Goal: Task Accomplishment & Management: Use online tool/utility

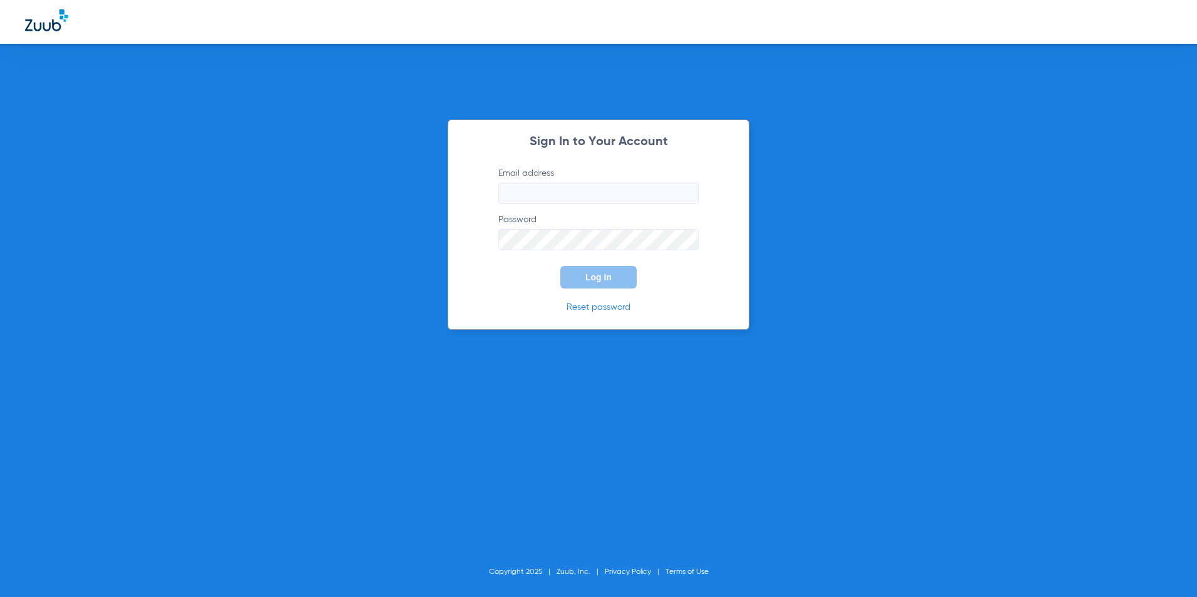
type input "[EMAIL_ADDRESS][DOMAIN_NAME]"
click at [703, 250] on form "Email address [EMAIL_ADDRESS][DOMAIN_NAME] Password Log In" at bounding box center [599, 227] width 238 height 121
click at [617, 272] on button "Log In" at bounding box center [598, 277] width 76 height 23
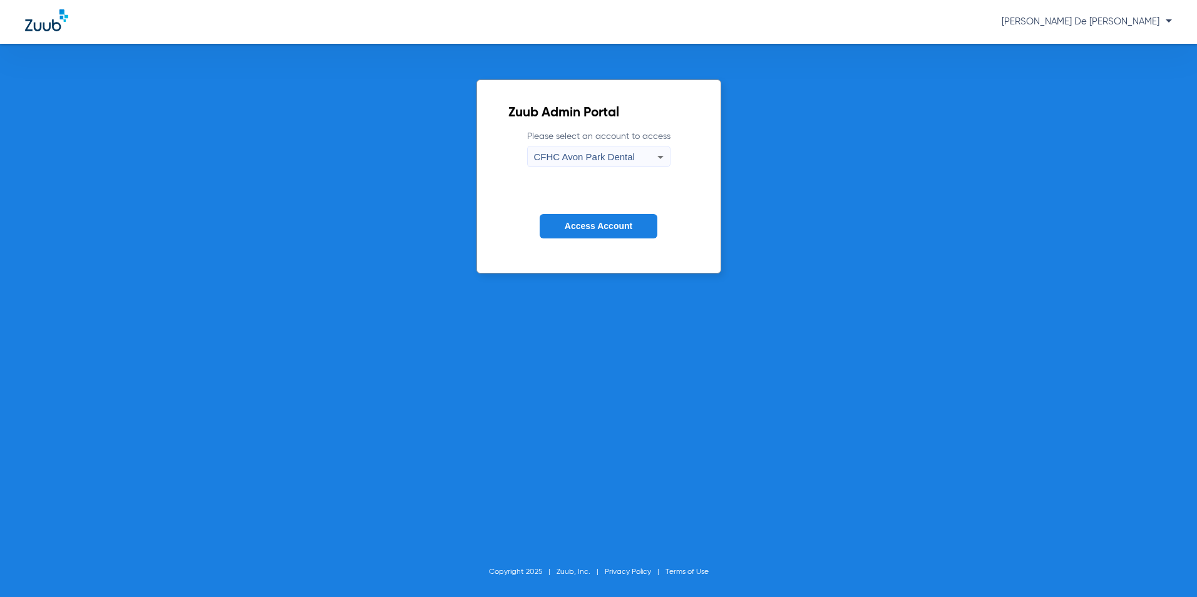
click at [586, 152] on span "CFHC Avon Park Dental" at bounding box center [584, 157] width 101 height 11
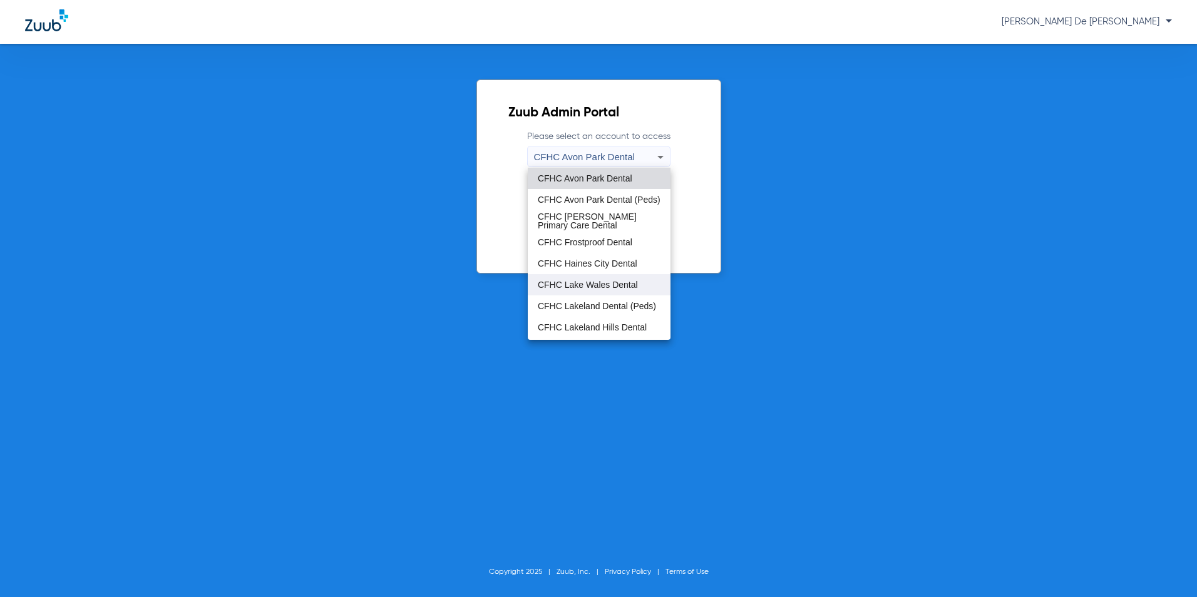
click at [588, 284] on span "CFHC Lake Wales Dental" at bounding box center [588, 285] width 100 height 9
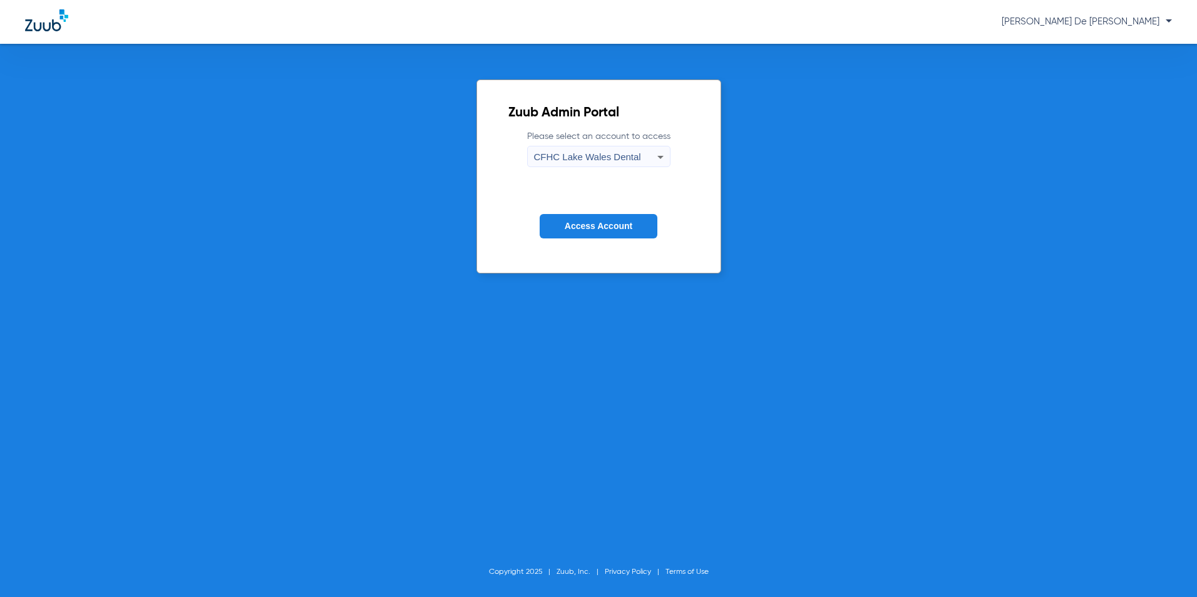
click at [598, 227] on span "Access Account" at bounding box center [599, 226] width 68 height 10
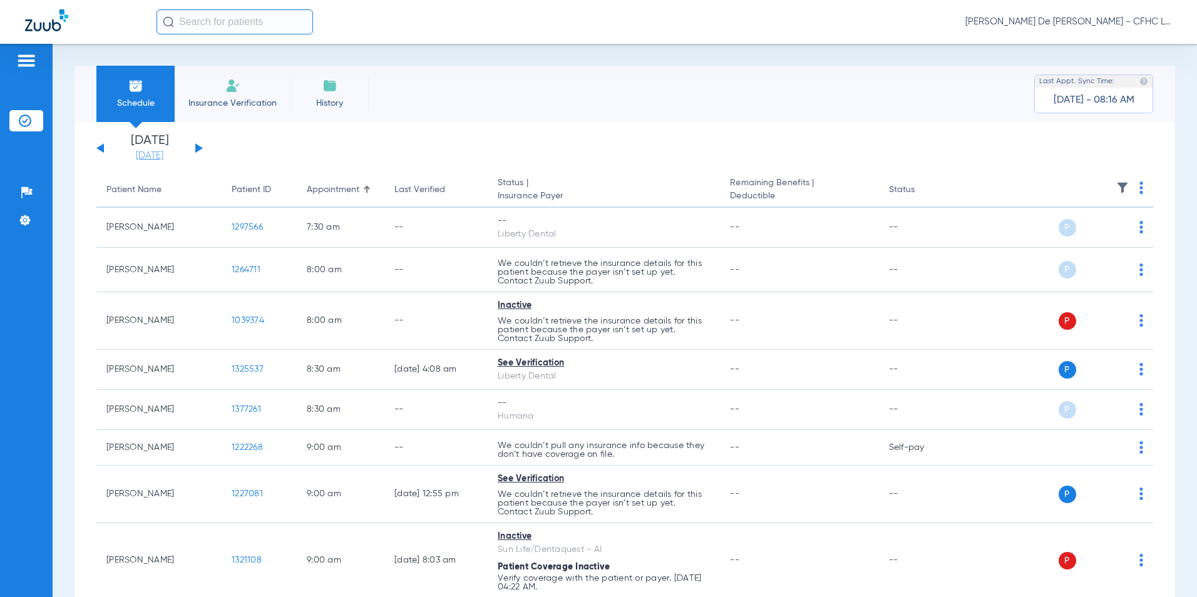
click at [150, 157] on link "[DATE]" at bounding box center [149, 156] width 75 height 13
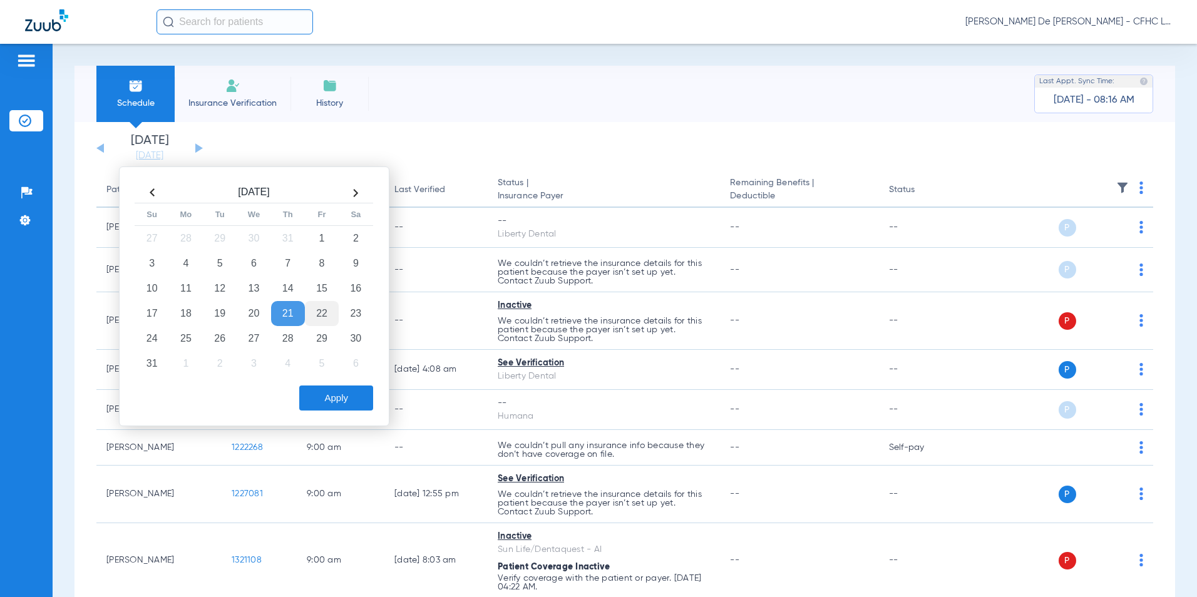
click at [326, 317] on td "22" at bounding box center [322, 313] width 34 height 25
click at [339, 396] on button "Apply" at bounding box center [336, 398] width 74 height 25
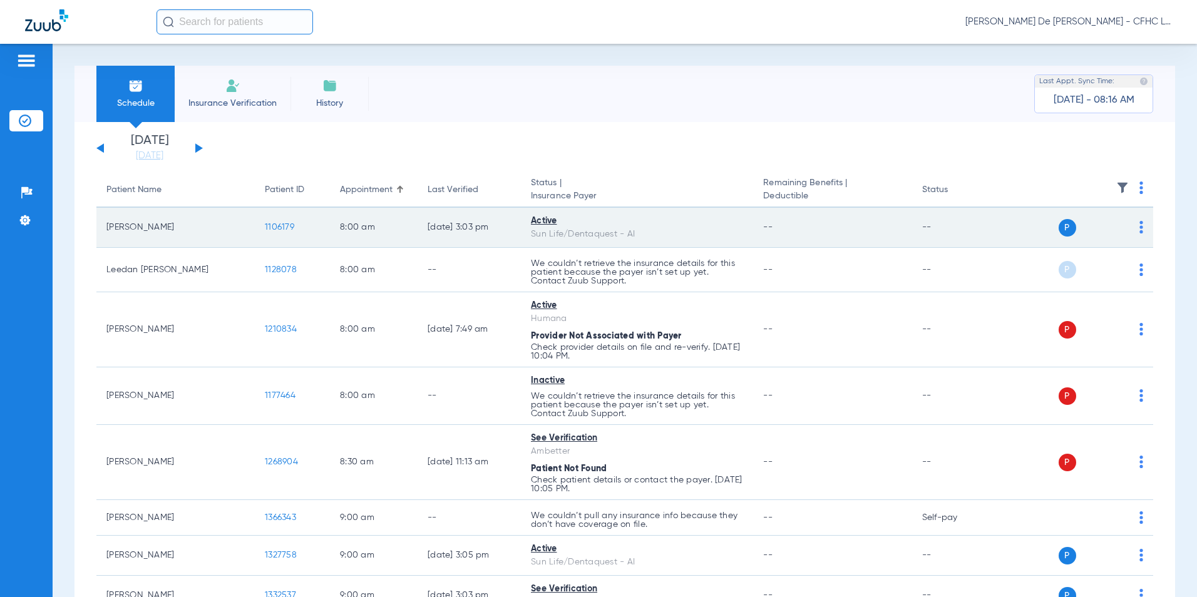
click at [265, 223] on span "1106179" at bounding box center [279, 227] width 29 height 9
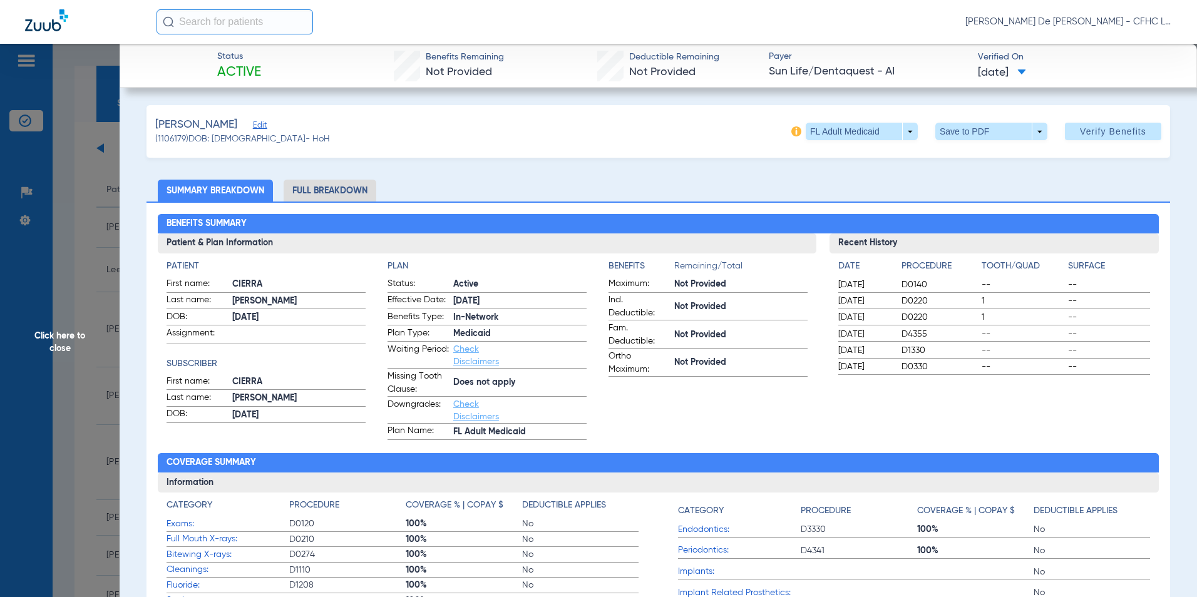
click at [321, 188] on li "Full Breakdown" at bounding box center [330, 191] width 93 height 22
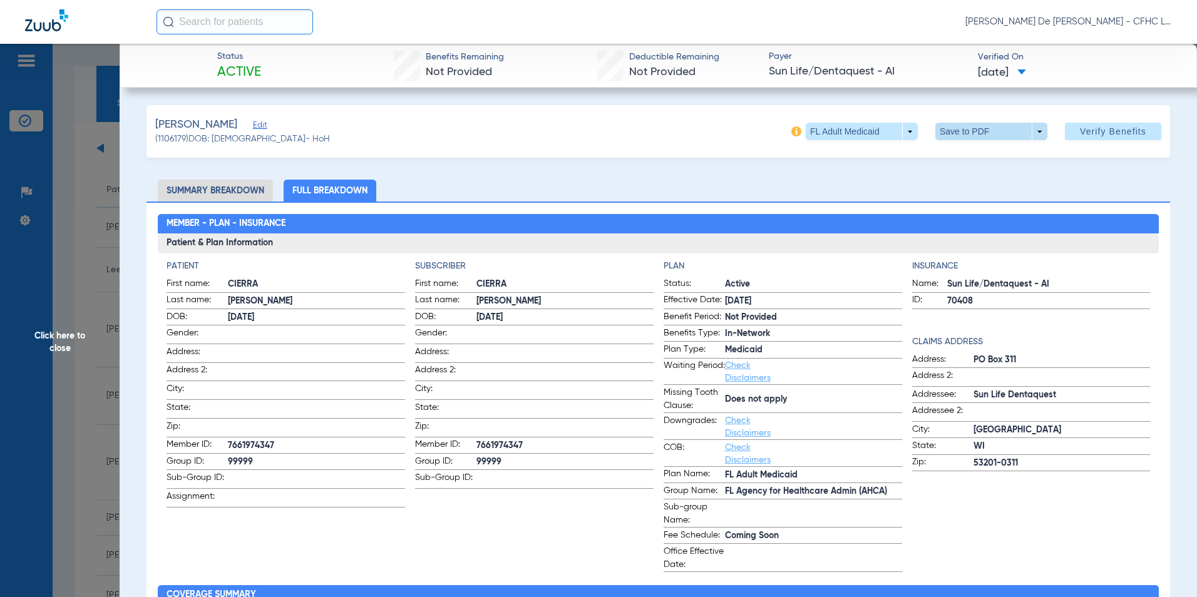
click at [988, 132] on span at bounding box center [991, 131] width 30 height 30
click at [984, 154] on span "Save to PDF" at bounding box center [986, 156] width 49 height 9
click at [64, 339] on span "Click here to close" at bounding box center [60, 342] width 120 height 597
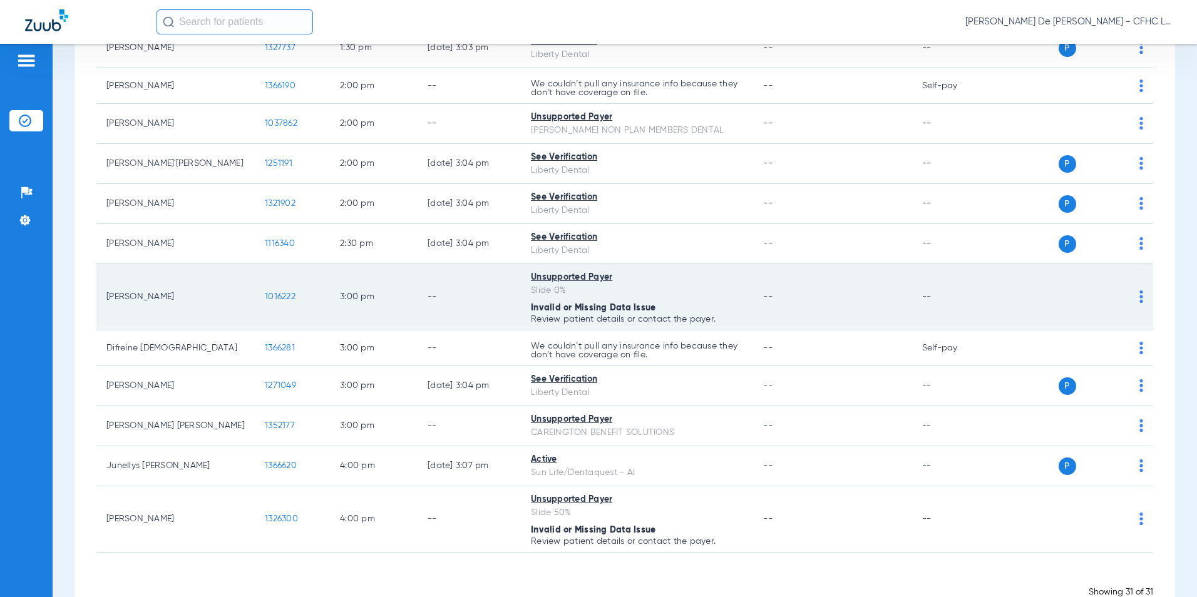
scroll to position [1051, 0]
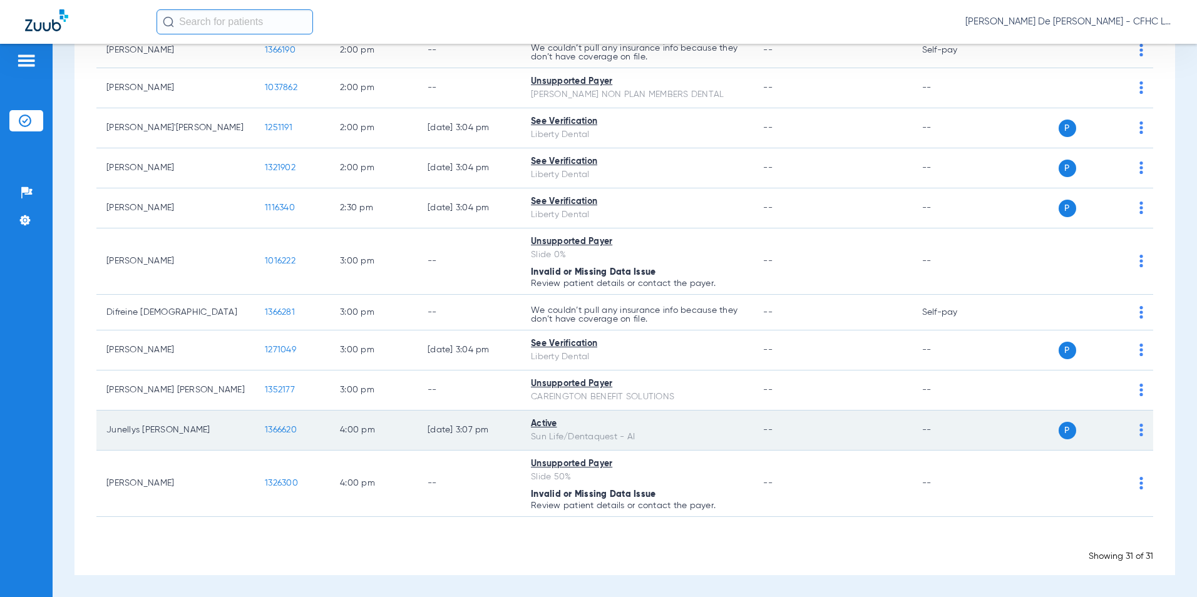
click at [265, 431] on span "1366620" at bounding box center [281, 430] width 32 height 9
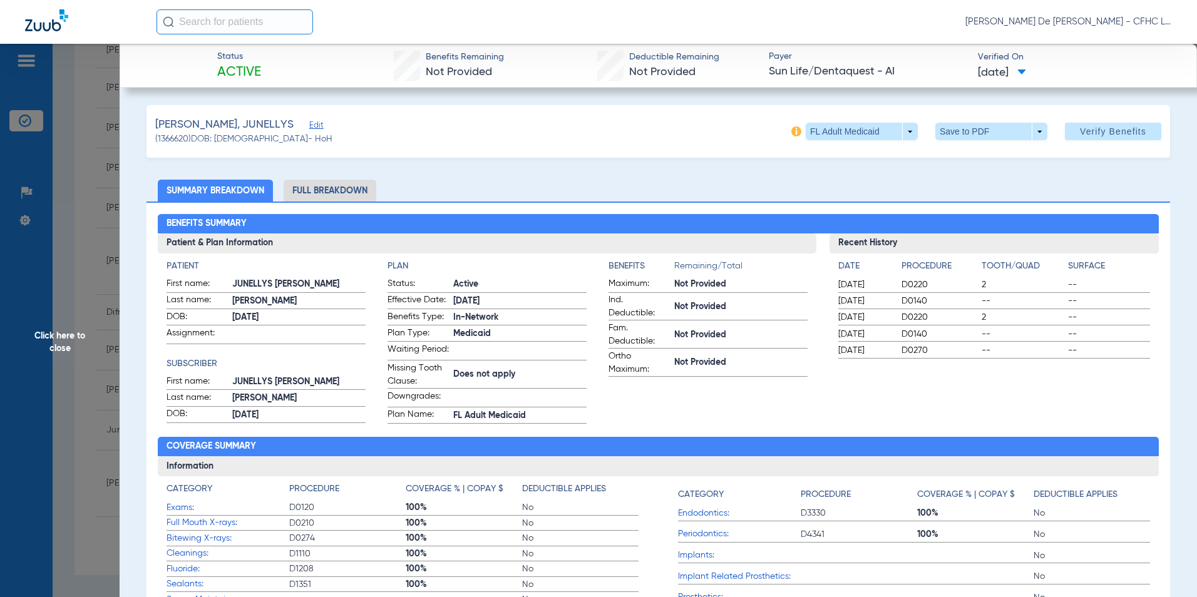
click at [341, 183] on li "Full Breakdown" at bounding box center [330, 191] width 93 height 22
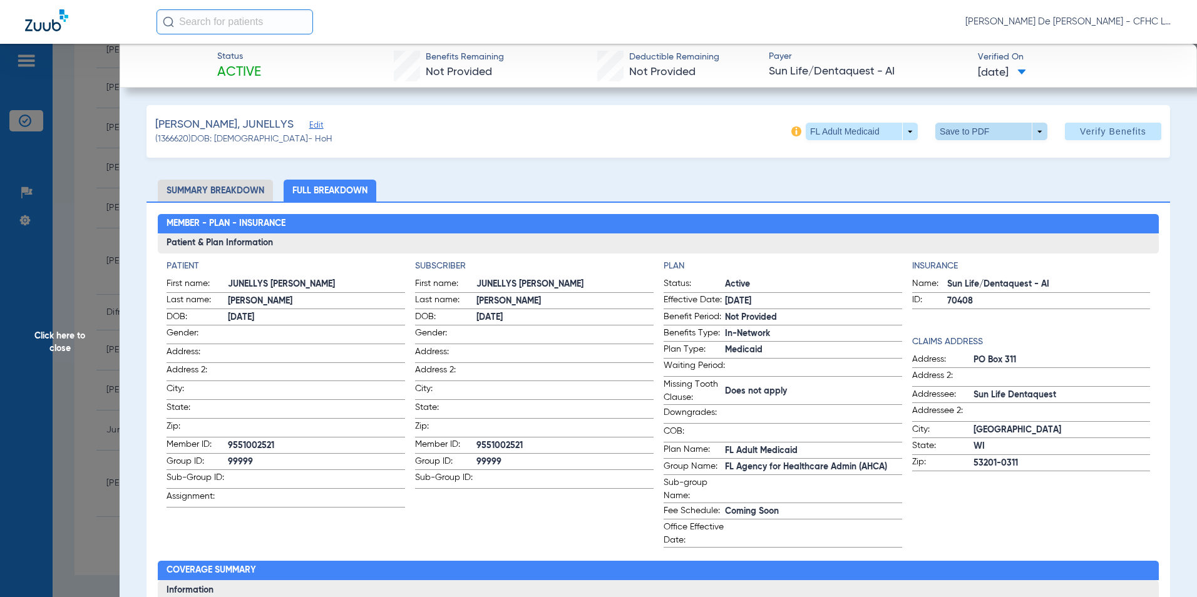
click at [976, 126] on span at bounding box center [991, 131] width 30 height 30
click at [968, 158] on span "Save to PDF" at bounding box center [986, 156] width 49 height 9
click at [68, 336] on span "Click here to close" at bounding box center [60, 342] width 120 height 597
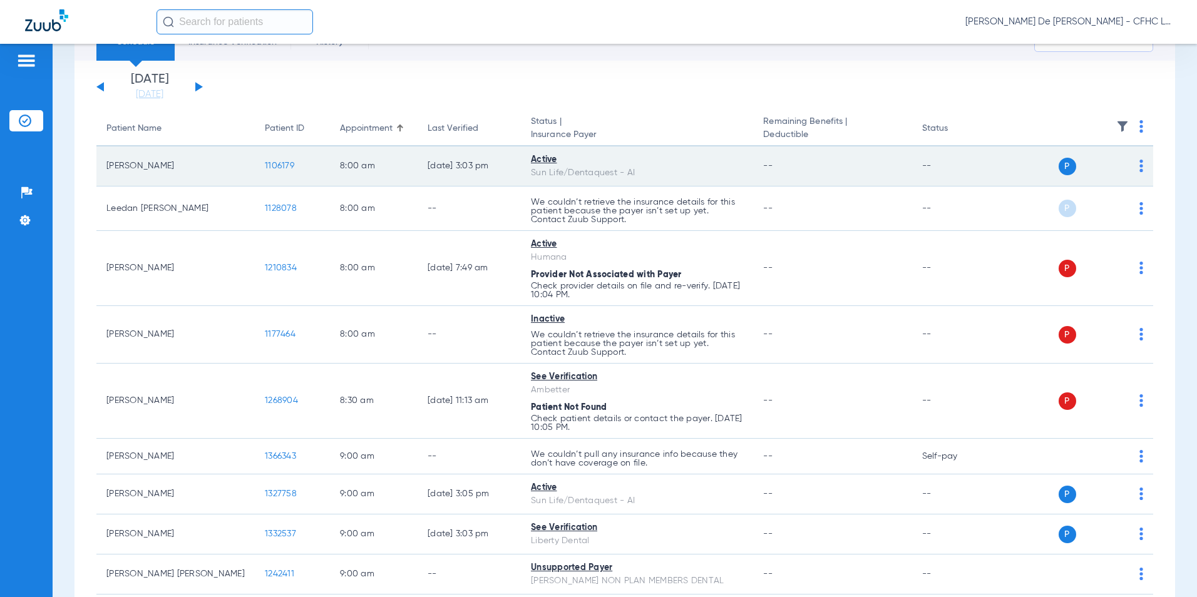
scroll to position [0, 0]
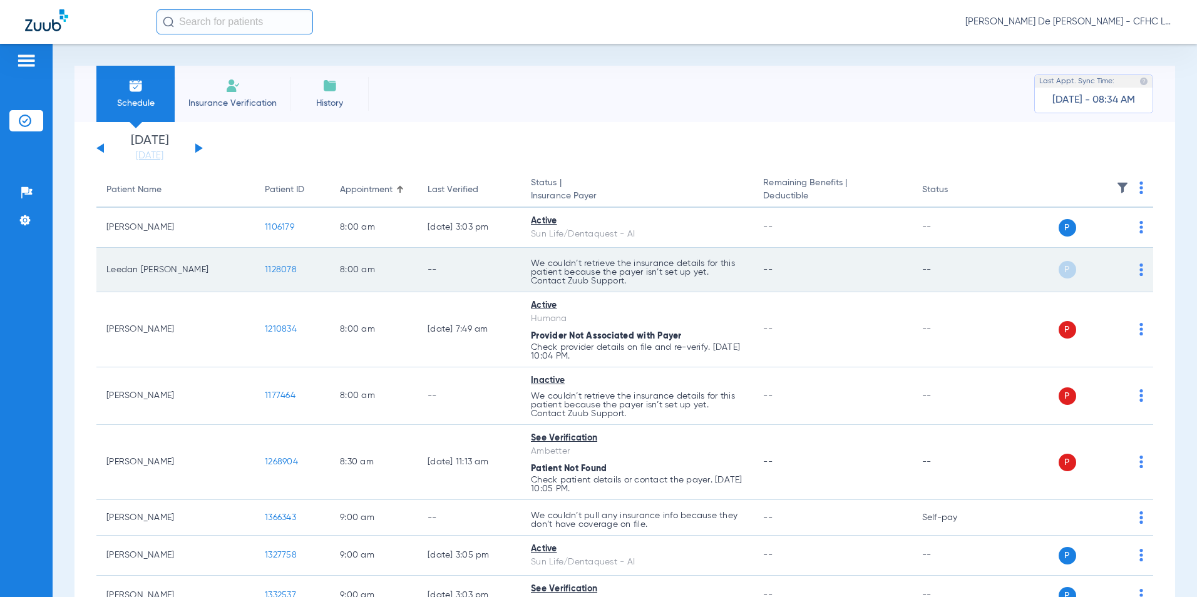
click at [265, 271] on span "1128078" at bounding box center [281, 270] width 32 height 9
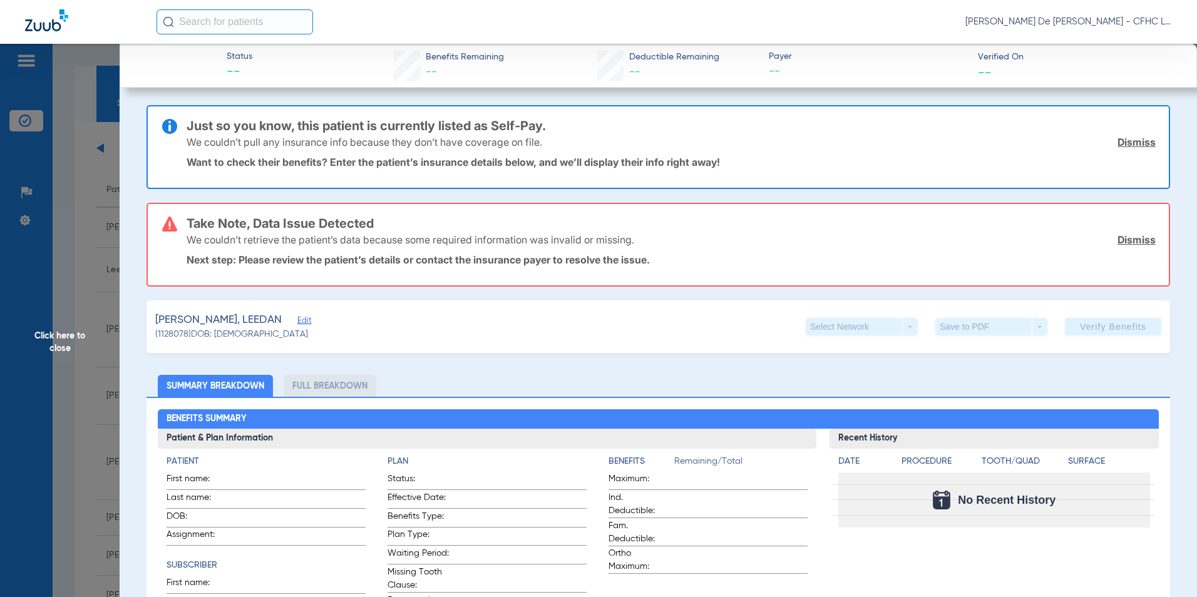
click at [53, 340] on span "Click here to close" at bounding box center [60, 342] width 120 height 597
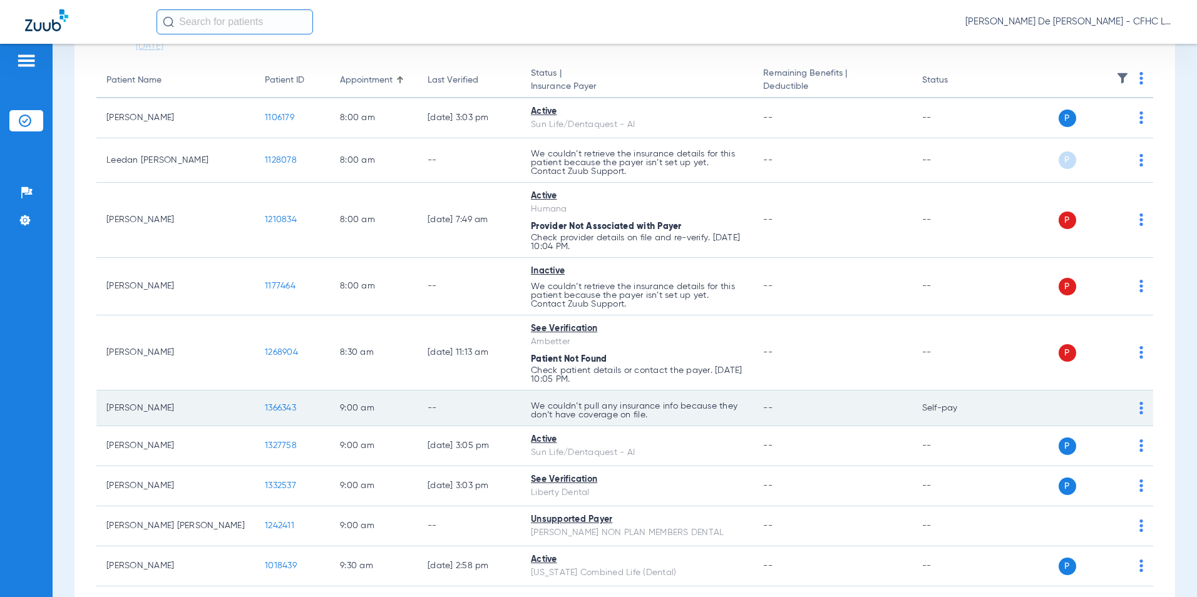
scroll to position [125, 0]
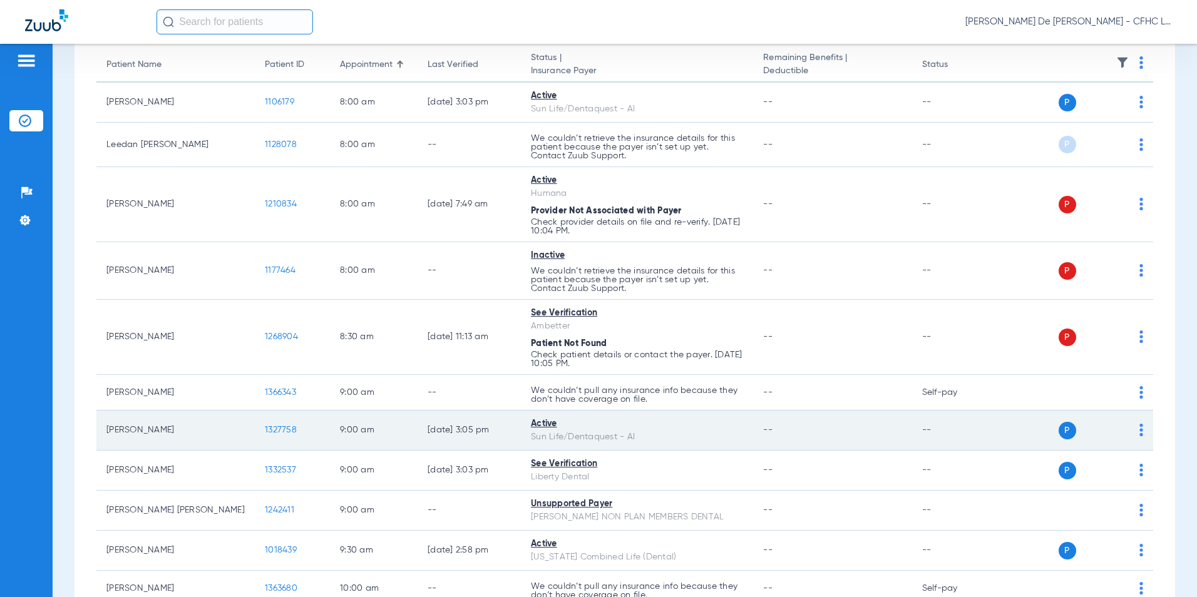
click at [265, 426] on span "1327758" at bounding box center [281, 430] width 32 height 9
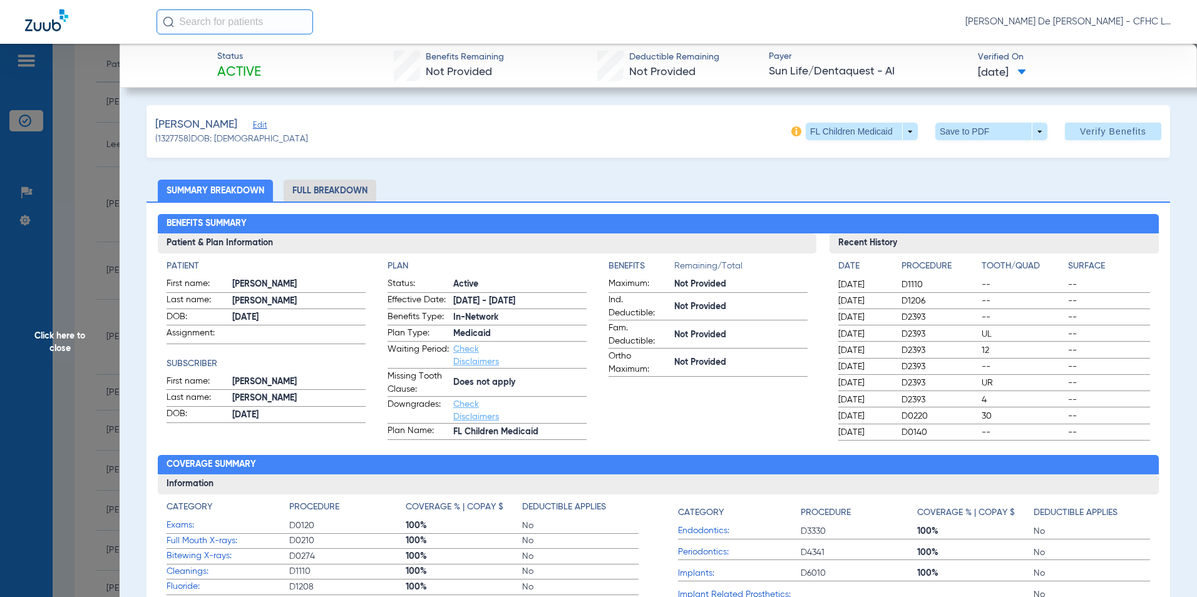
click at [356, 185] on li "Full Breakdown" at bounding box center [330, 191] width 93 height 22
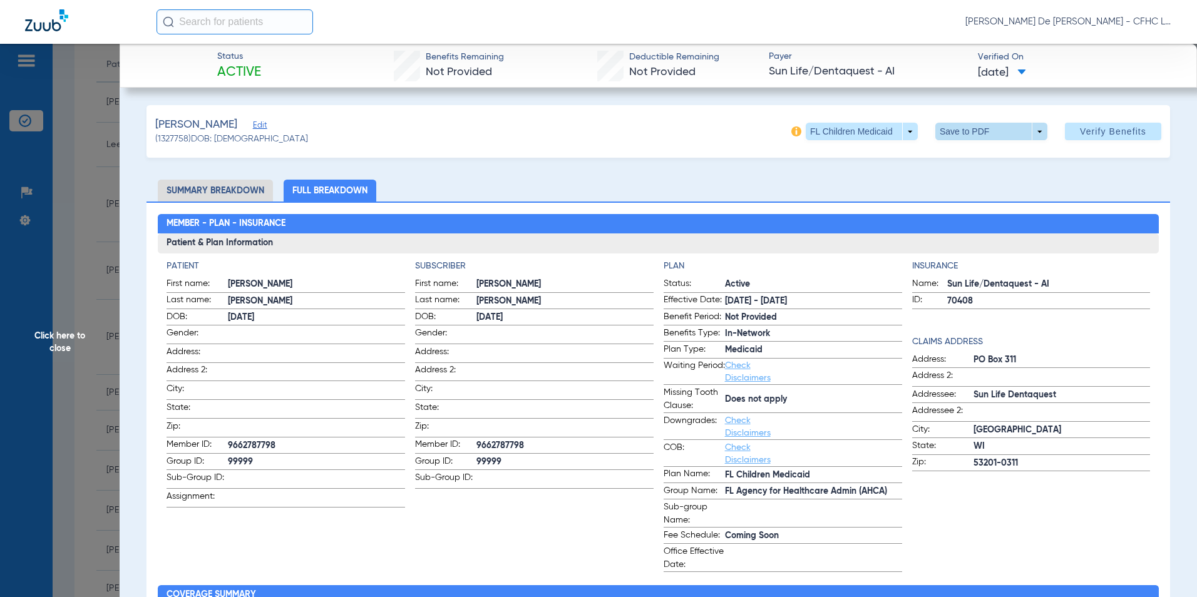
click at [976, 129] on span at bounding box center [991, 131] width 30 height 30
click at [972, 155] on span "Save to PDF" at bounding box center [986, 156] width 49 height 9
click at [66, 351] on span "Click here to close" at bounding box center [60, 342] width 120 height 597
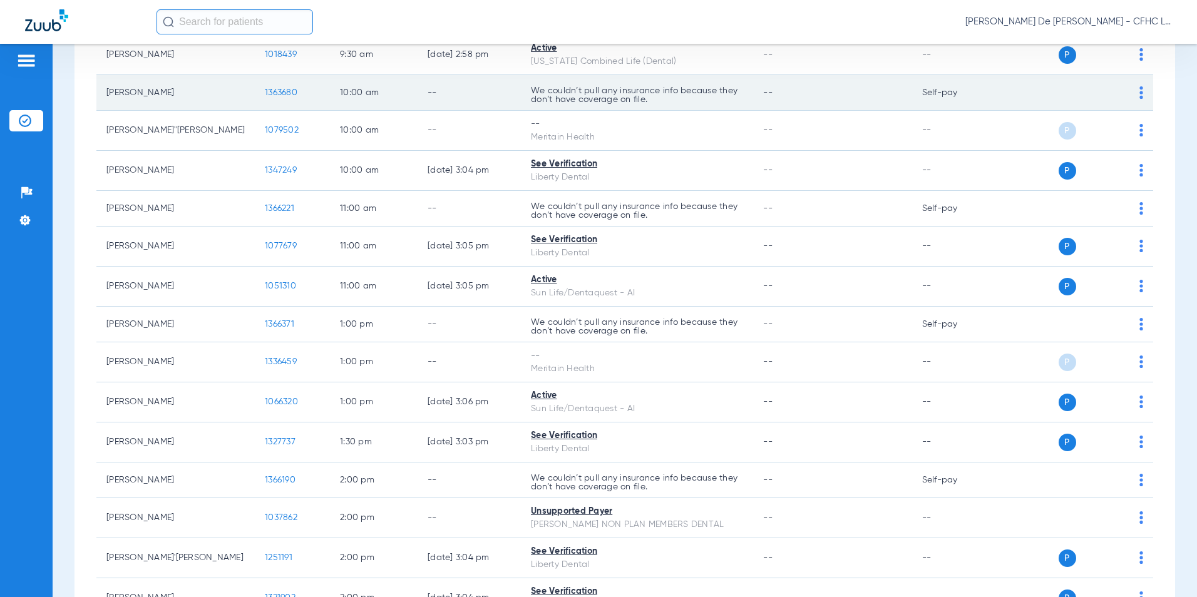
scroll to position [626, 0]
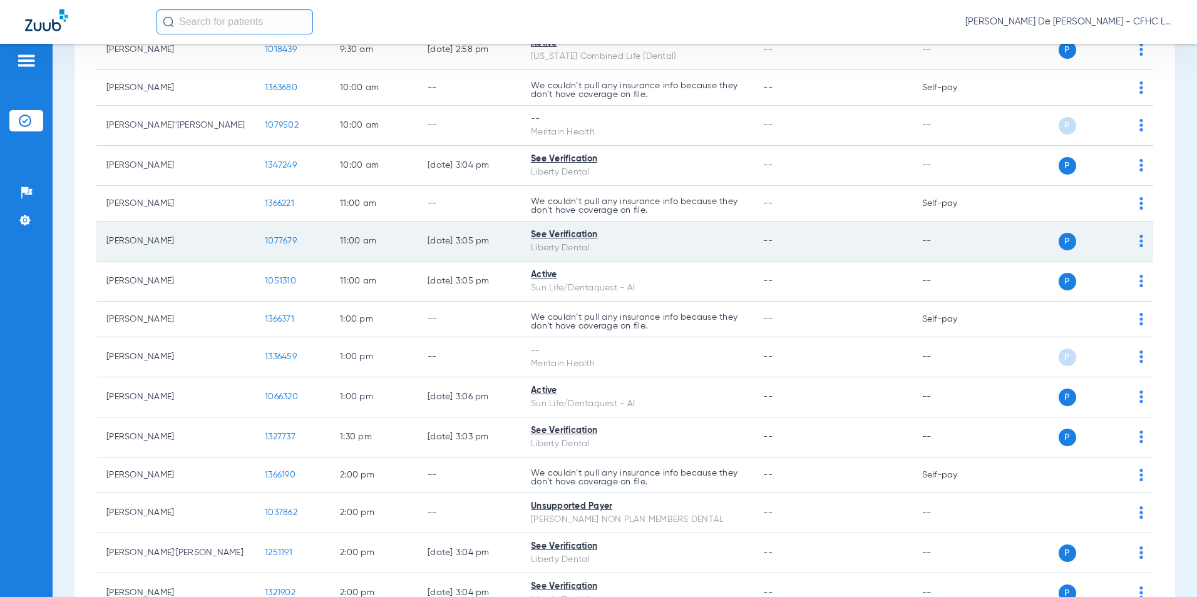
click at [265, 241] on span "1077679" at bounding box center [281, 241] width 32 height 9
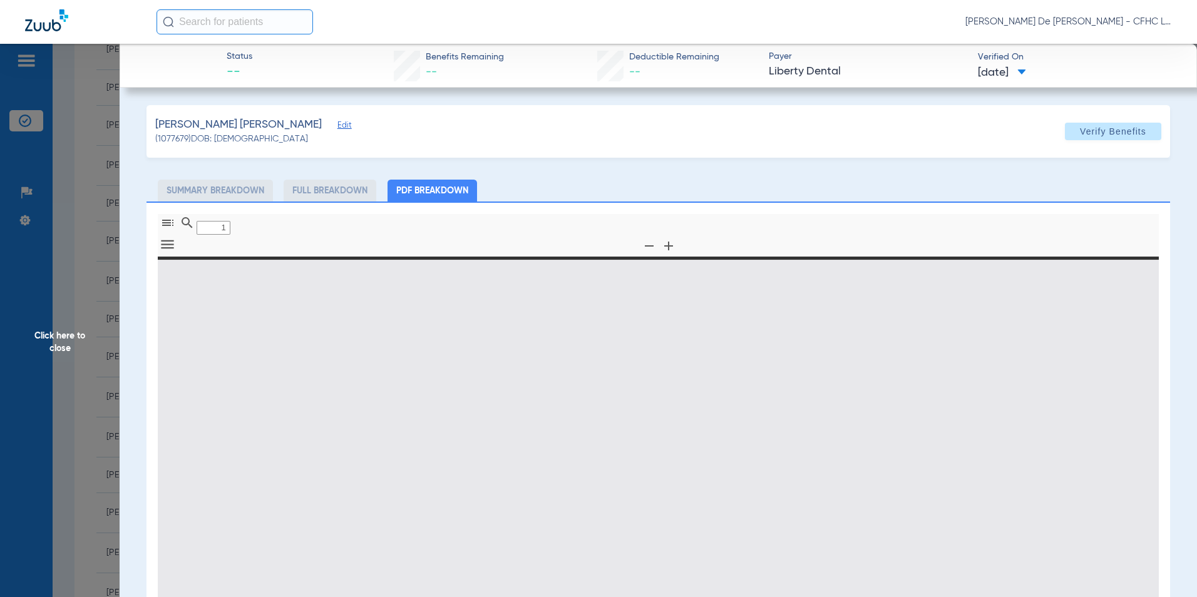
type input "0"
select select "page-width"
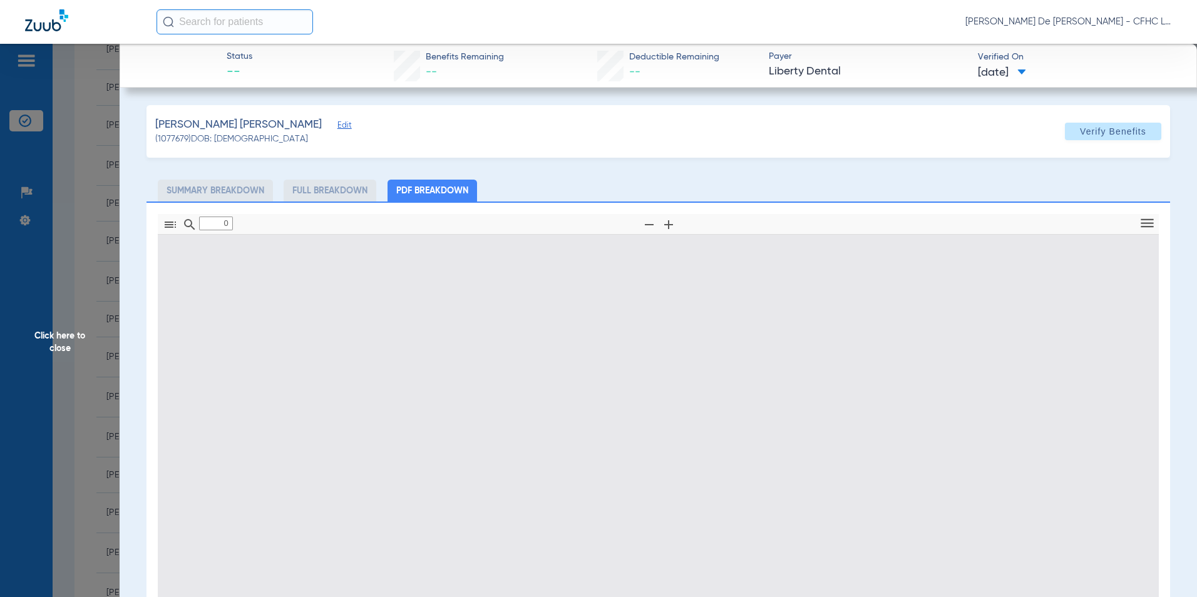
type input "1"
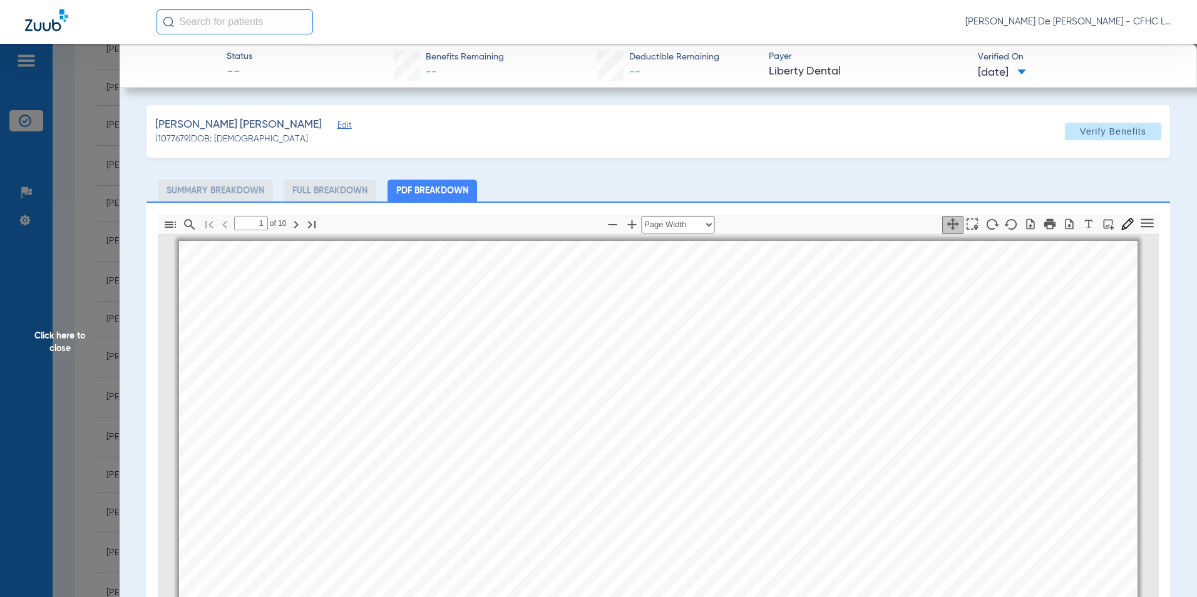
scroll to position [6, 0]
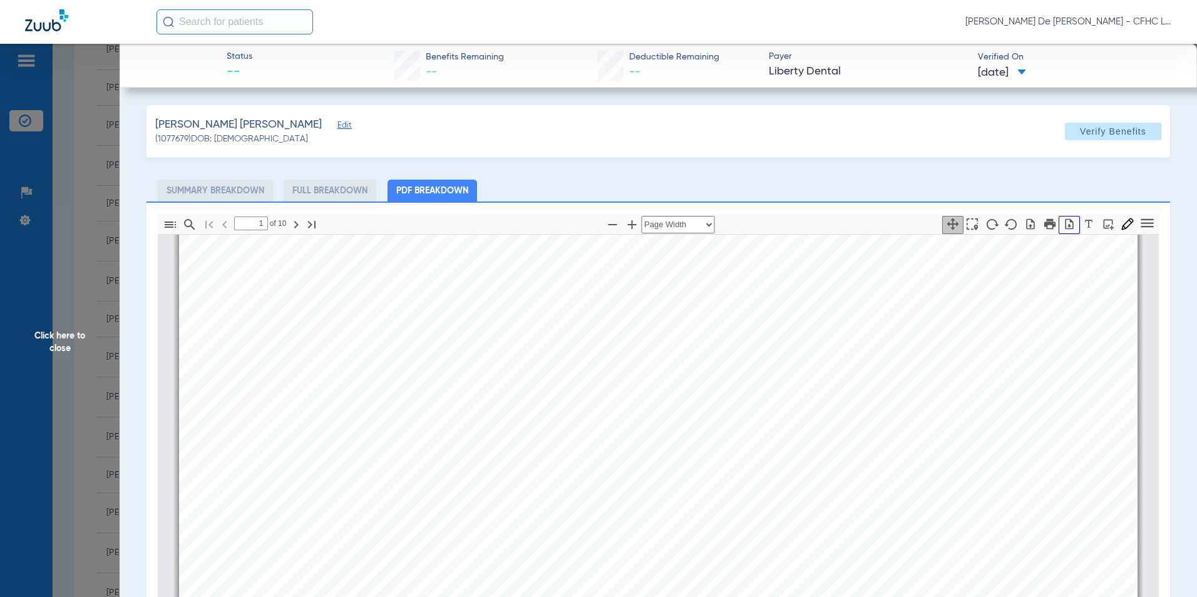
click at [1066, 225] on icon "button" at bounding box center [1070, 224] width 8 height 11
click at [62, 339] on span "Click here to close" at bounding box center [60, 342] width 120 height 597
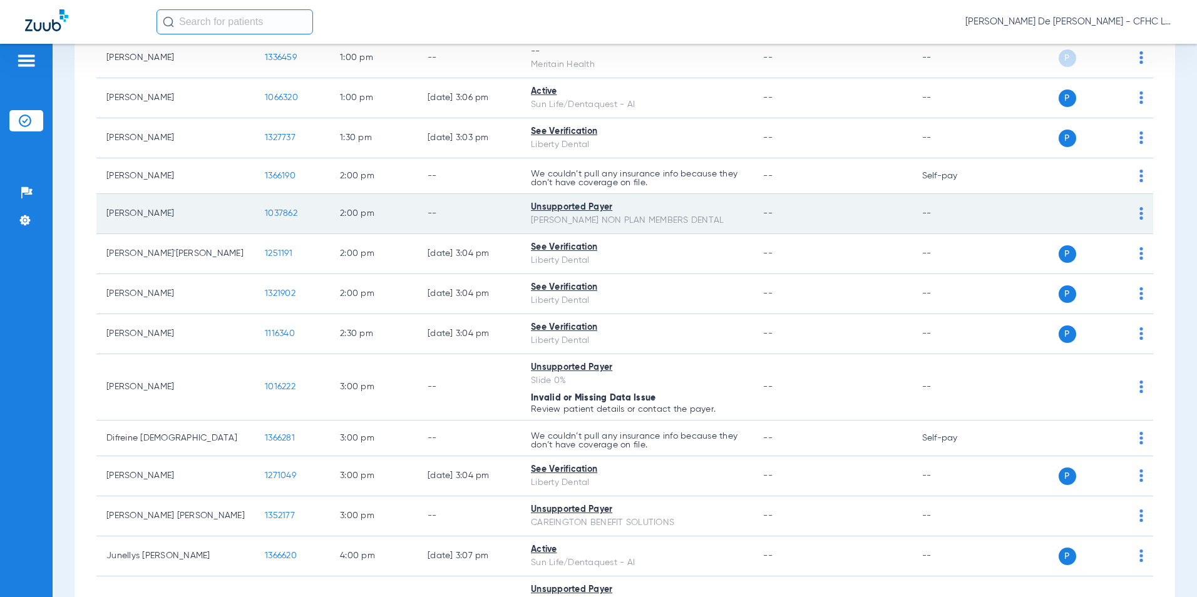
scroll to position [939, 0]
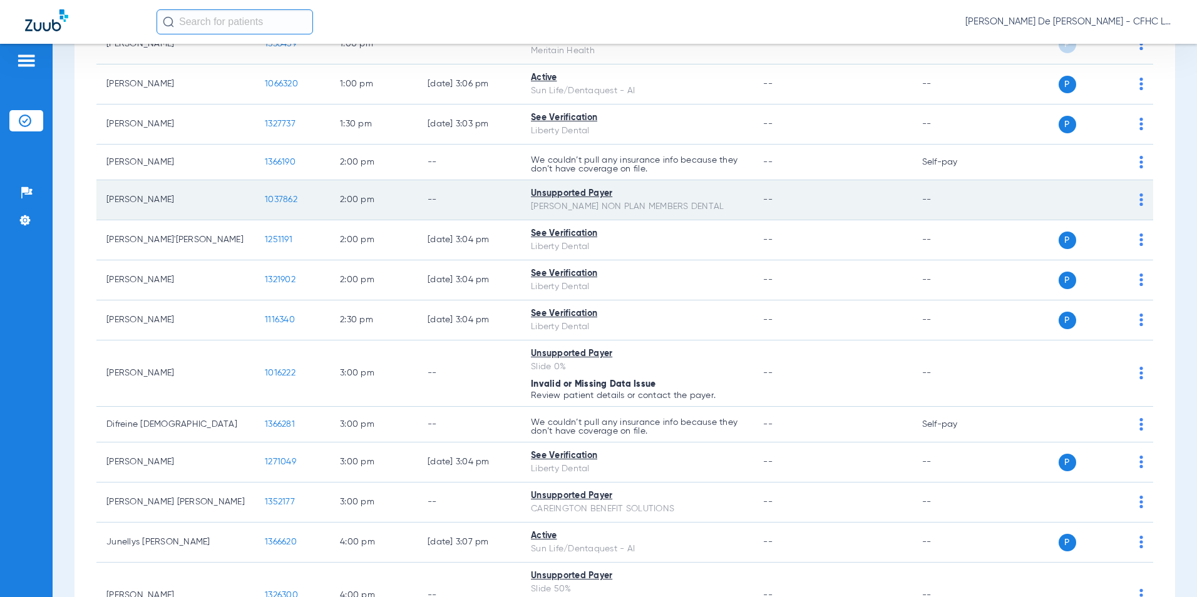
click at [265, 202] on span "1037862" at bounding box center [281, 199] width 33 height 9
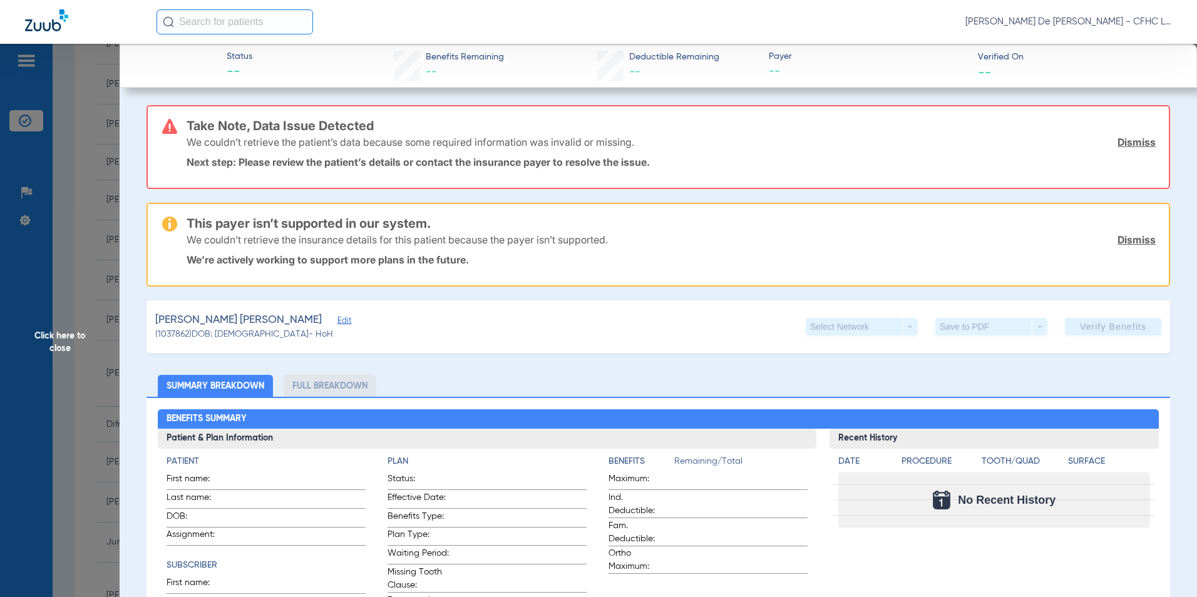
click at [59, 356] on span "Click here to close" at bounding box center [60, 342] width 120 height 597
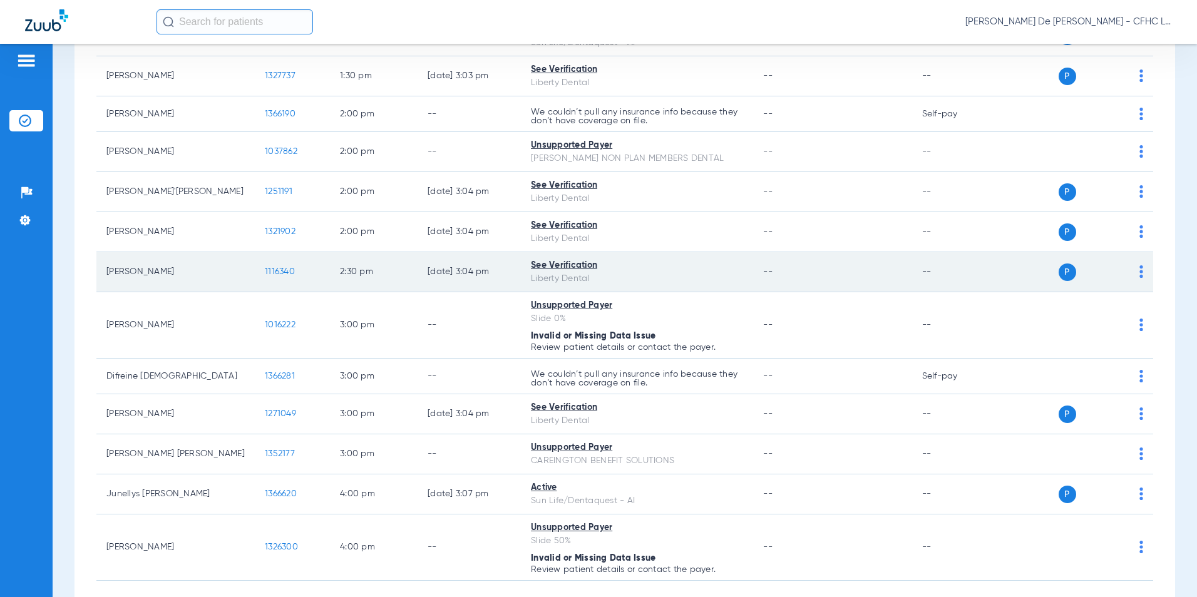
scroll to position [1051, 0]
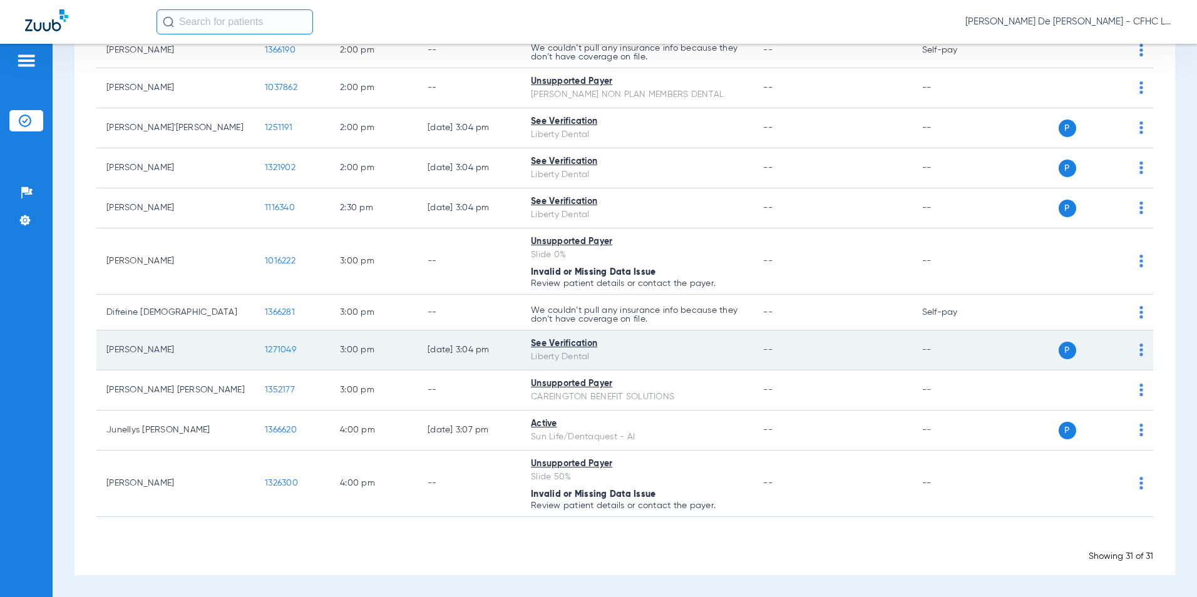
click at [265, 348] on span "1271049" at bounding box center [280, 350] width 31 height 9
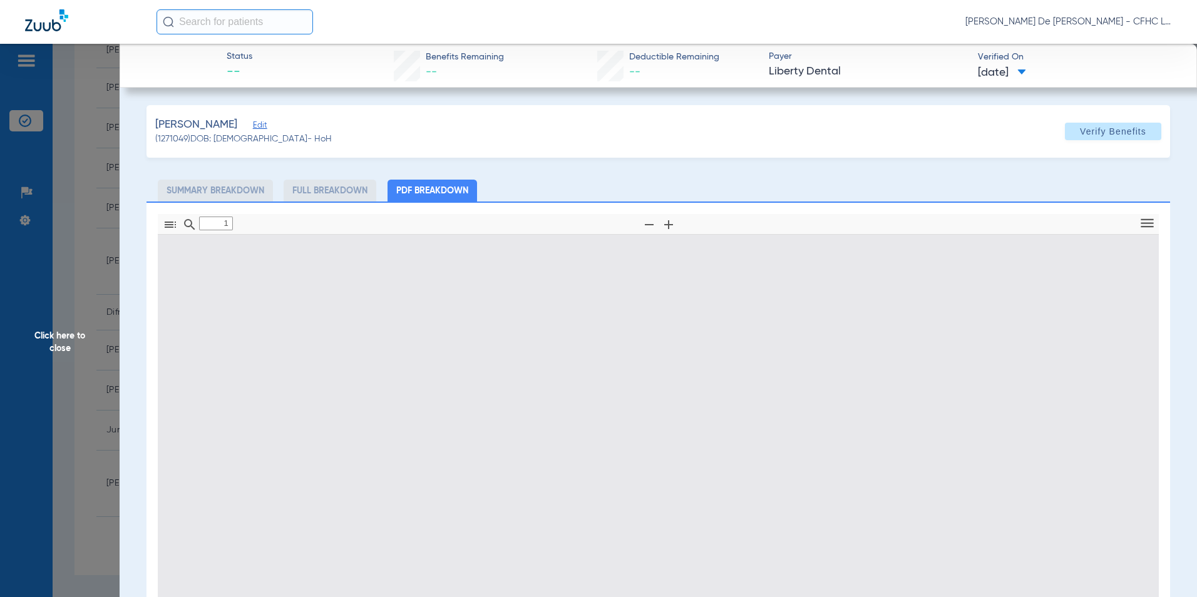
type input "0"
select select "page-width"
type input "1"
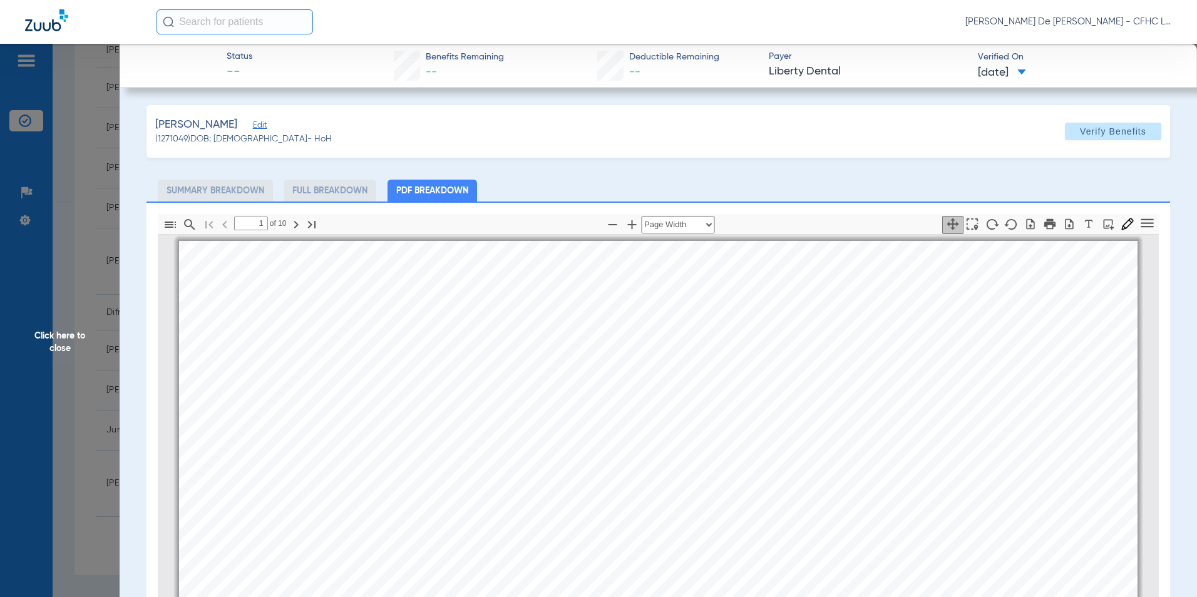
scroll to position [6, 0]
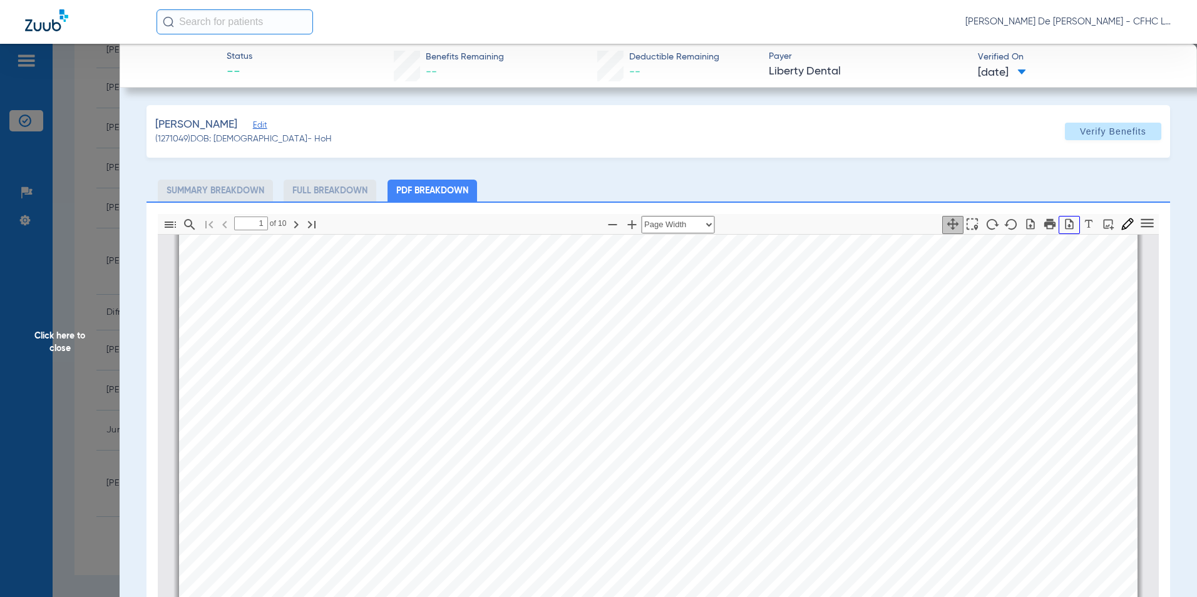
click at [1064, 234] on button "button" at bounding box center [1069, 225] width 21 height 18
click at [39, 332] on span "Click here to close" at bounding box center [60, 342] width 120 height 597
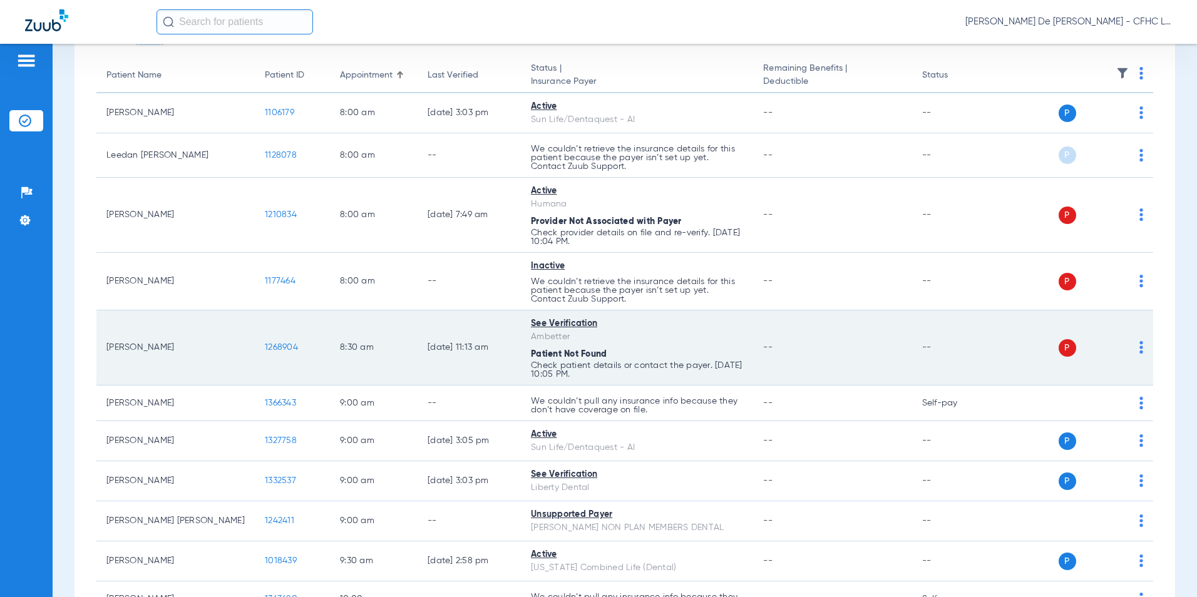
scroll to position [125, 0]
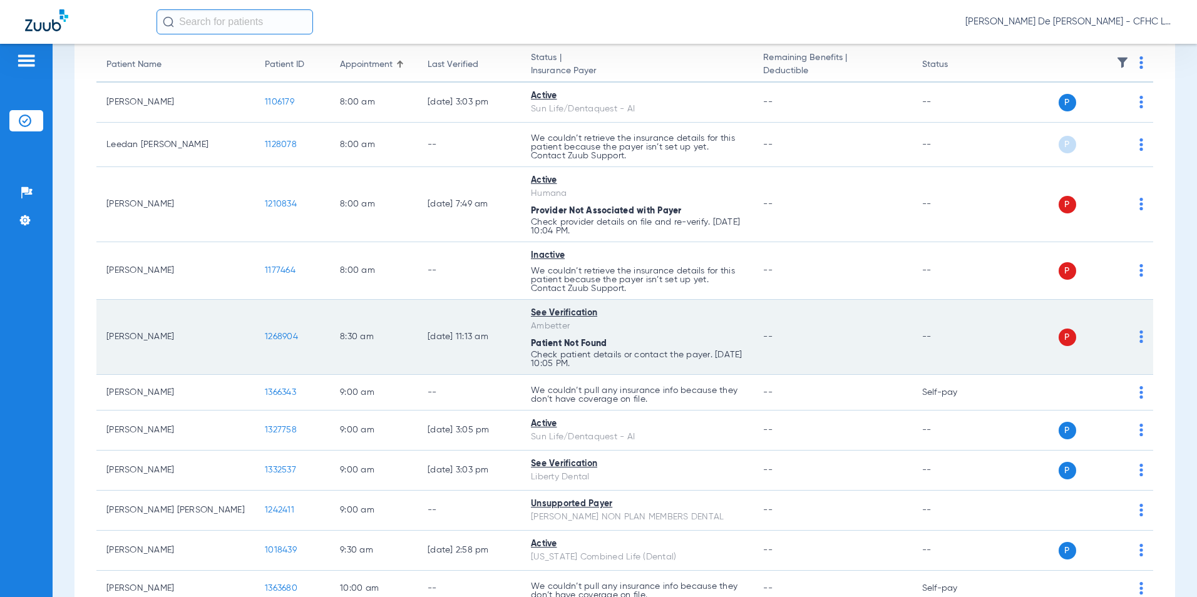
click at [265, 340] on span "1268904" at bounding box center [281, 337] width 33 height 9
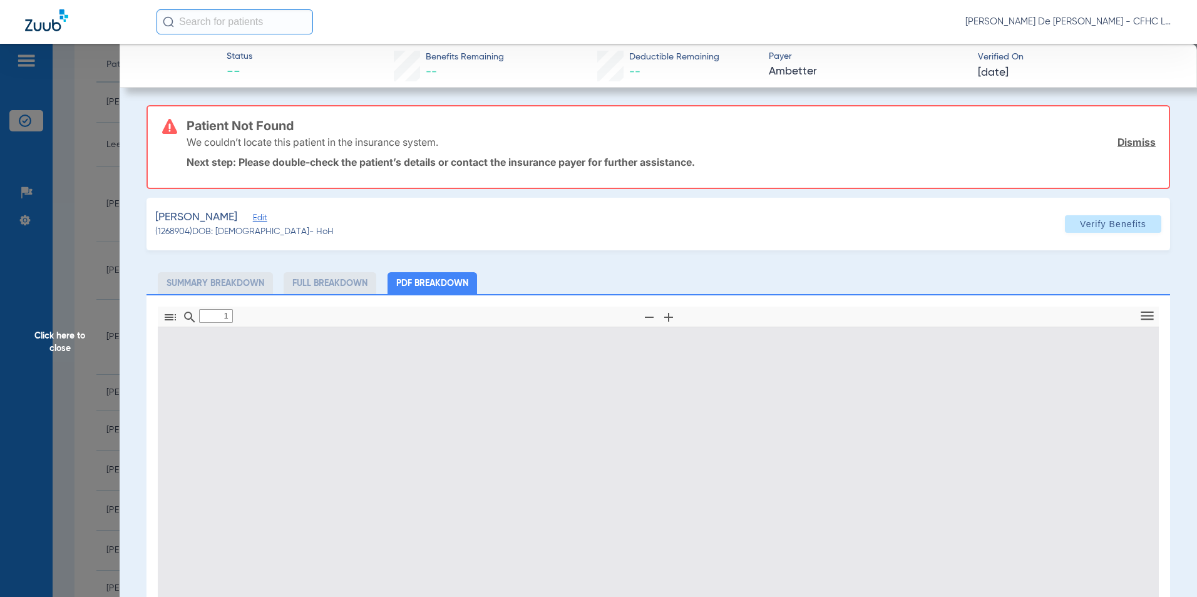
type input "0"
select select "page-width"
type input "1"
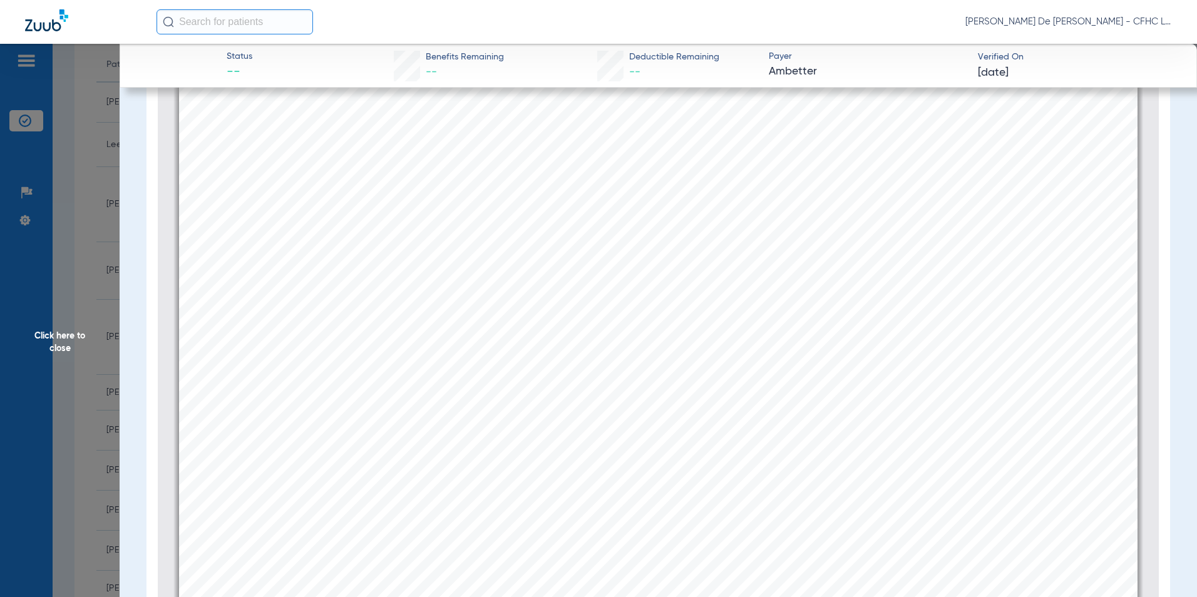
scroll to position [274, 0]
click at [60, 330] on span "Click here to close" at bounding box center [60, 342] width 120 height 597
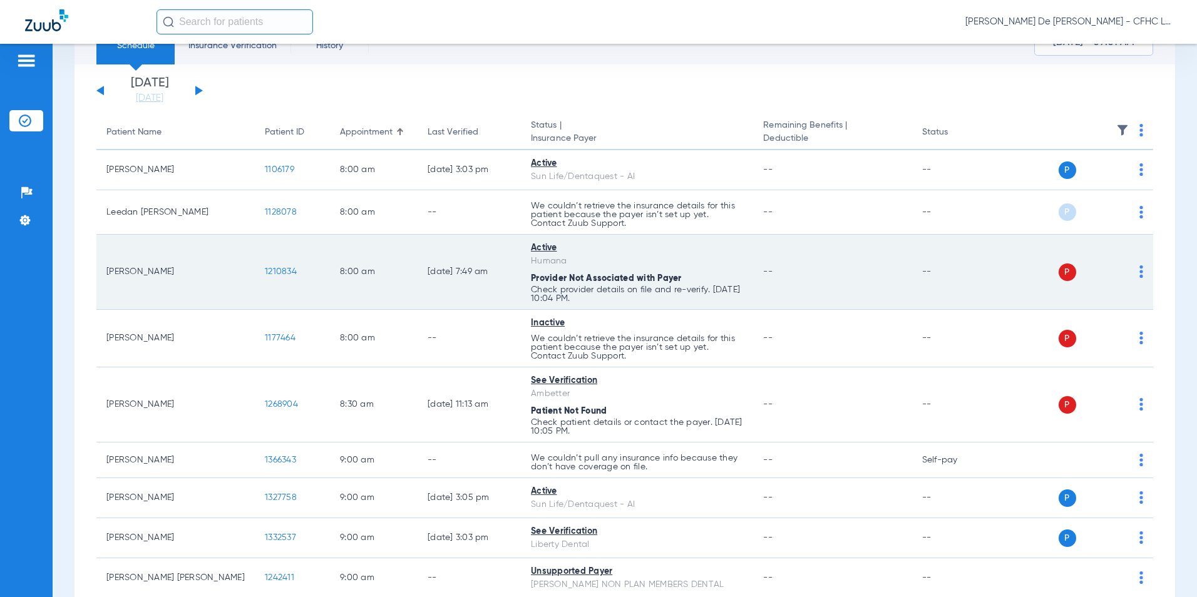
scroll to position [0, 0]
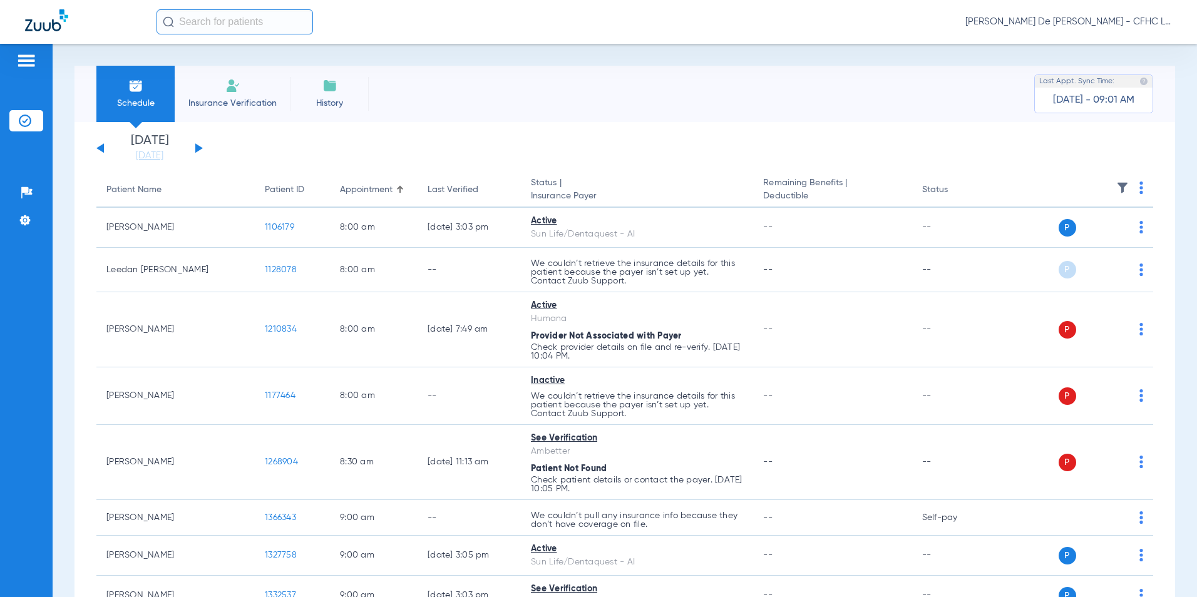
click at [241, 106] on span "Insurance Verification" at bounding box center [232, 103] width 97 height 13
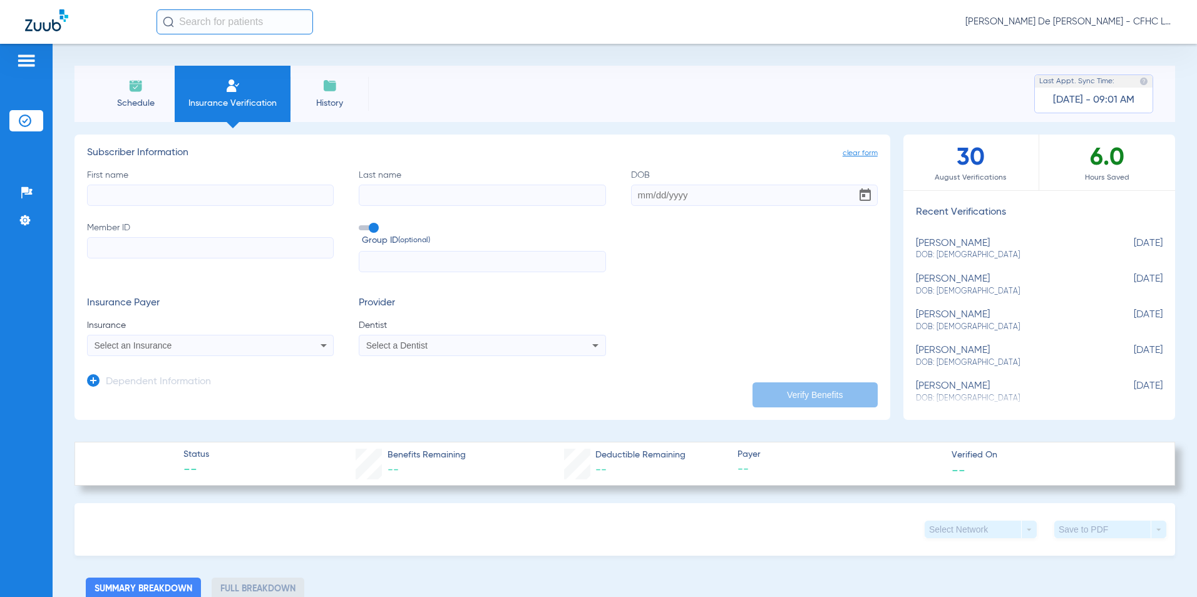
click at [194, 197] on input "First name" at bounding box center [210, 195] width 247 height 21
click at [185, 196] on input "First name Required" at bounding box center [210, 195] width 247 height 21
type input "[PERSON_NAME]"
type input "BLOCKER"
click at [170, 246] on input "Member ID" at bounding box center [210, 247] width 247 height 21
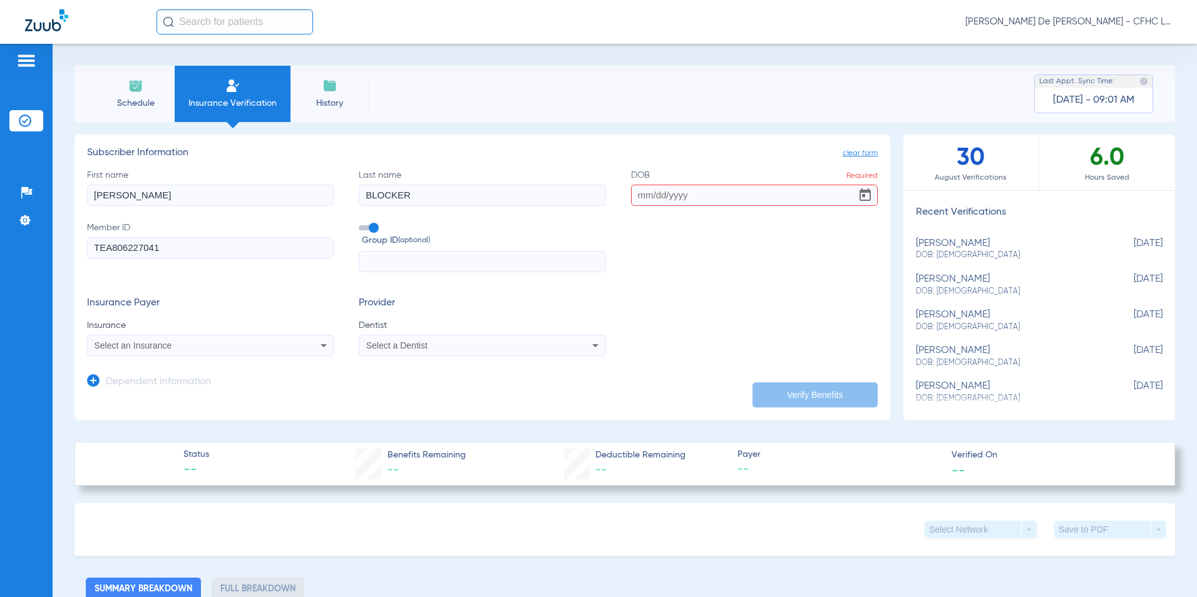
type input "TEA806227041"
click at [203, 353] on mat-select "Select an Insurance" at bounding box center [210, 345] width 247 height 21
click at [204, 350] on div "Select an Insurance" at bounding box center [188, 345] width 186 height 9
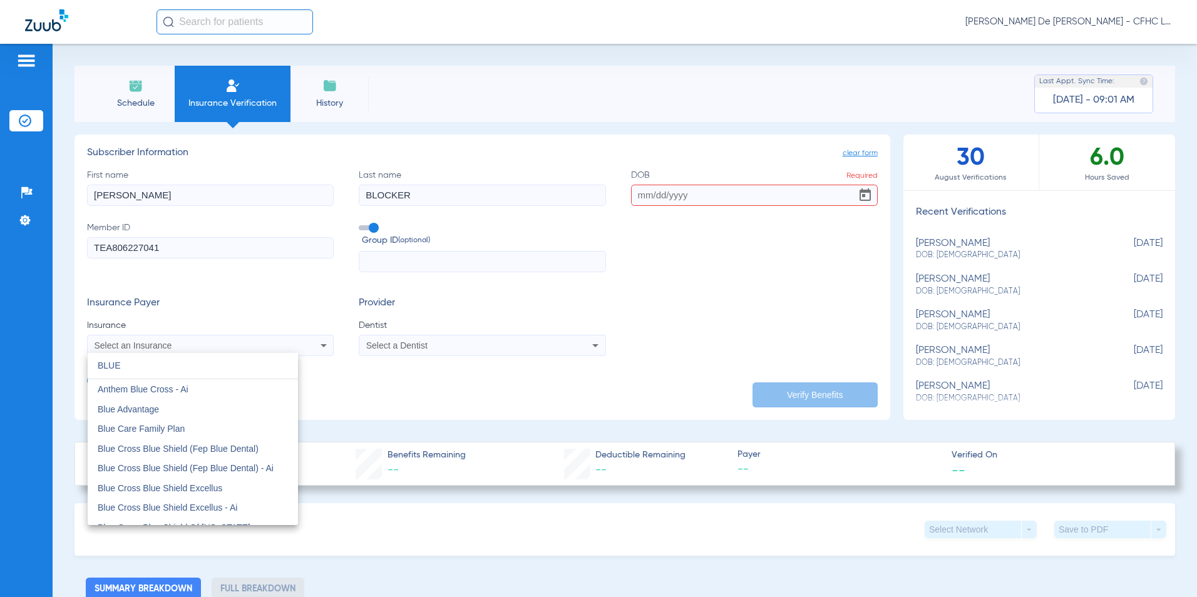
type input "BLUE"
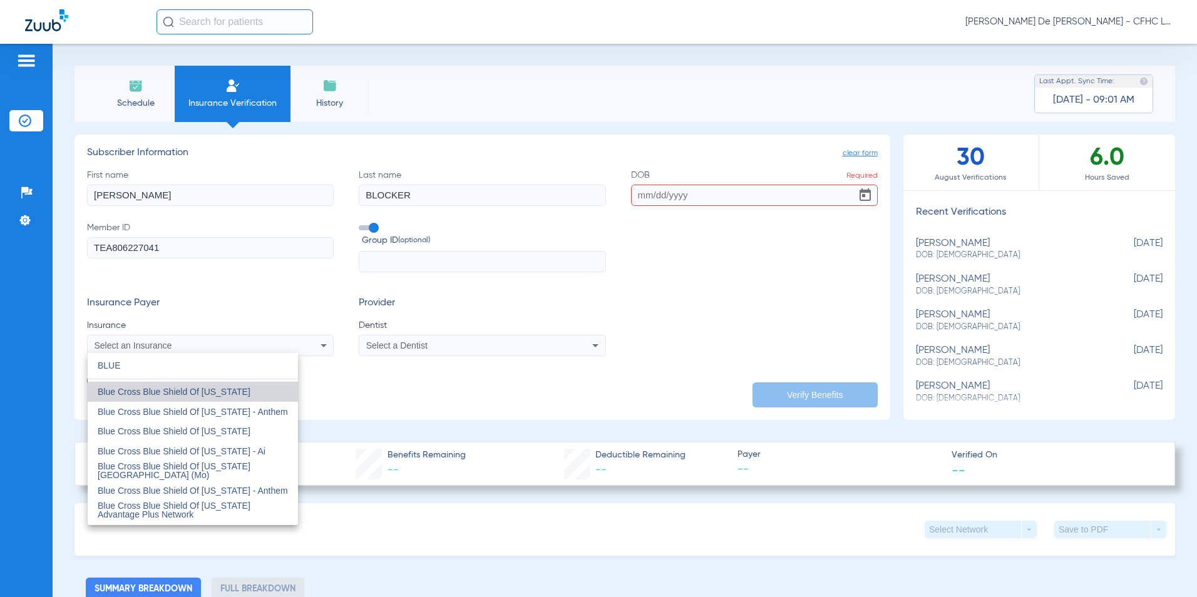
click at [210, 398] on mat-option "Blue Cross Blue Shield Of [US_STATE]" at bounding box center [193, 392] width 210 height 20
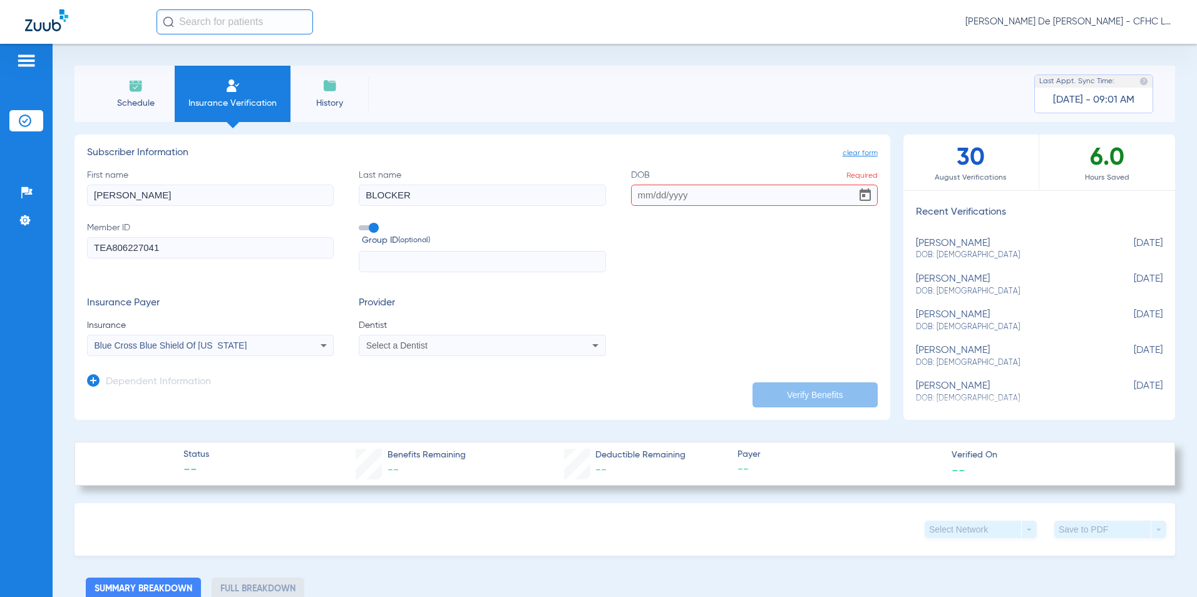
click at [411, 348] on span "Select a Dentist" at bounding box center [396, 346] width 61 height 10
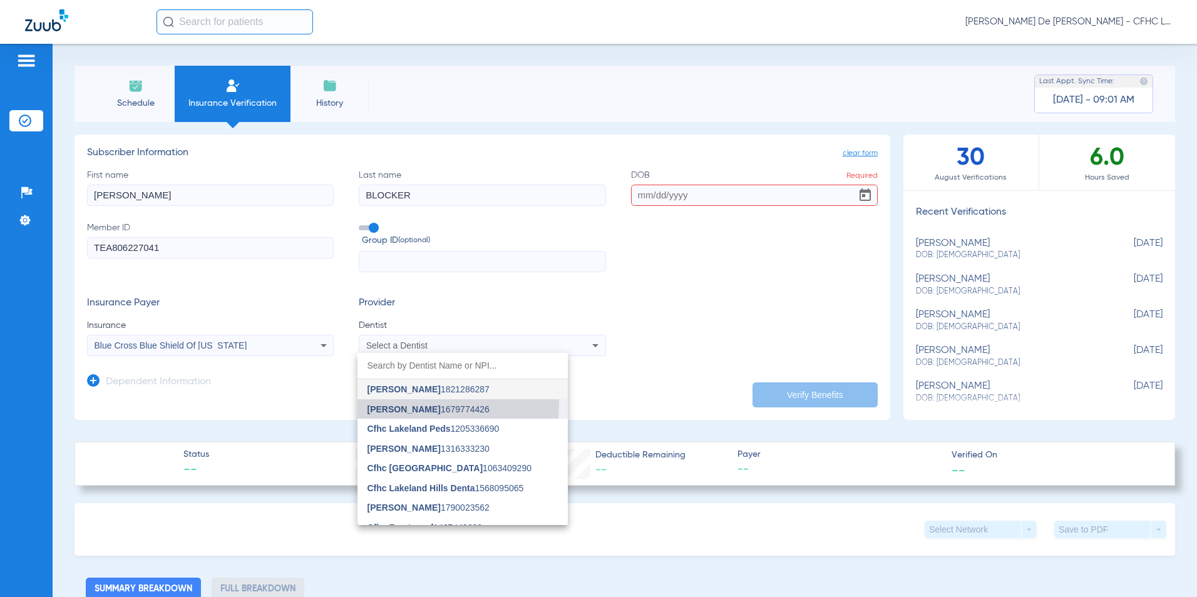
click at [420, 406] on span "[PERSON_NAME]" at bounding box center [404, 410] width 73 height 10
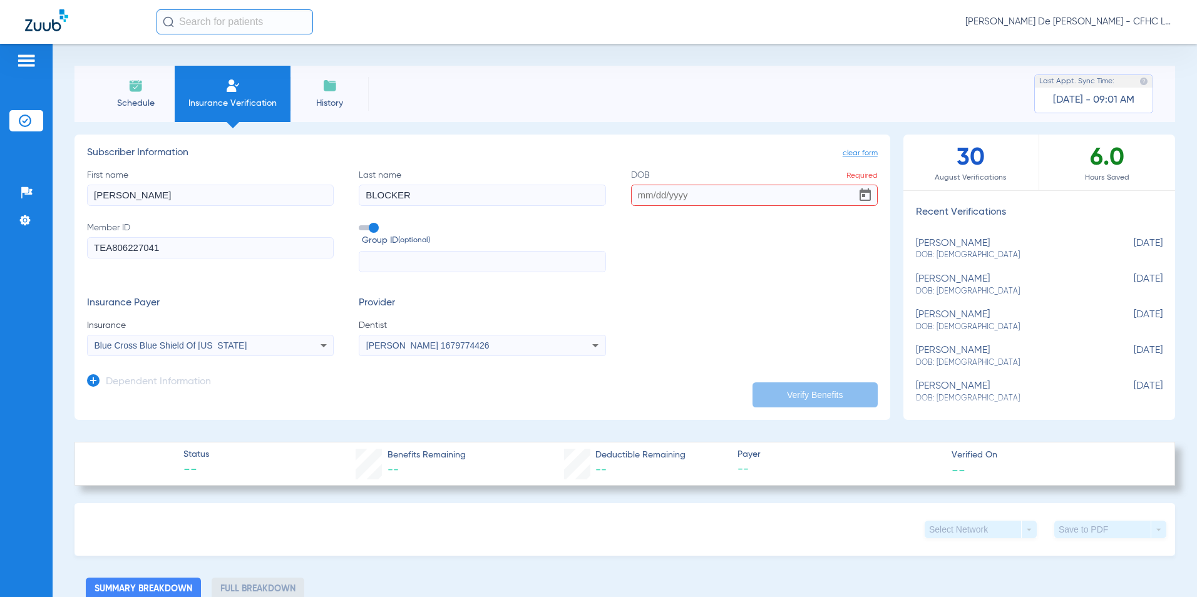
click at [641, 202] on input "DOB Required" at bounding box center [754, 195] width 247 height 21
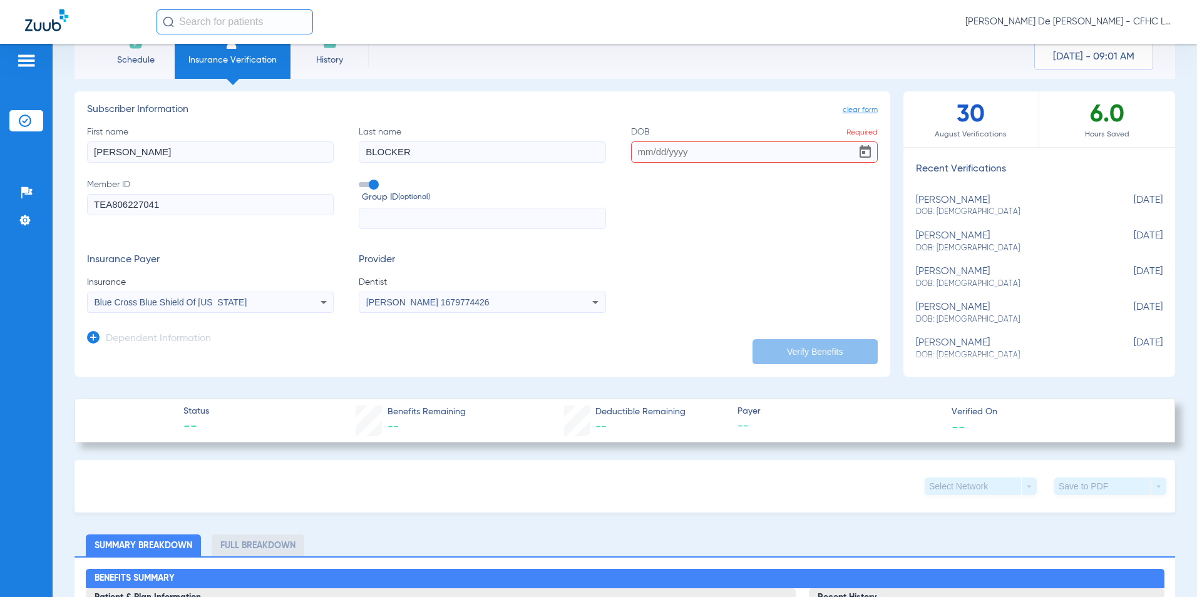
scroll to position [0, 0]
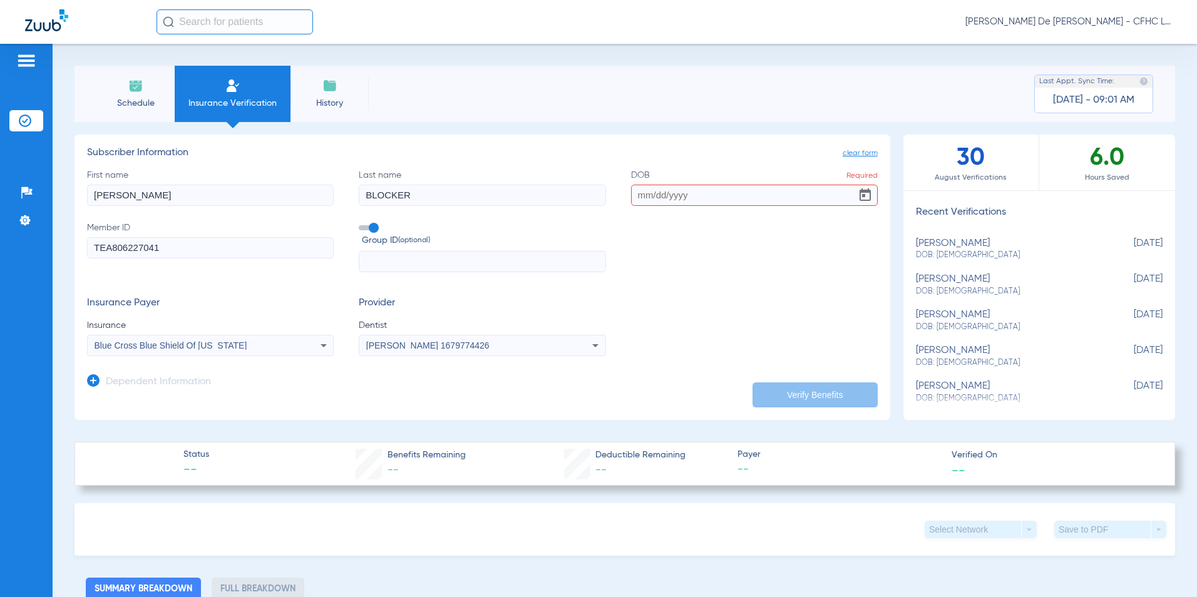
drag, startPoint x: 155, startPoint y: 192, endPoint x: -16, endPoint y: 192, distance: 171.0
click at [0, 192] on html "[PERSON_NAME] De [PERSON_NAME] - CFHC Lake Wales Dental Patients Insurance Veri…" at bounding box center [598, 298] width 1197 height 597
type input "[PERSON_NAME]"
click at [648, 197] on input "DOB Required" at bounding box center [754, 195] width 247 height 21
type input "[DATE]"
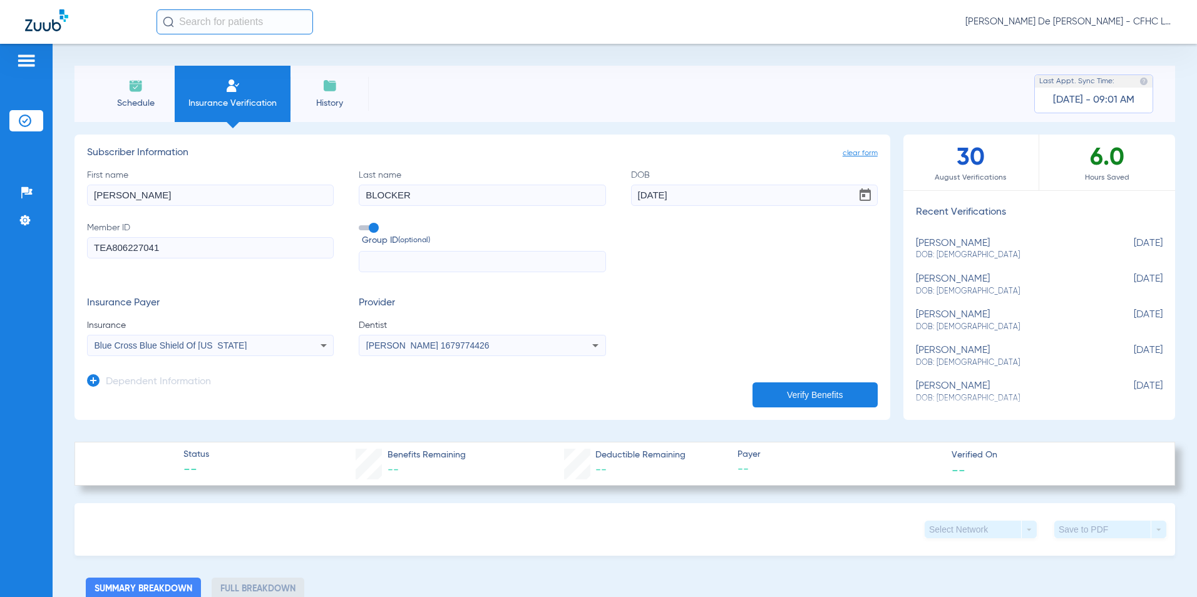
click at [787, 393] on button "Verify Benefits" at bounding box center [815, 395] width 125 height 25
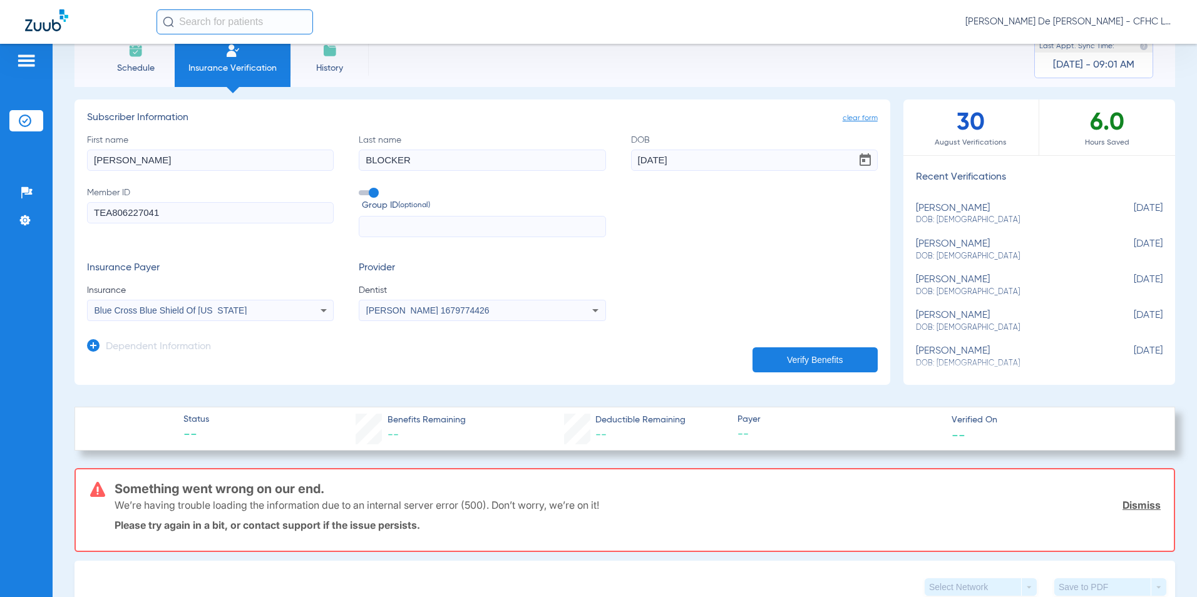
scroll to position [63, 0]
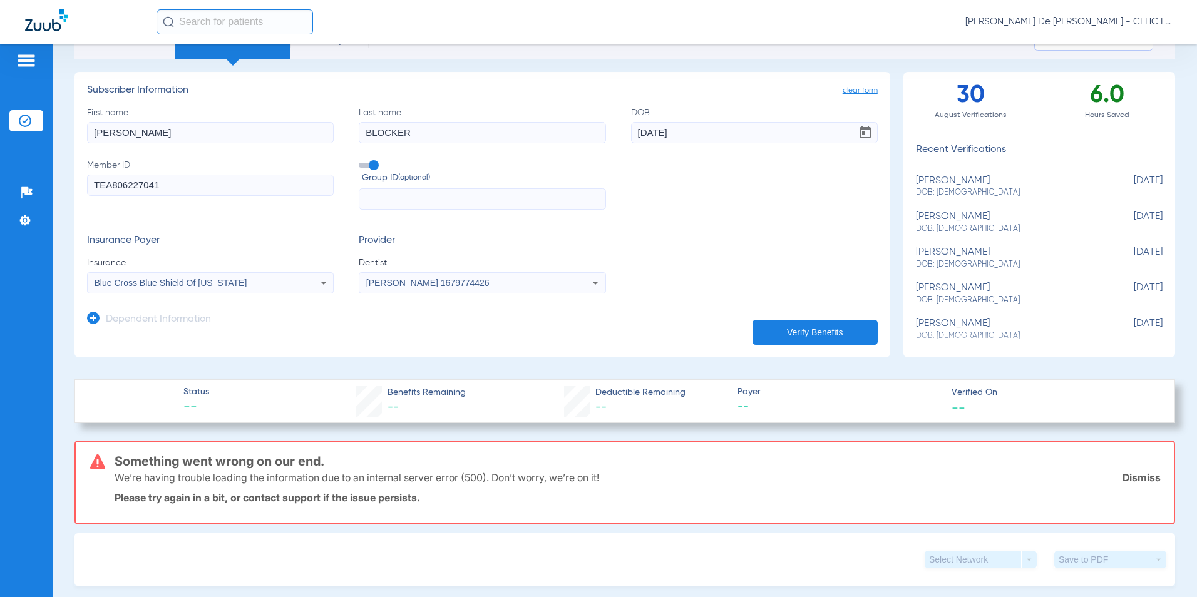
click at [170, 185] on input "TEA806227041" at bounding box center [210, 185] width 247 height 21
click at [237, 137] on input "[PERSON_NAME]" at bounding box center [210, 132] width 247 height 21
type input "[PERSON_NAME]"
click at [758, 318] on app-dependent-form "Dependent Information" at bounding box center [482, 315] width 791 height 42
click at [763, 324] on button "Verify Benefits" at bounding box center [815, 332] width 125 height 25
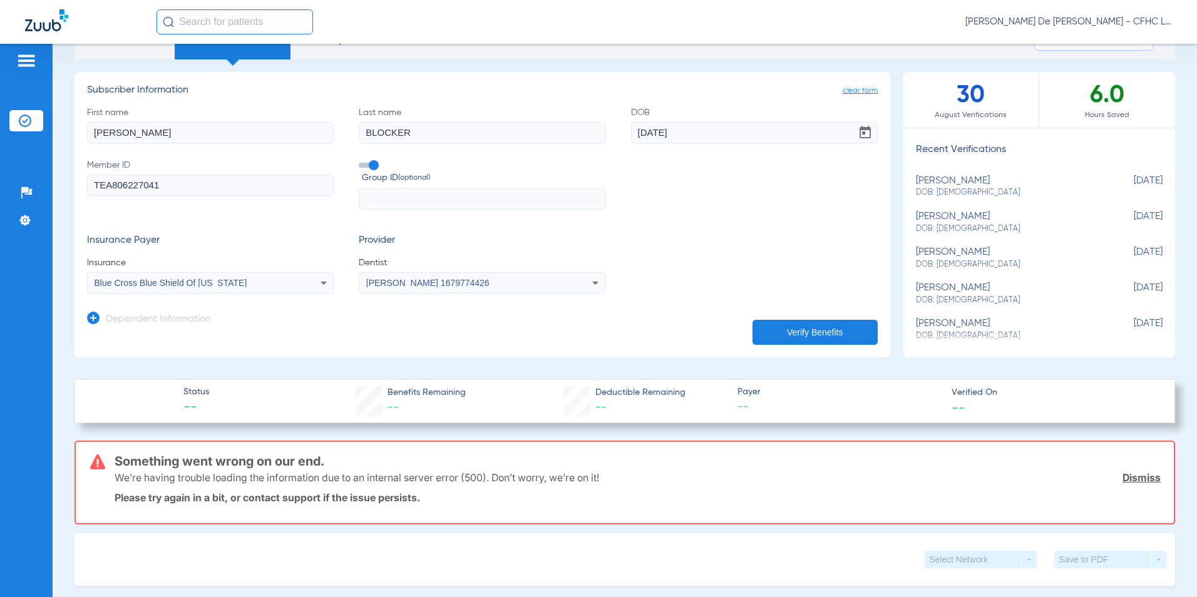
drag, startPoint x: 113, startPoint y: 187, endPoint x: 172, endPoint y: 183, distance: 58.4
click at [172, 183] on input "TEA806227041" at bounding box center [210, 185] width 247 height 21
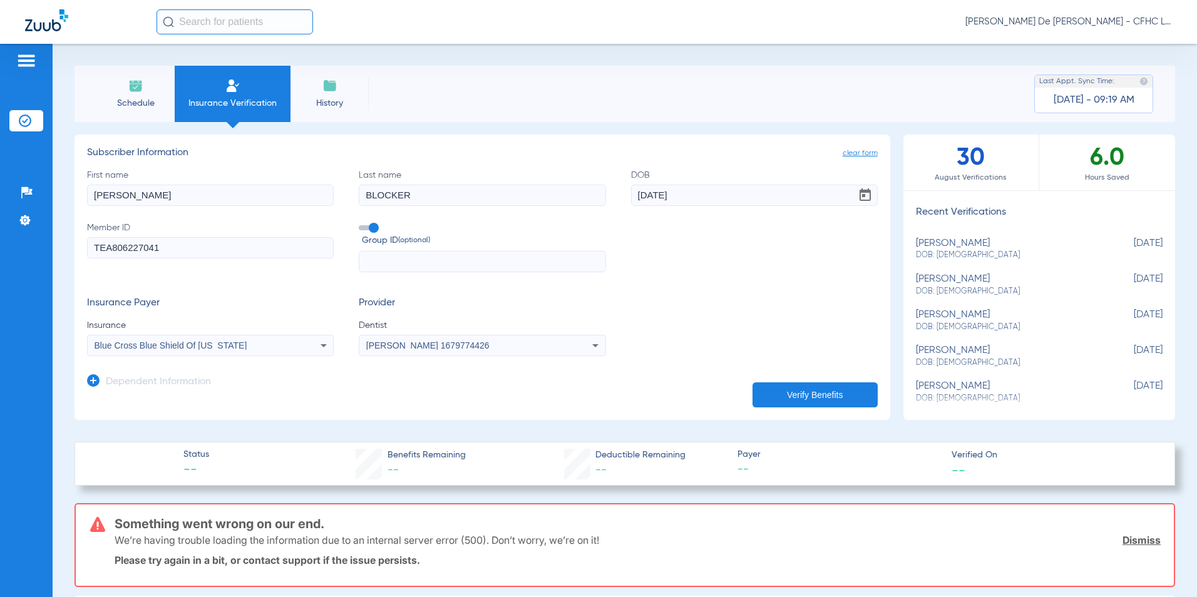
click at [155, 108] on span "Schedule" at bounding box center [135, 103] width 59 height 13
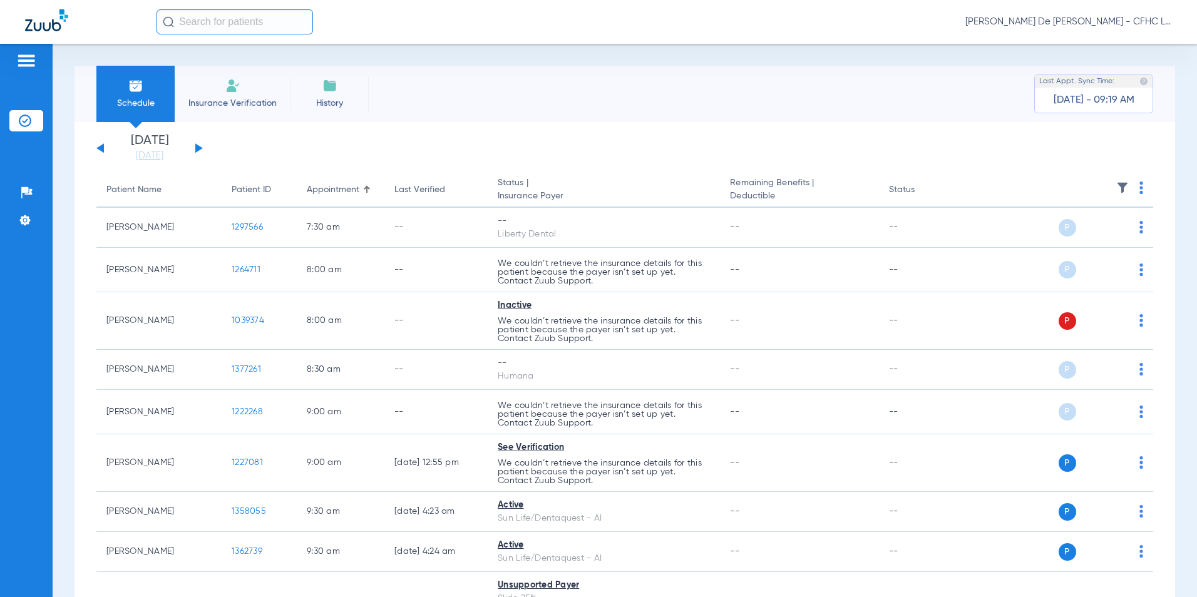
click at [200, 148] on button at bounding box center [199, 147] width 8 height 9
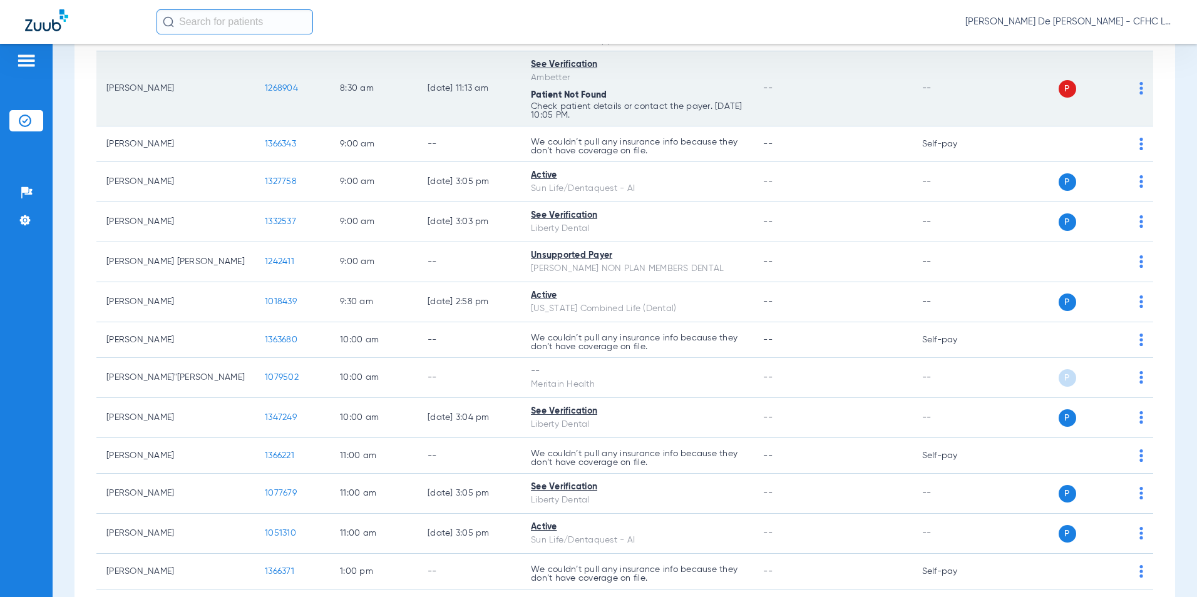
scroll to position [313, 0]
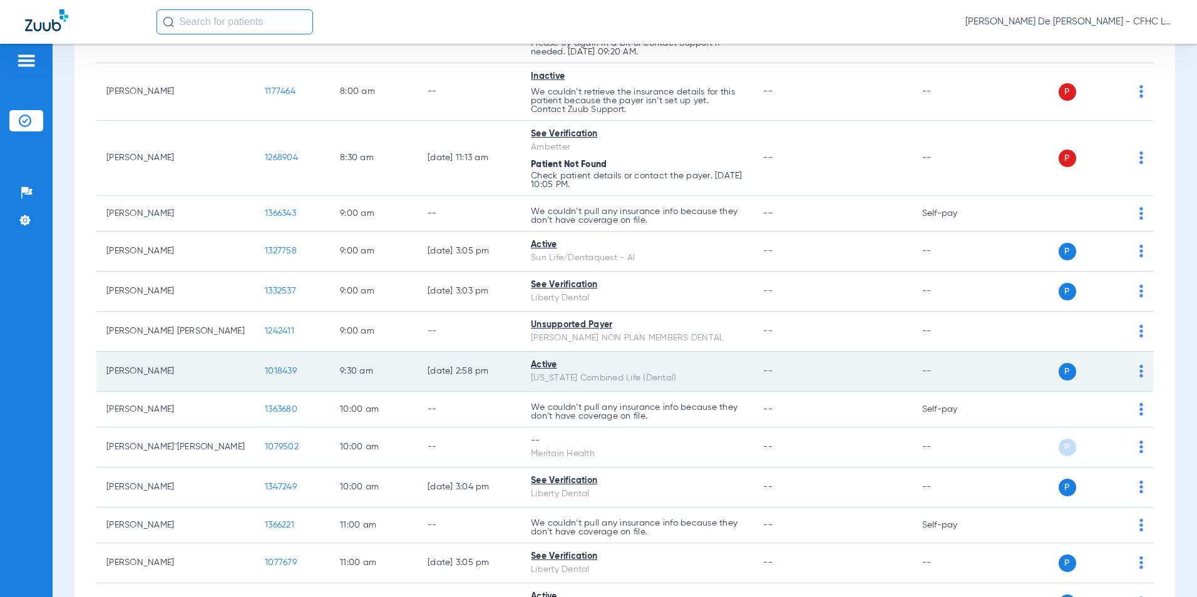
click at [265, 371] on span "1018439" at bounding box center [281, 371] width 32 height 9
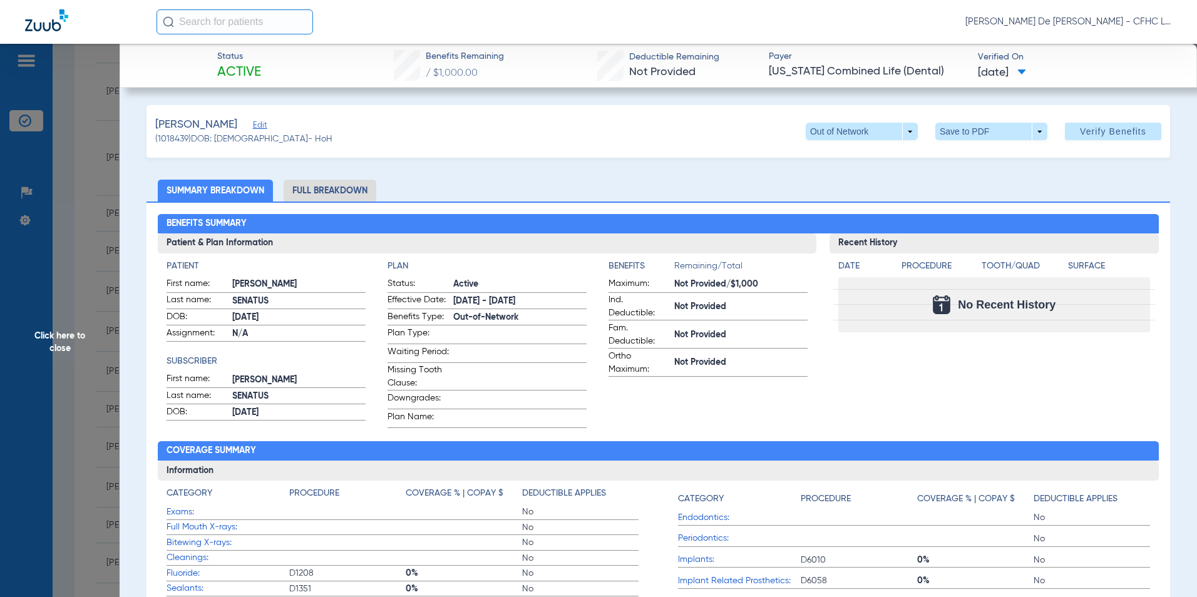
click at [332, 194] on li "Full Breakdown" at bounding box center [330, 191] width 93 height 22
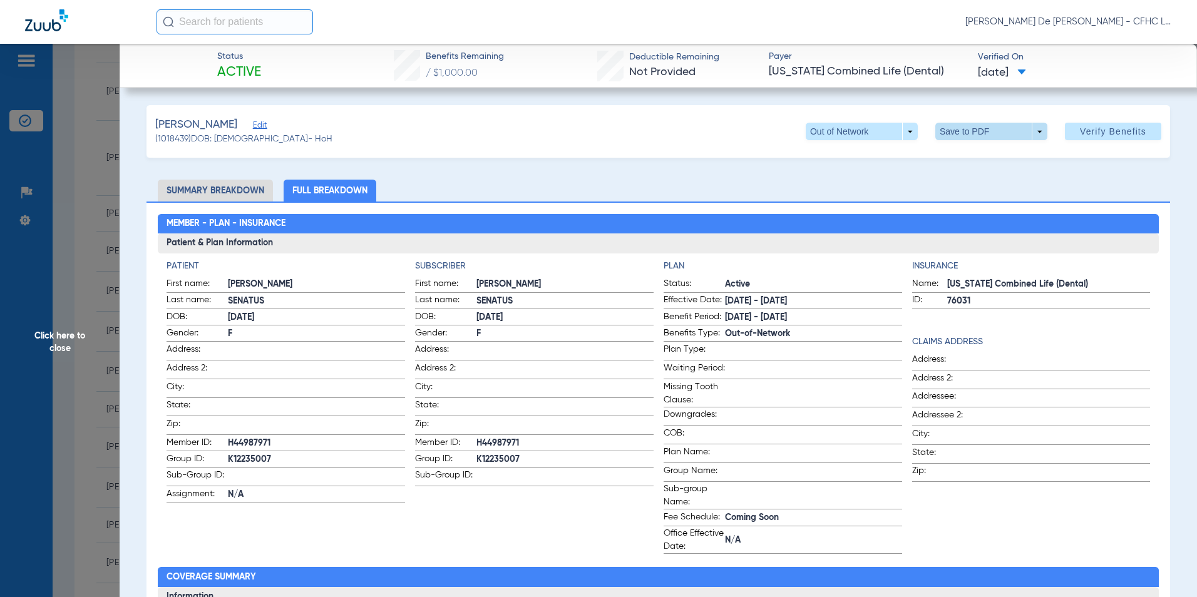
click at [980, 129] on span at bounding box center [991, 131] width 30 height 30
click at [979, 155] on span "Save to PDF" at bounding box center [986, 156] width 49 height 9
click at [54, 337] on span "Click here to close" at bounding box center [60, 342] width 120 height 597
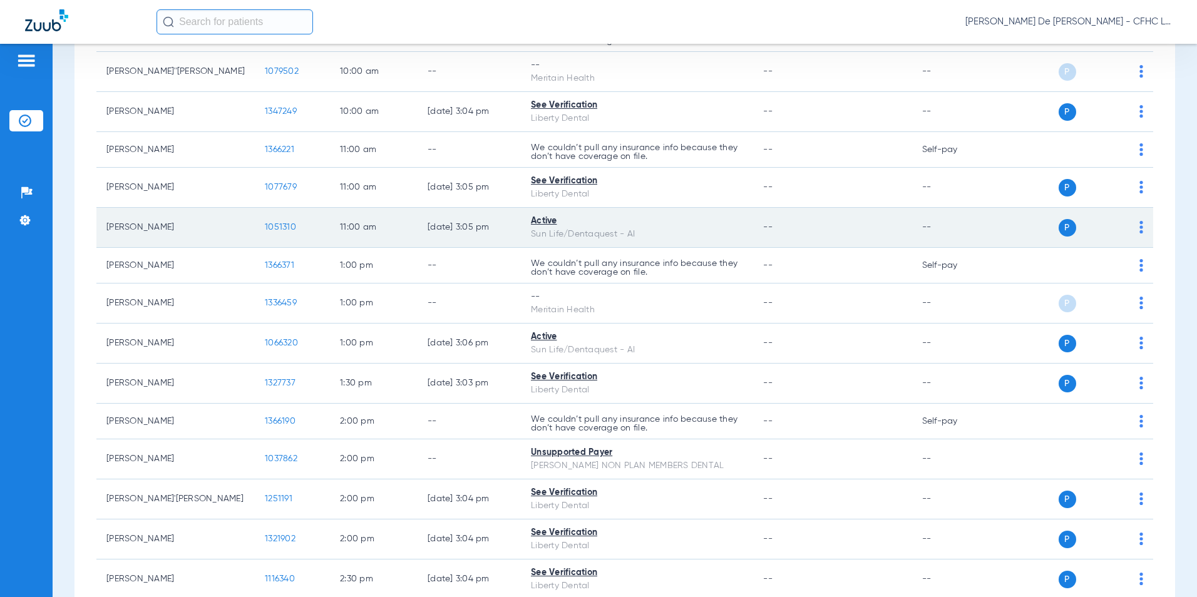
scroll to position [751, 0]
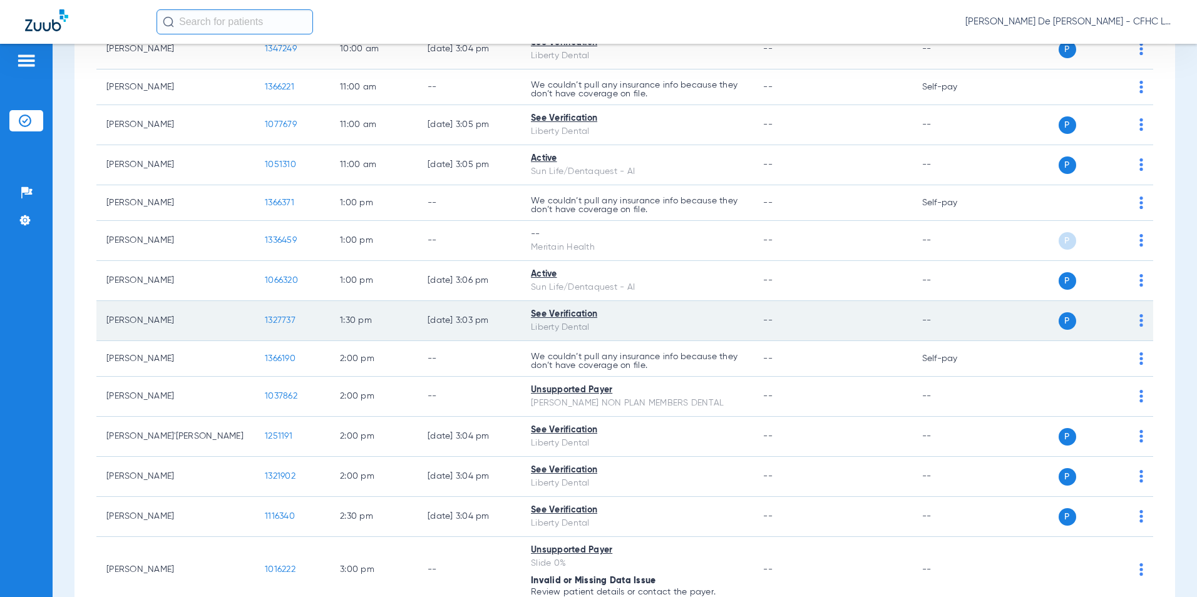
click at [265, 323] on span "1327737" at bounding box center [280, 320] width 31 height 9
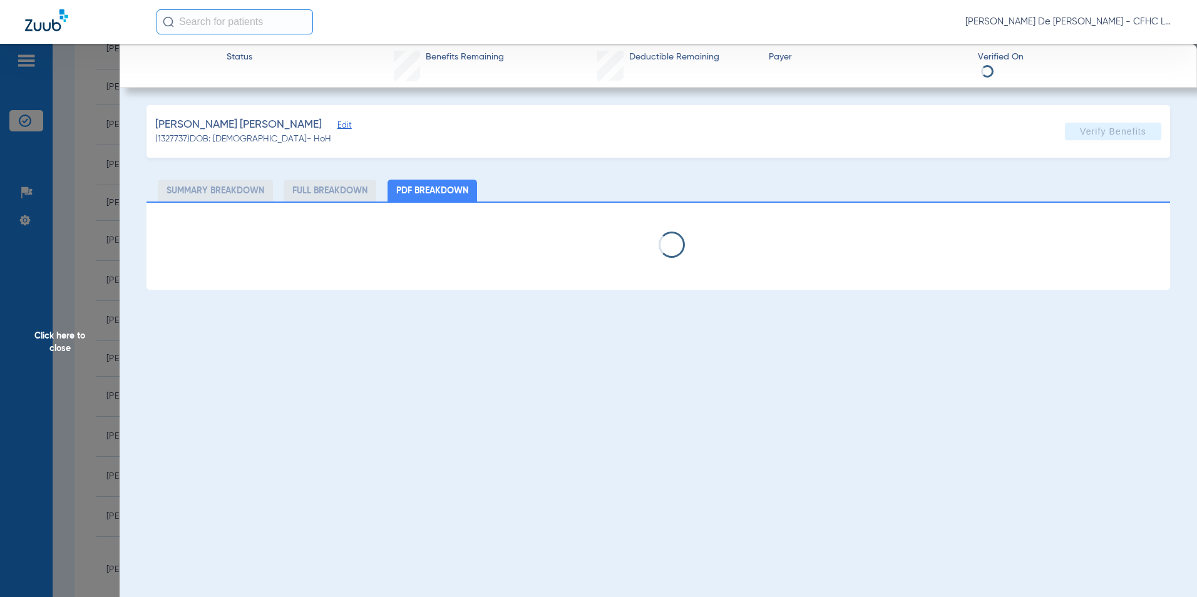
select select "page-width"
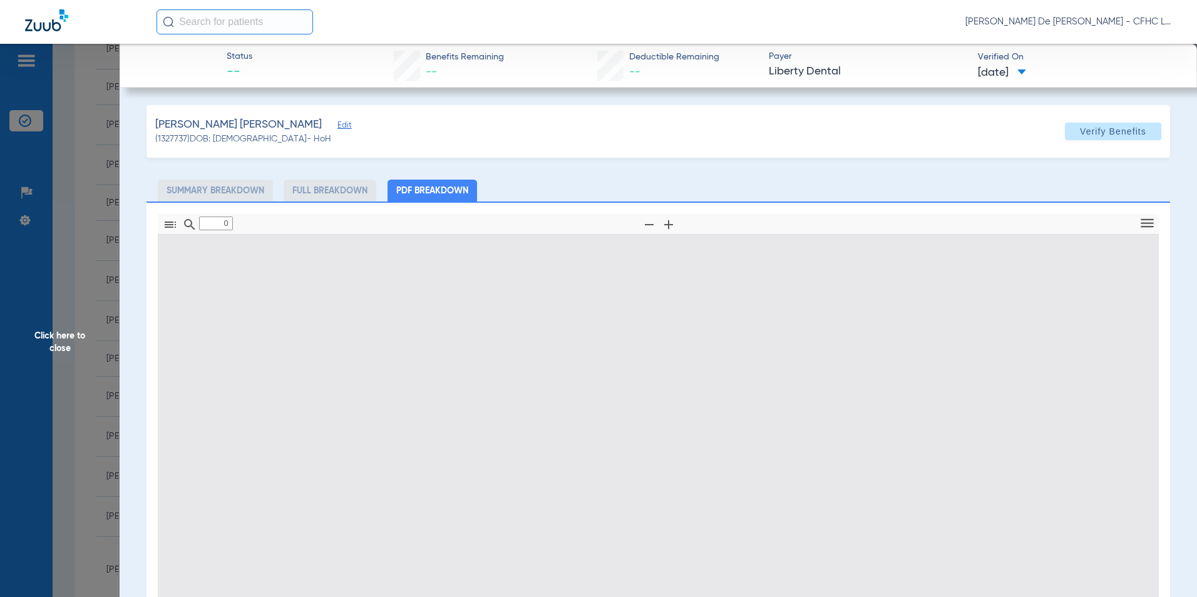
type input "1"
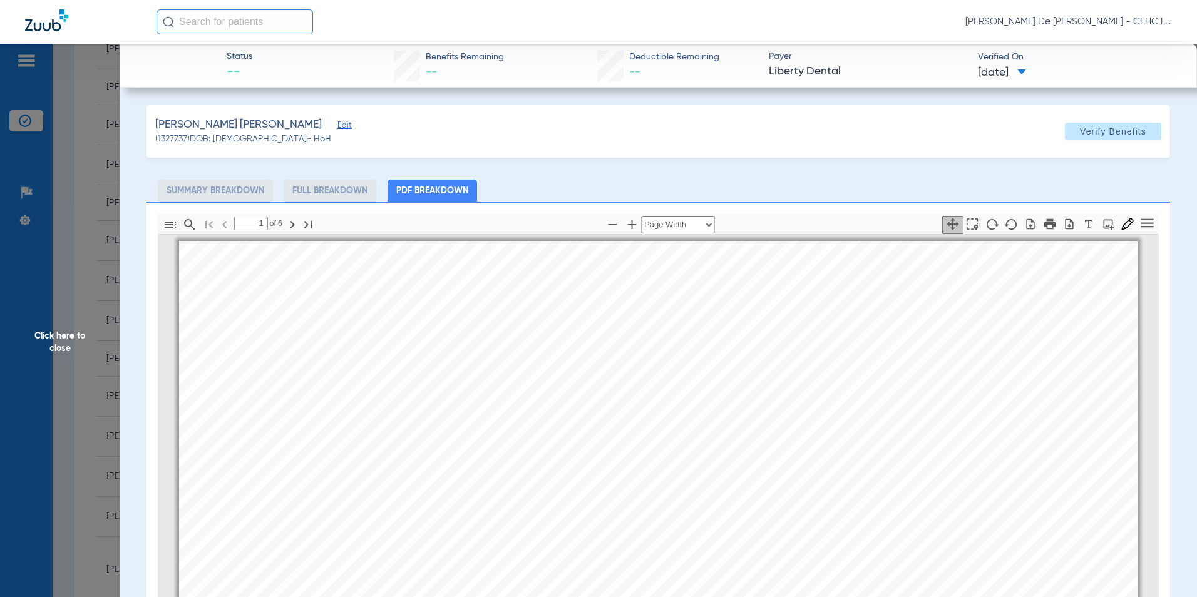
scroll to position [6, 0]
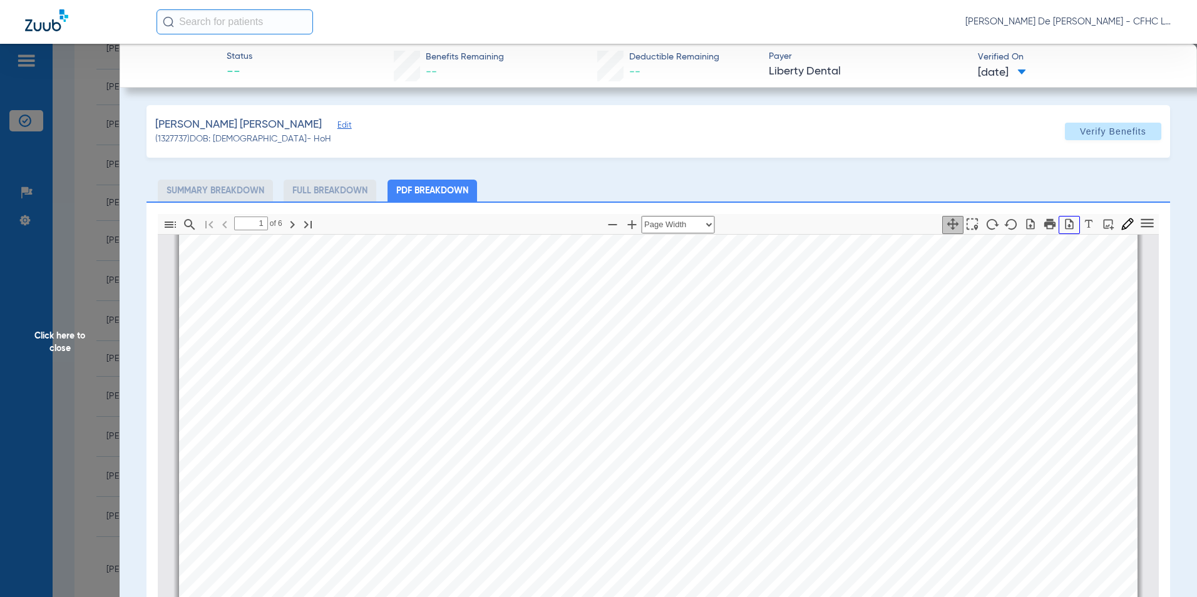
click at [1066, 225] on icon "button" at bounding box center [1070, 224] width 8 height 11
click at [94, 336] on span "Click here to close" at bounding box center [60, 342] width 120 height 597
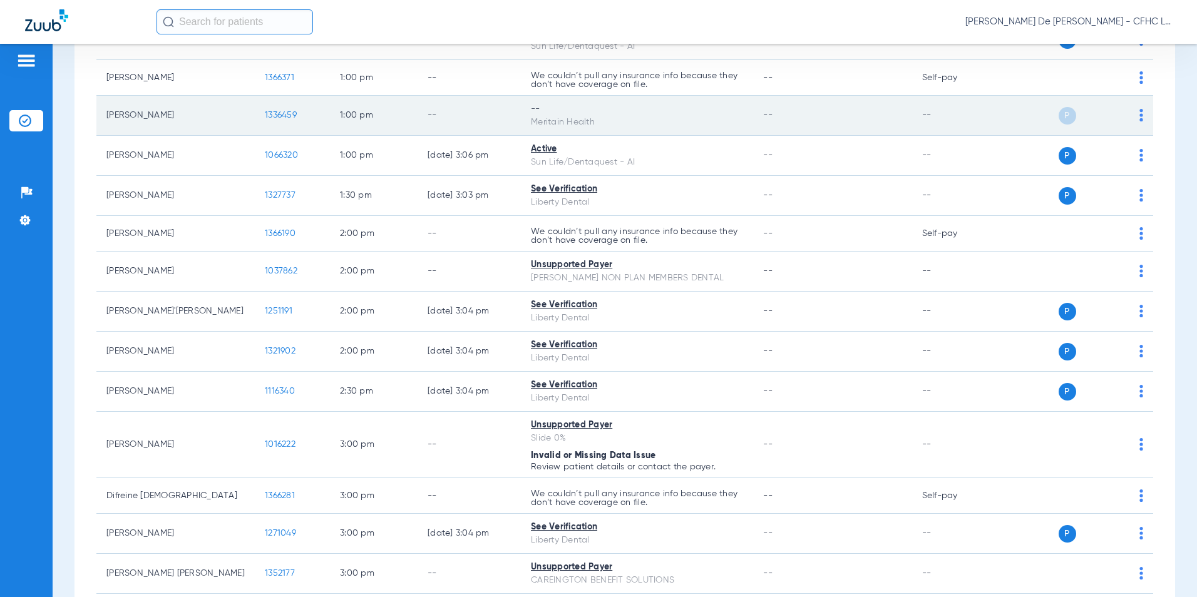
scroll to position [939, 0]
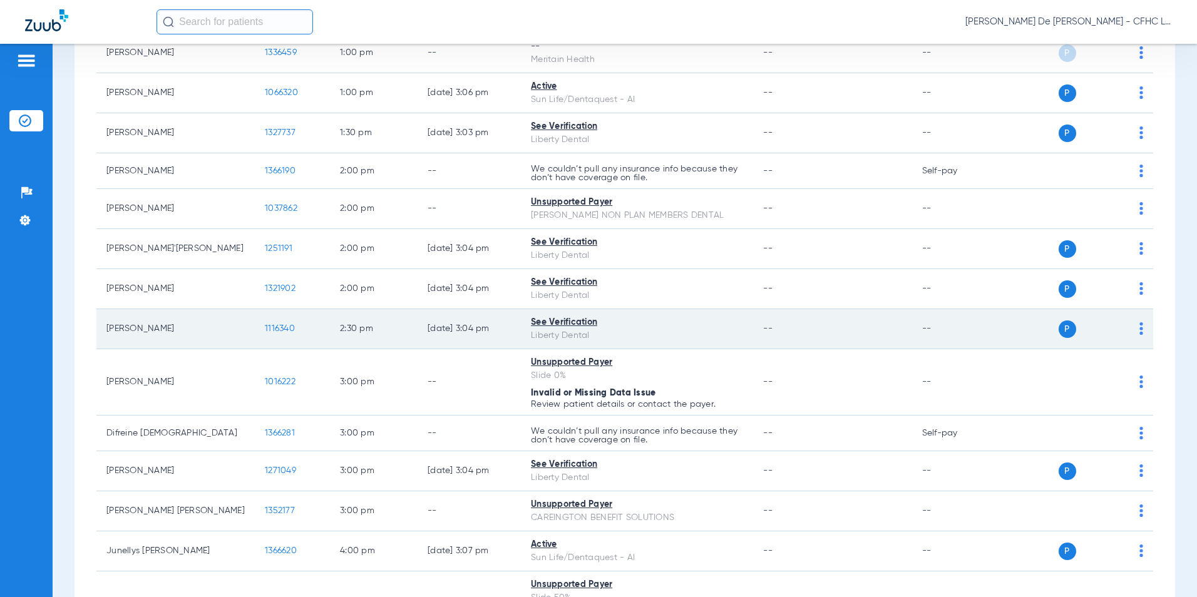
click at [265, 331] on span "1116340" at bounding box center [280, 328] width 30 height 9
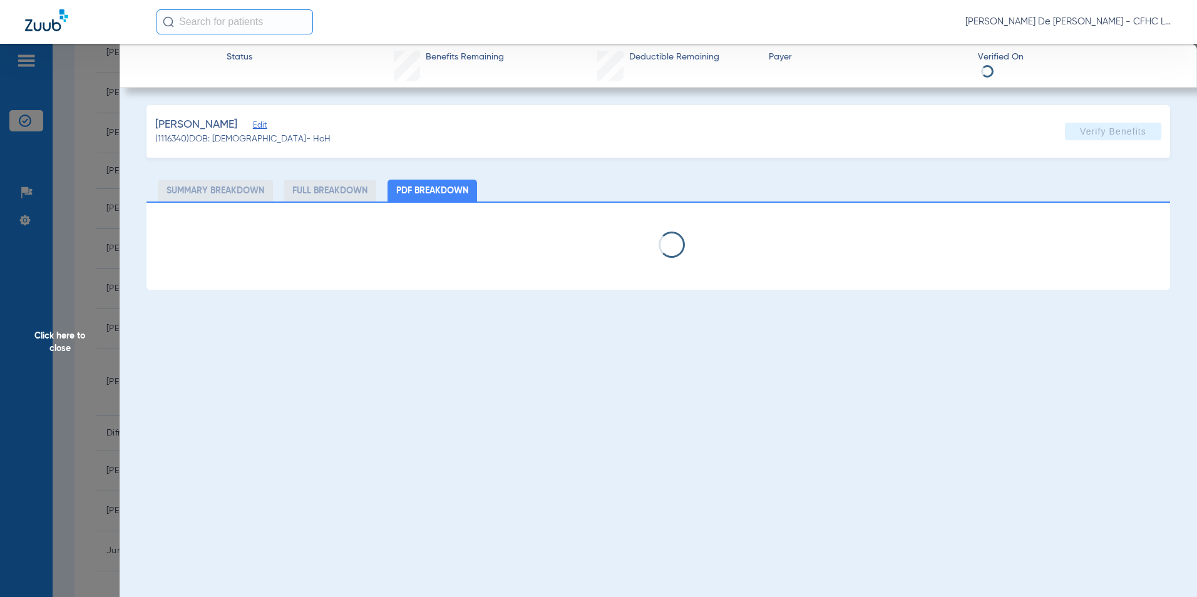
select select "page-width"
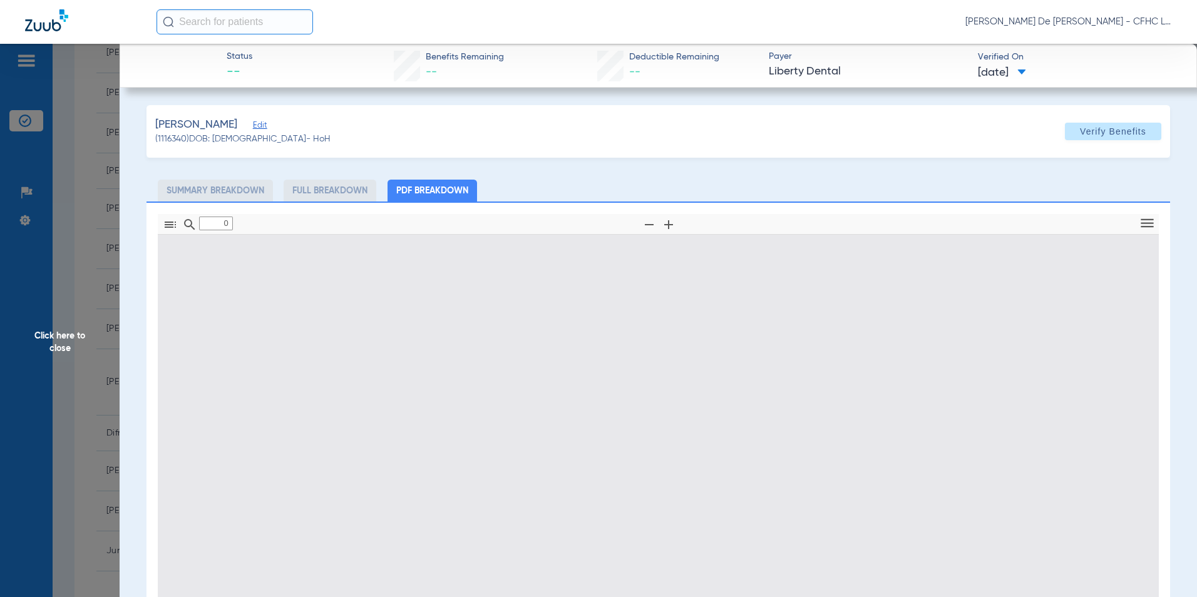
type input "1"
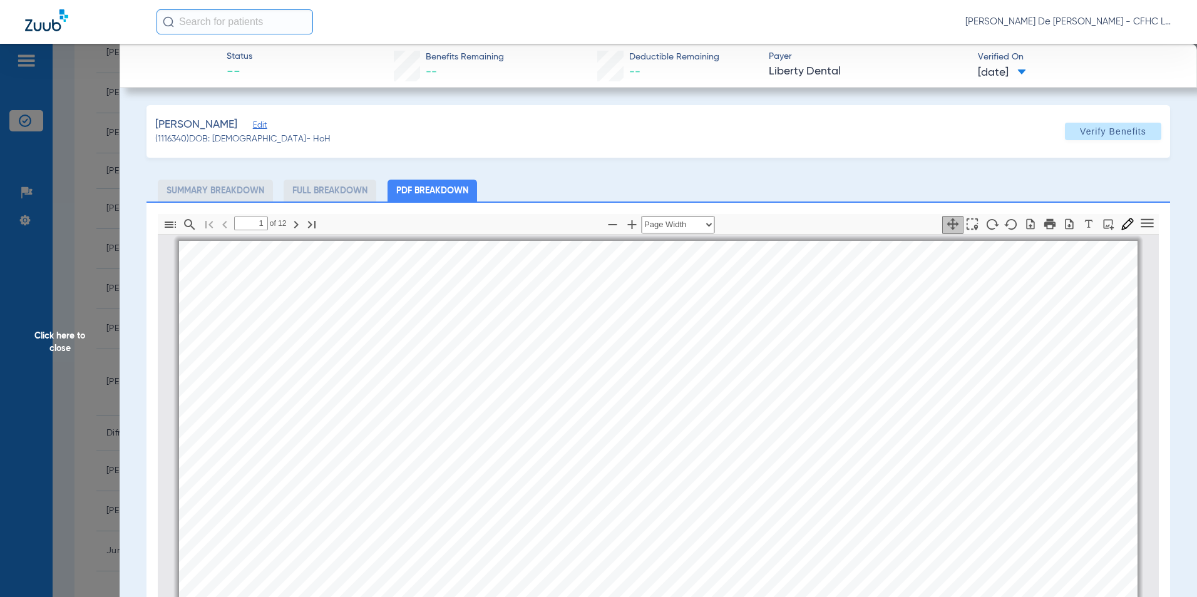
scroll to position [6, 0]
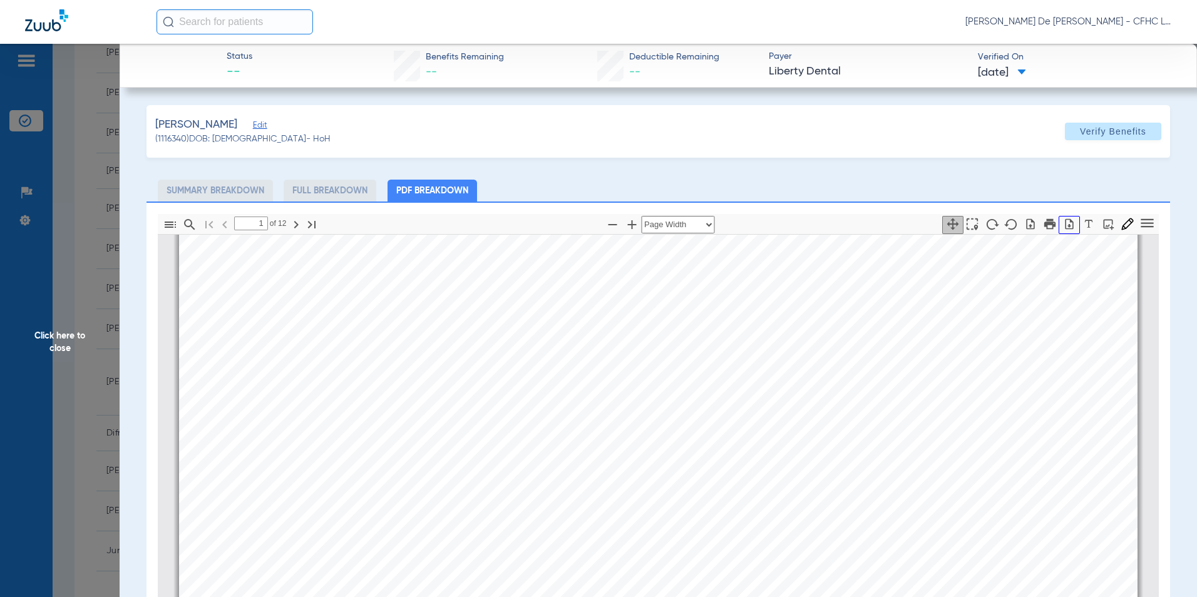
click at [1063, 229] on icon "button" at bounding box center [1069, 224] width 13 height 13
click at [66, 348] on span "Click here to close" at bounding box center [60, 342] width 120 height 597
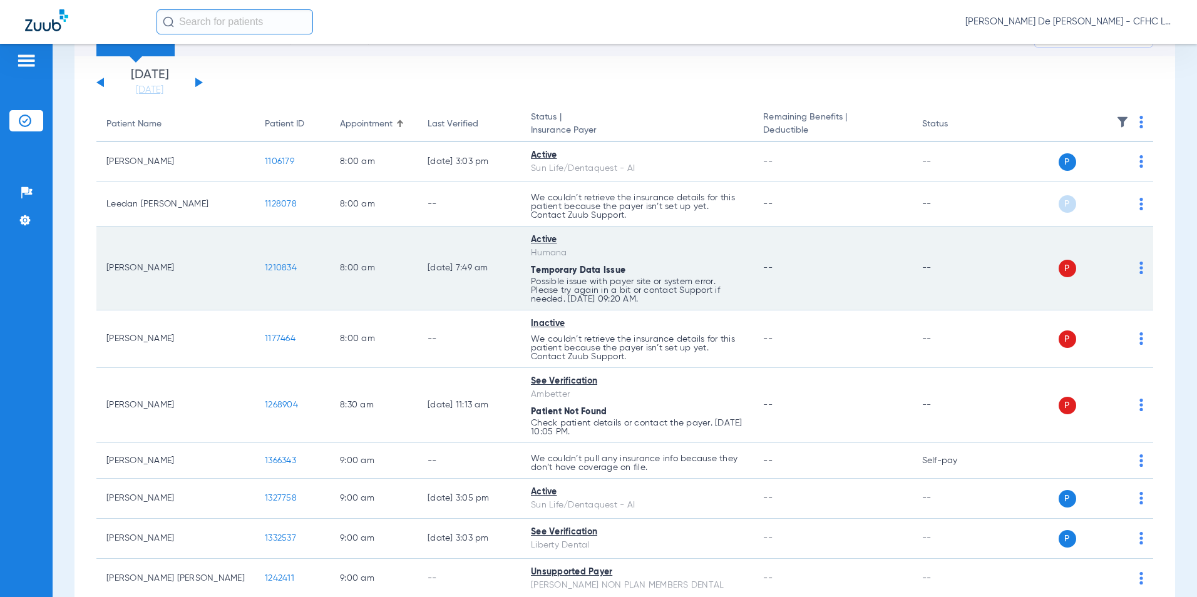
scroll to position [0, 0]
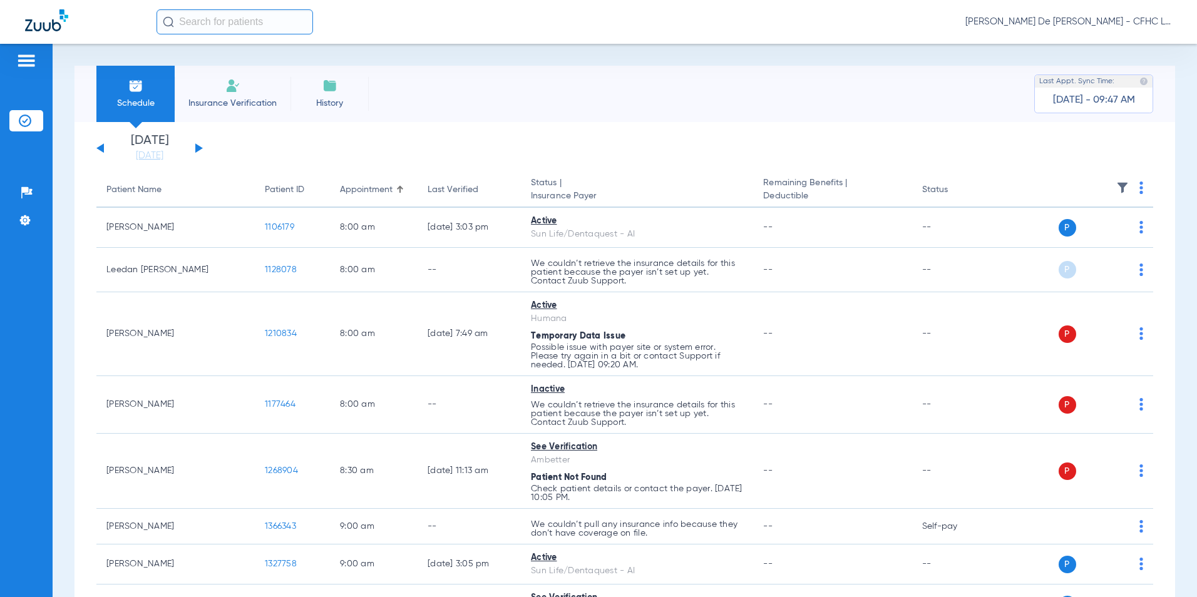
click at [252, 120] on li "Insurance Verification" at bounding box center [233, 94] width 116 height 56
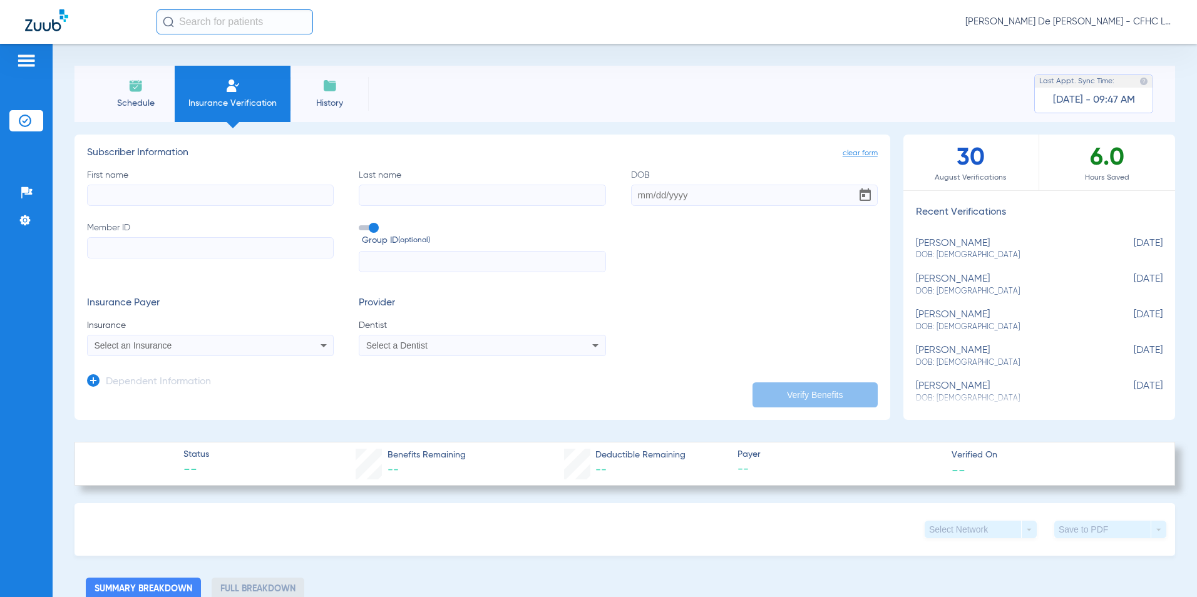
click at [151, 199] on input "First name" at bounding box center [210, 195] width 247 height 21
click at [143, 71] on li "Schedule" at bounding box center [135, 94] width 78 height 56
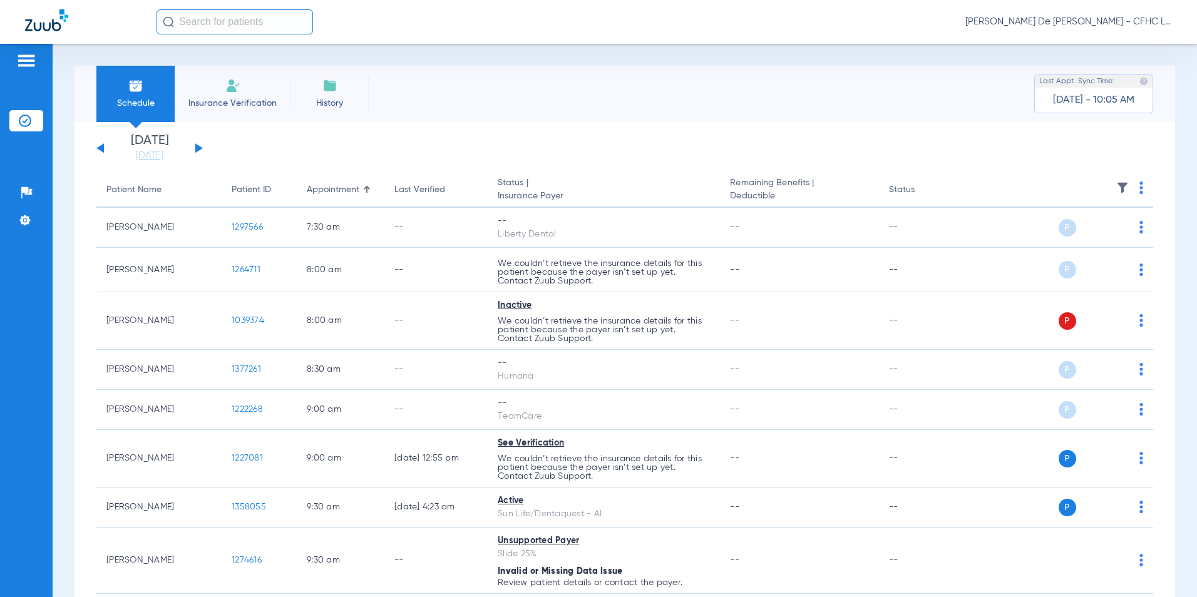
click at [202, 150] on div "[DATE] [DATE] [DATE] [DATE] [DATE] [DATE] [DATE] [DATE] [DATE] [DATE] [DATE] [D…" at bounding box center [149, 149] width 106 height 28
click at [198, 150] on button at bounding box center [199, 147] width 8 height 9
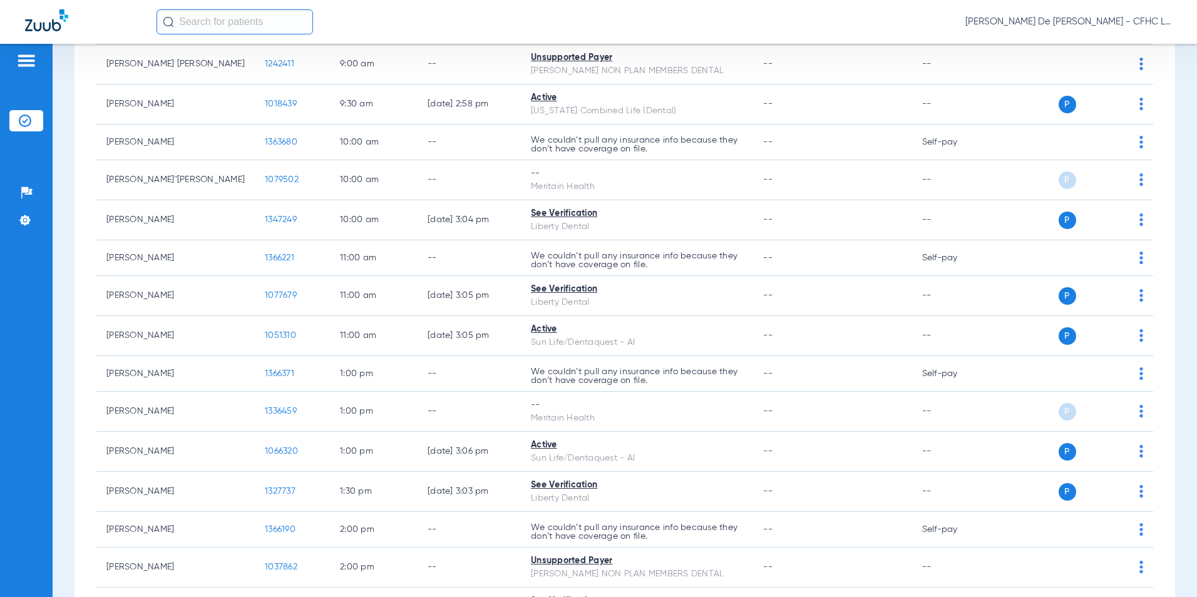
scroll to position [626, 0]
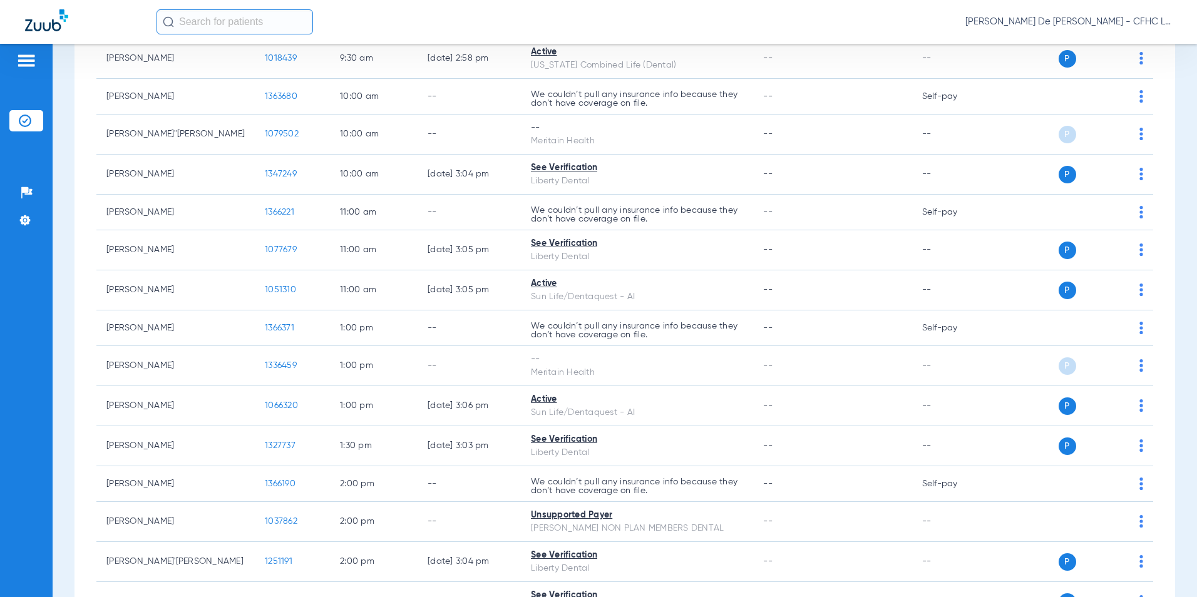
click at [221, 19] on input "text" at bounding box center [235, 21] width 157 height 25
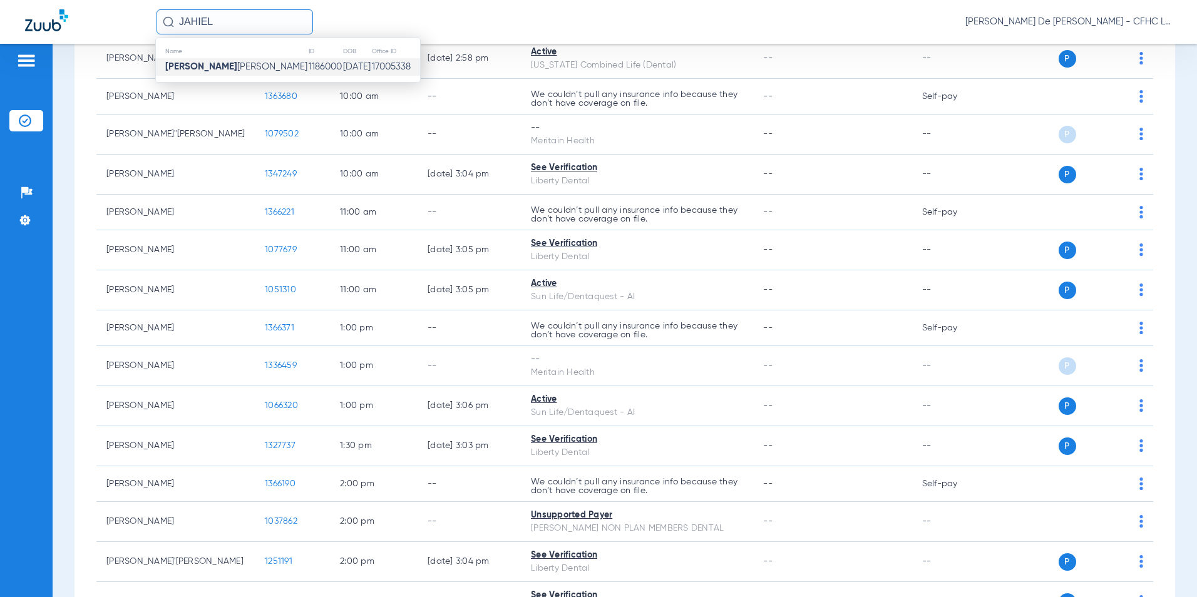
type input "JAHIEL"
click at [239, 60] on td "[PERSON_NAME]" at bounding box center [232, 67] width 152 height 18
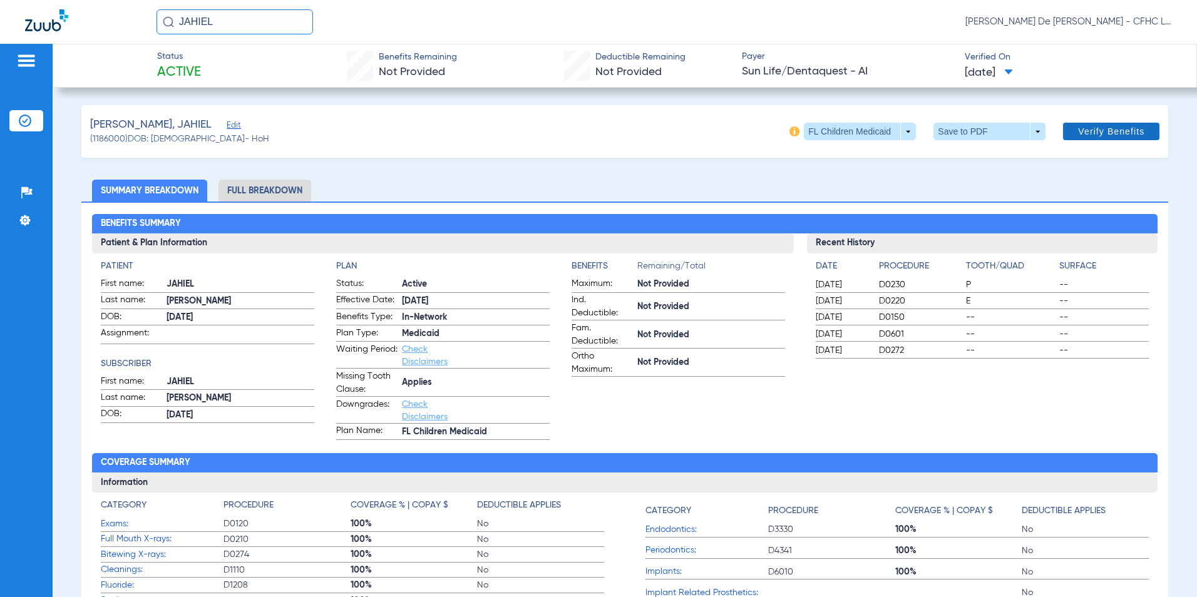
click at [1083, 133] on span "Verify Benefits" at bounding box center [1111, 131] width 66 height 10
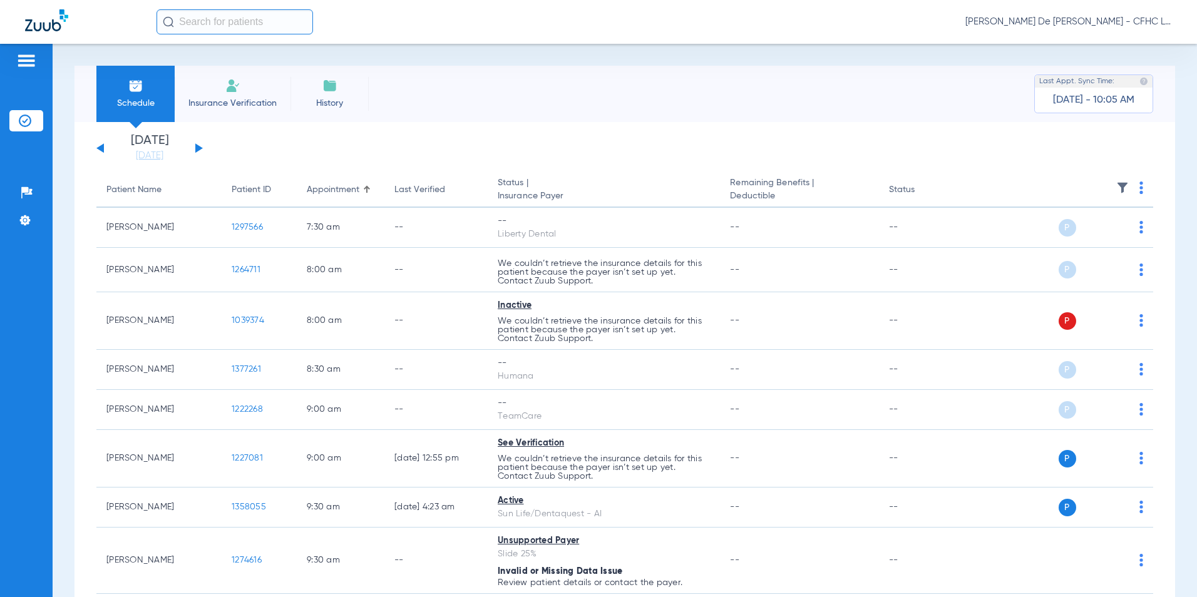
click at [198, 148] on button at bounding box center [199, 147] width 8 height 9
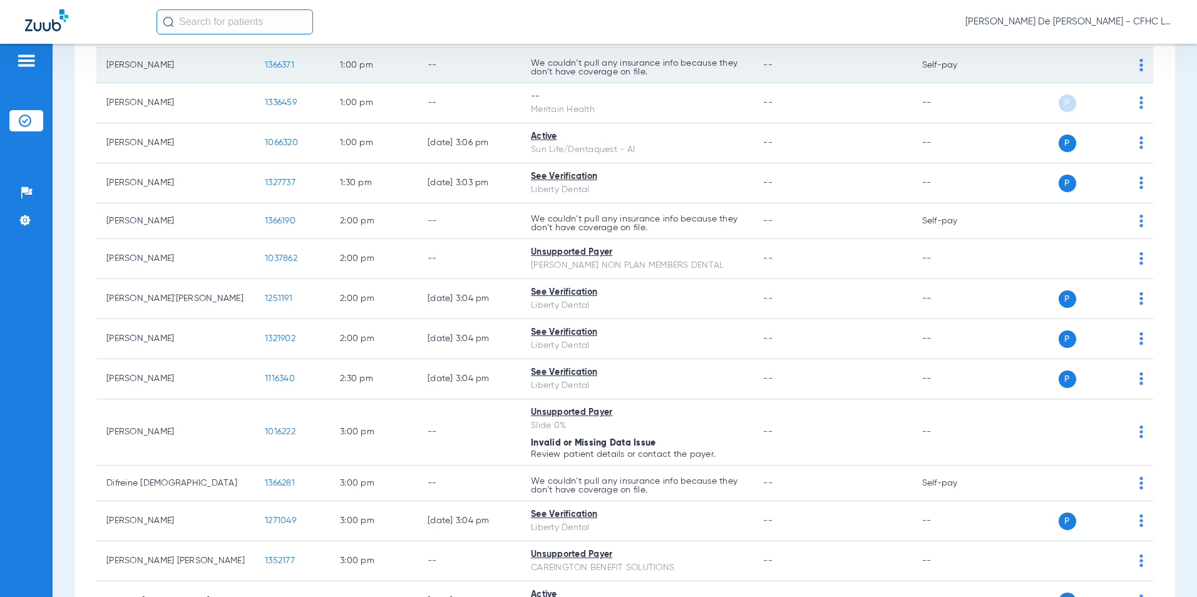
scroll to position [1002, 0]
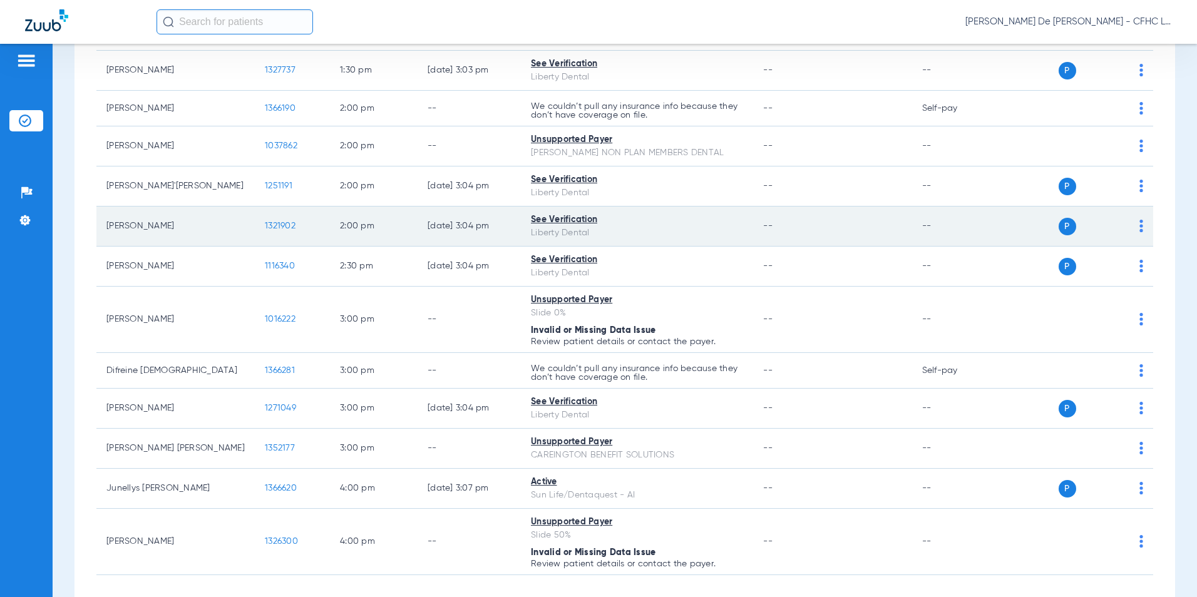
click at [265, 226] on span "1321902" at bounding box center [280, 226] width 31 height 9
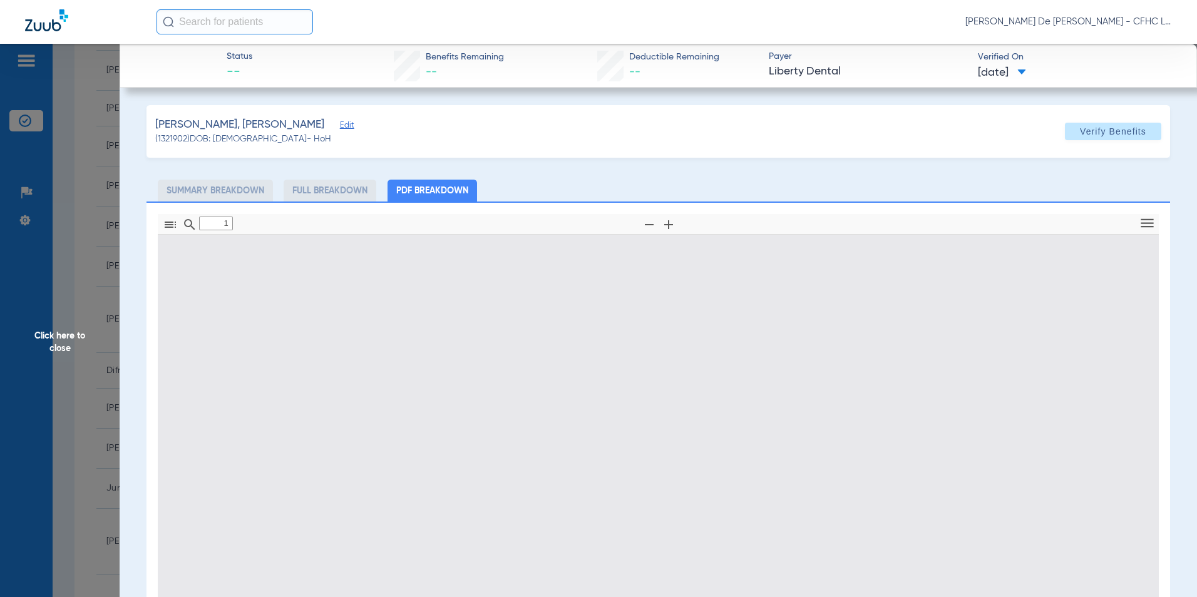
type input "0"
select select "page-width"
type input "1"
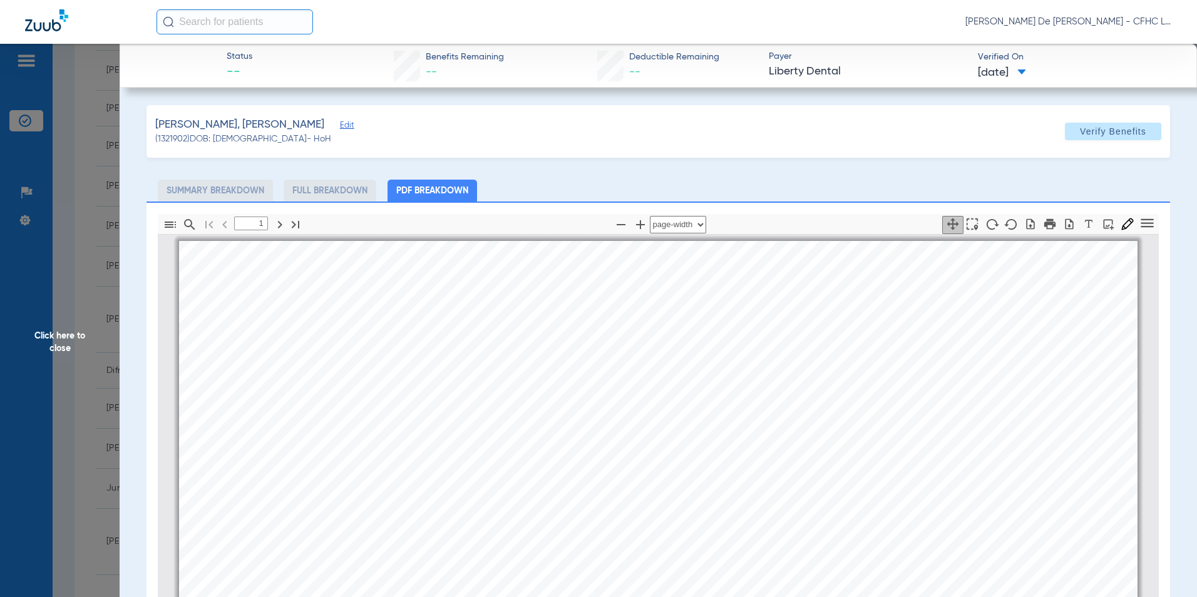
scroll to position [6, 0]
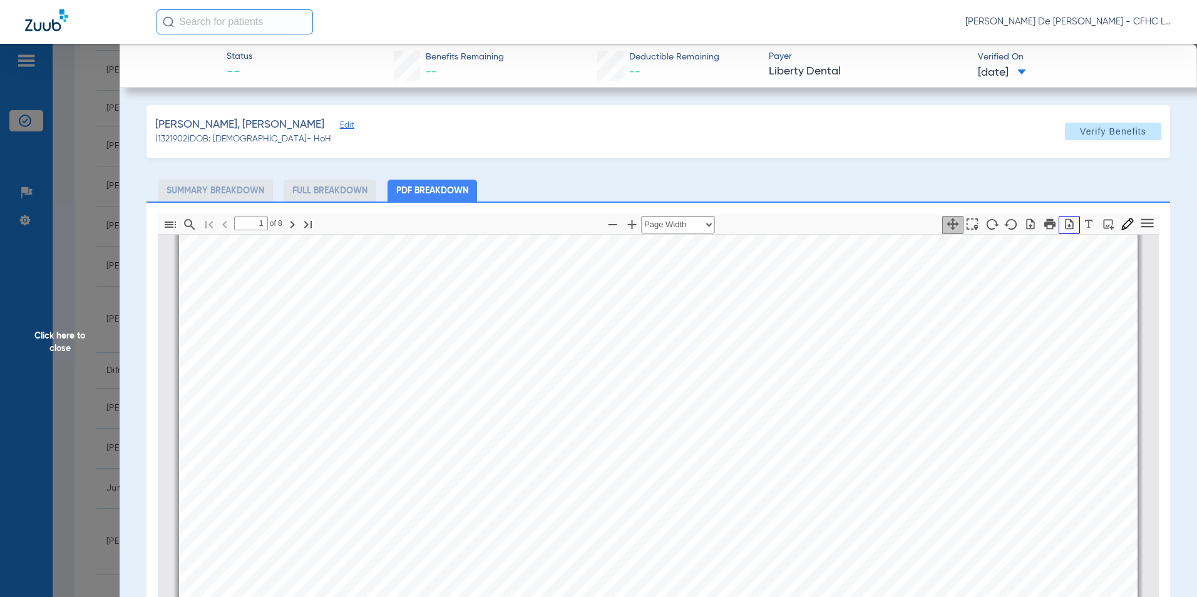
click at [1066, 224] on icon "button" at bounding box center [1069, 224] width 13 height 13
click at [66, 341] on span "Click here to close" at bounding box center [60, 342] width 120 height 597
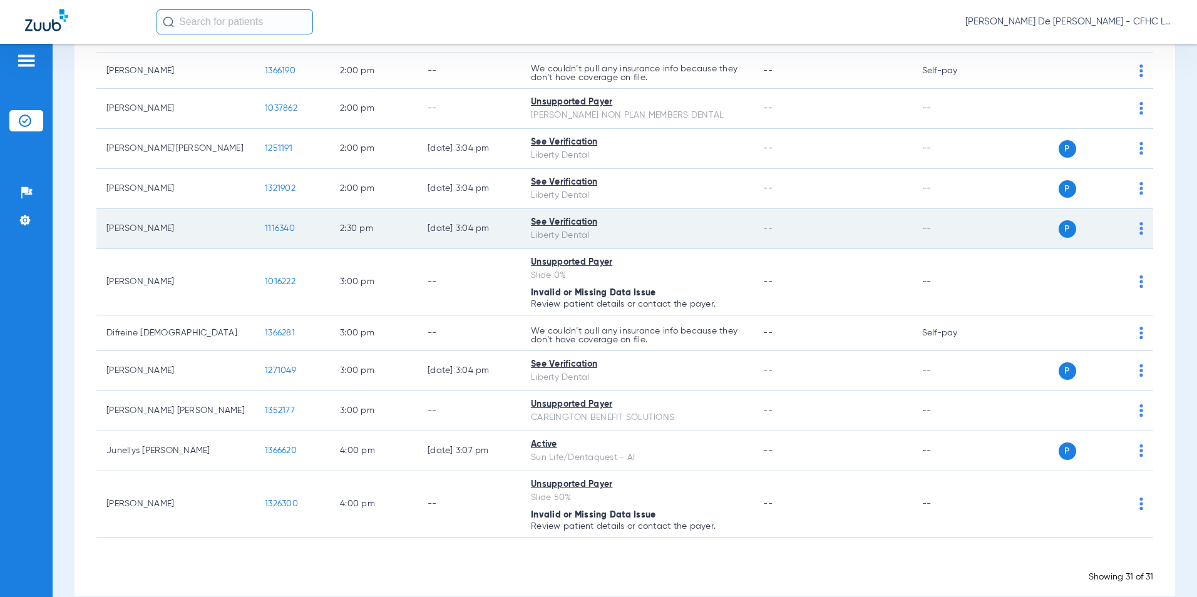
scroll to position [1060, 0]
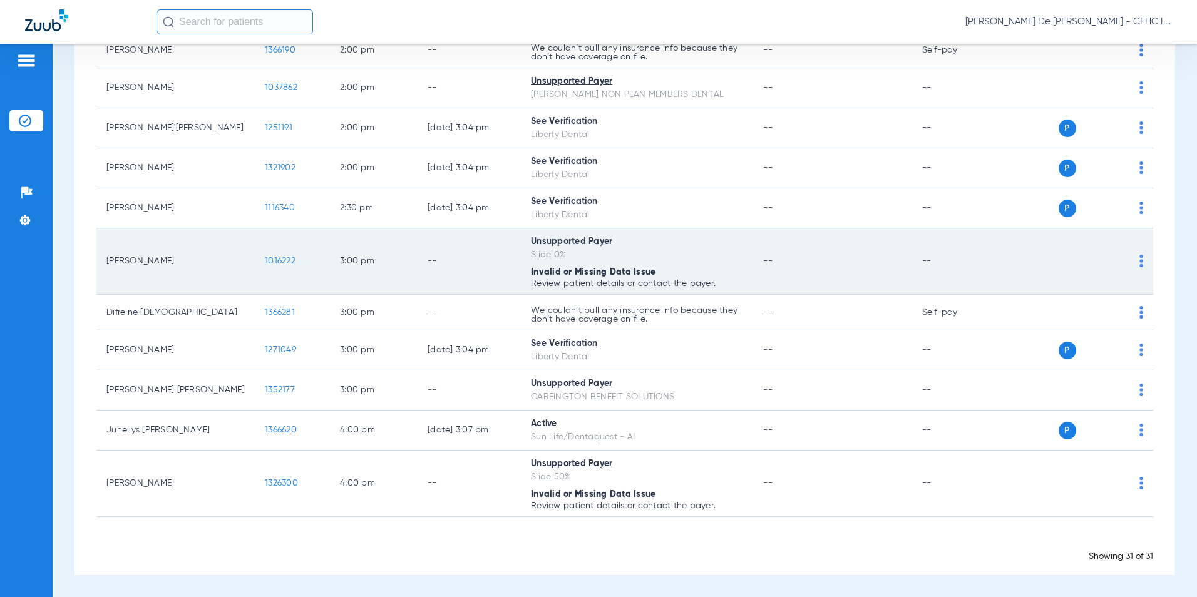
click at [265, 261] on span "1016222" at bounding box center [280, 261] width 31 height 9
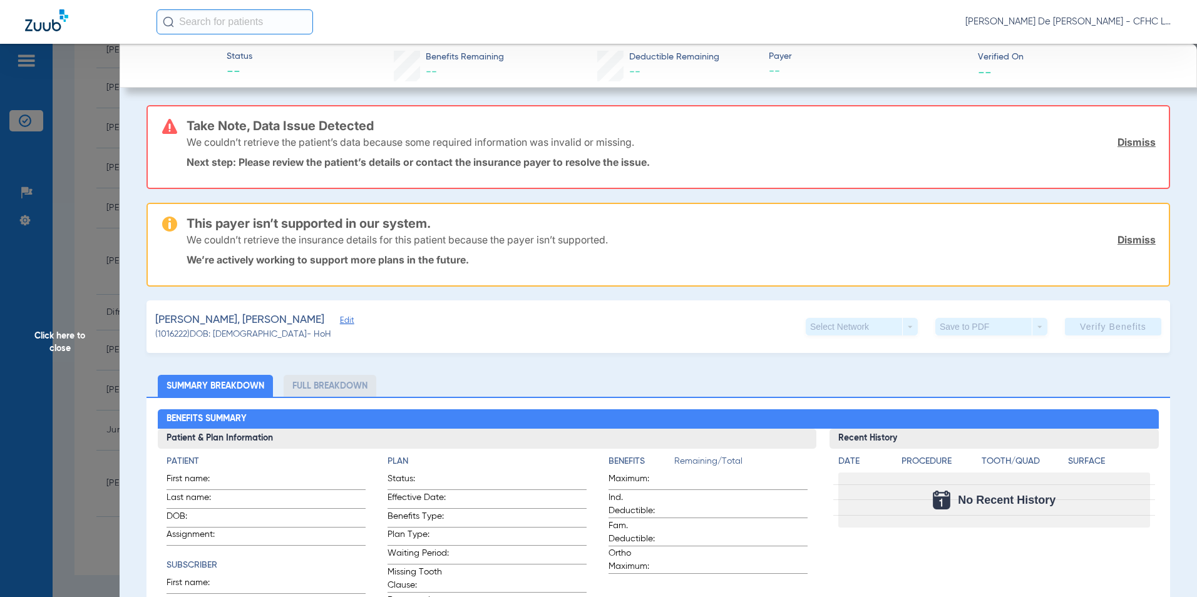
click at [63, 339] on span "Click here to close" at bounding box center [60, 342] width 120 height 597
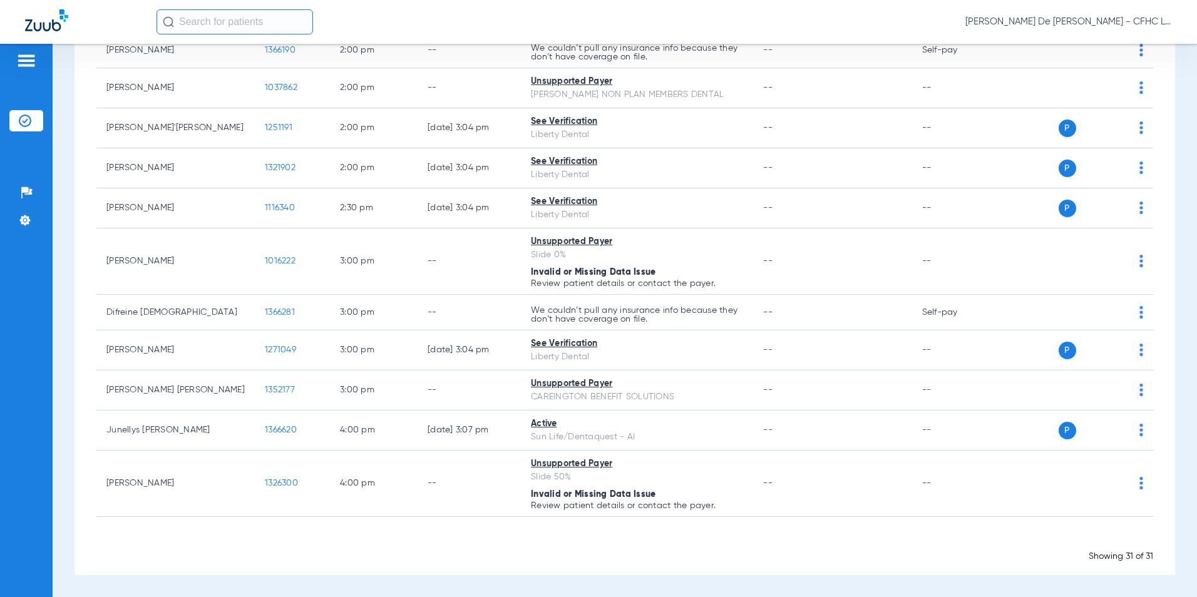
click at [252, 23] on input "text" at bounding box center [235, 21] width 157 height 25
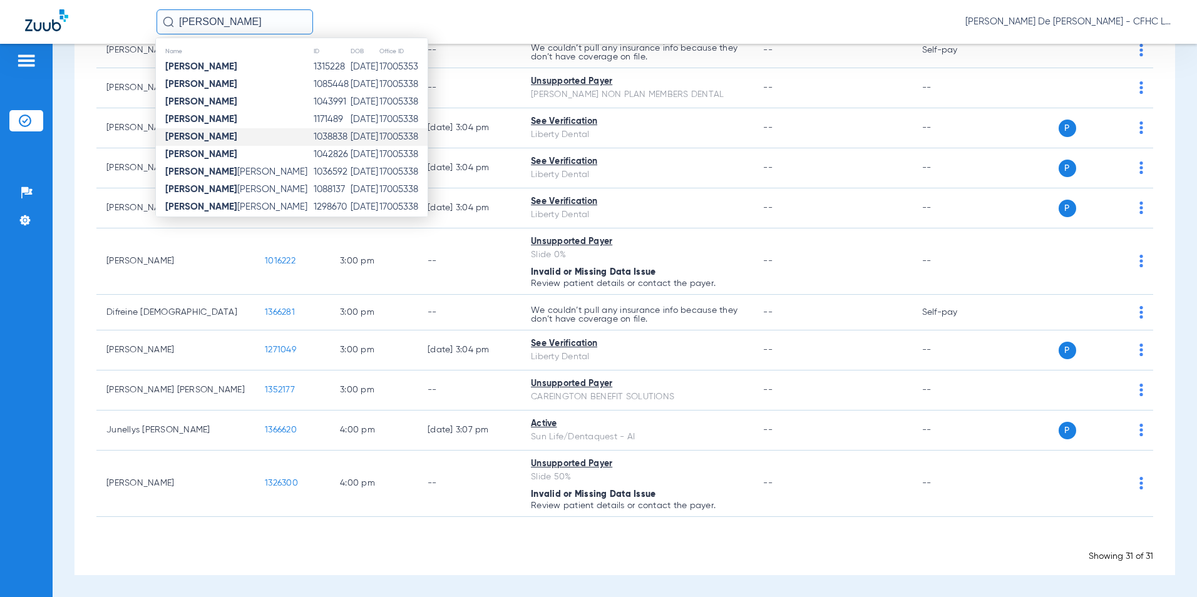
type input "EDUARDO PEREZ"
click at [314, 130] on td "1038838" at bounding box center [331, 137] width 37 height 18
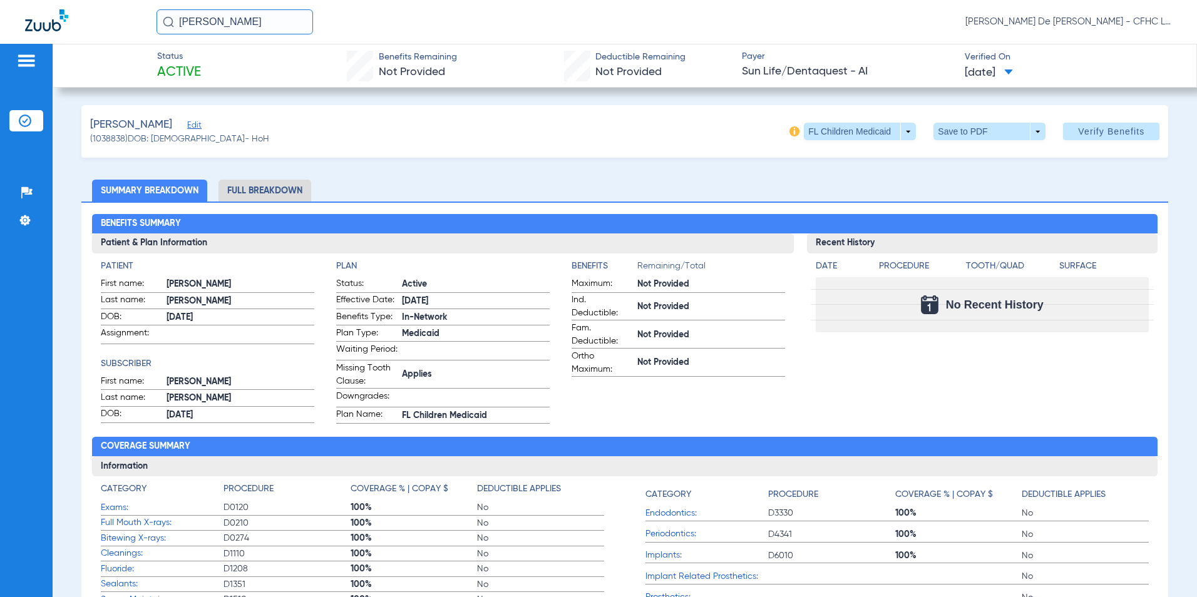
click at [1097, 130] on span "Verify Benefits" at bounding box center [1111, 131] width 66 height 10
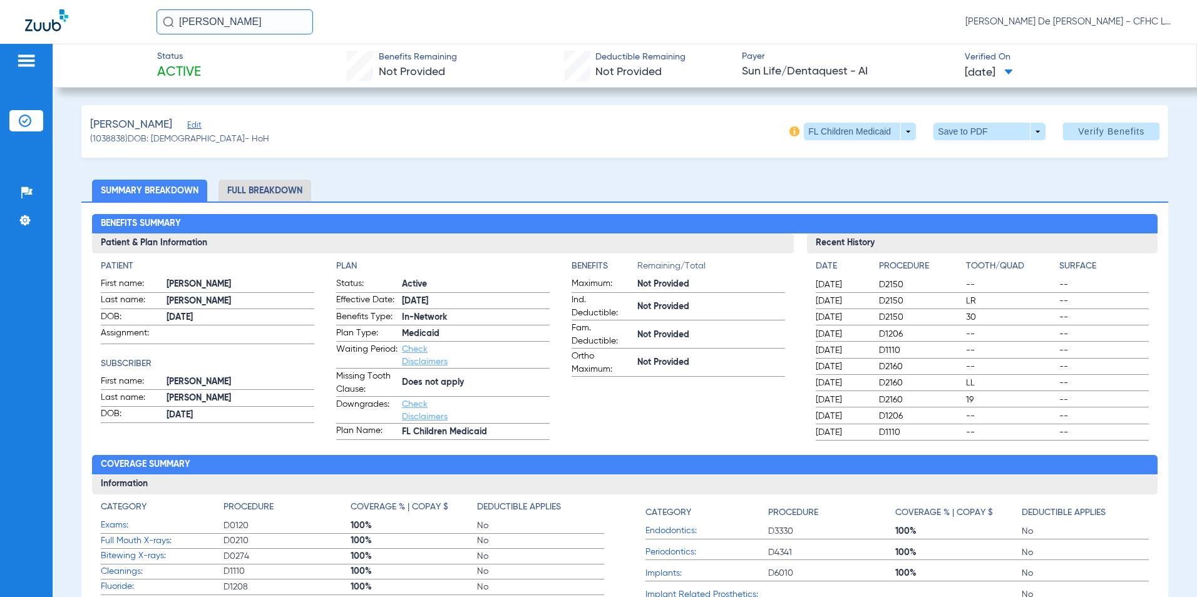
click at [294, 190] on li "Full Breakdown" at bounding box center [265, 191] width 93 height 22
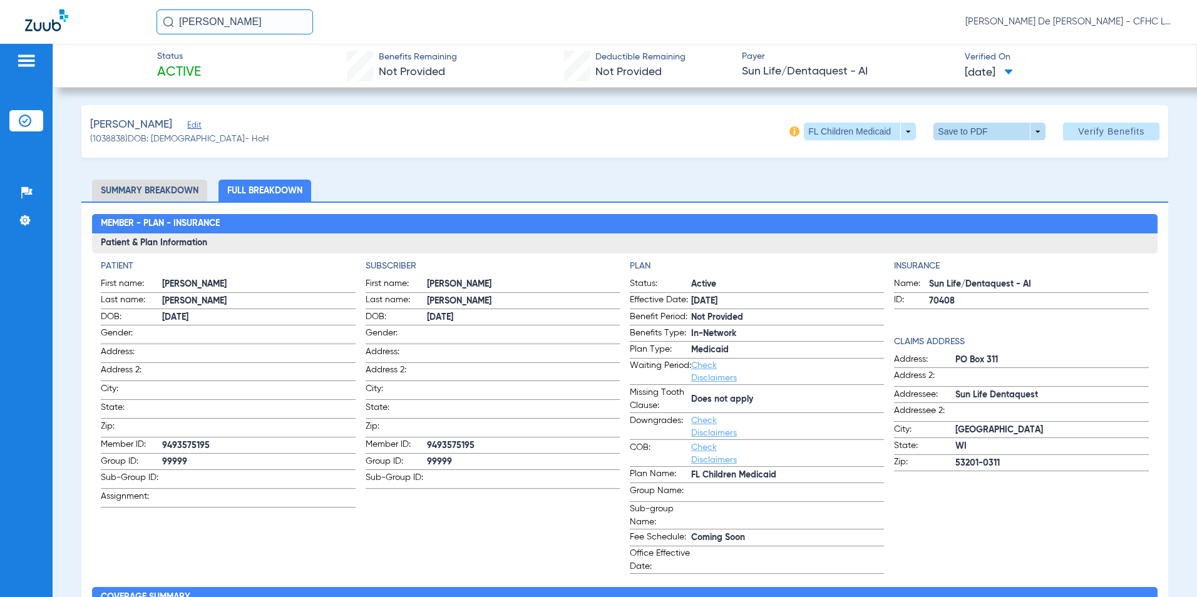
click at [949, 136] on span at bounding box center [990, 132] width 112 height 18
click at [961, 164] on button "insert_drive_file Save to PDF" at bounding box center [973, 156] width 95 height 25
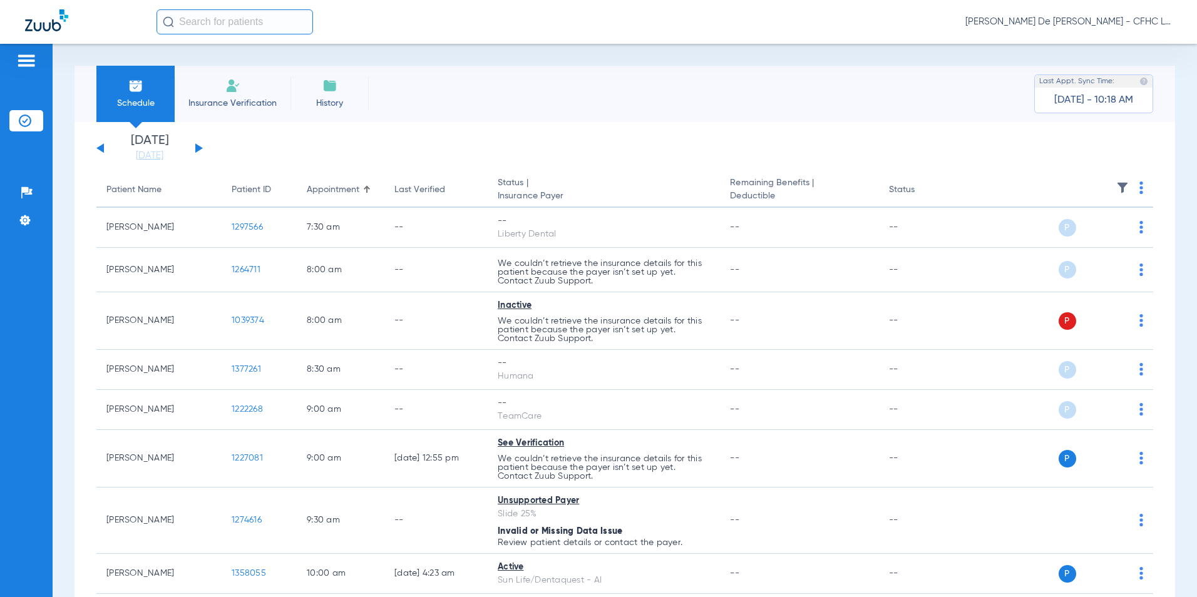
click at [192, 150] on div "[DATE] [DATE] [DATE] [DATE] [DATE] [DATE] [DATE] [DATE] [DATE] [DATE] [DATE] [D…" at bounding box center [149, 149] width 106 height 28
click at [198, 148] on button at bounding box center [199, 147] width 8 height 9
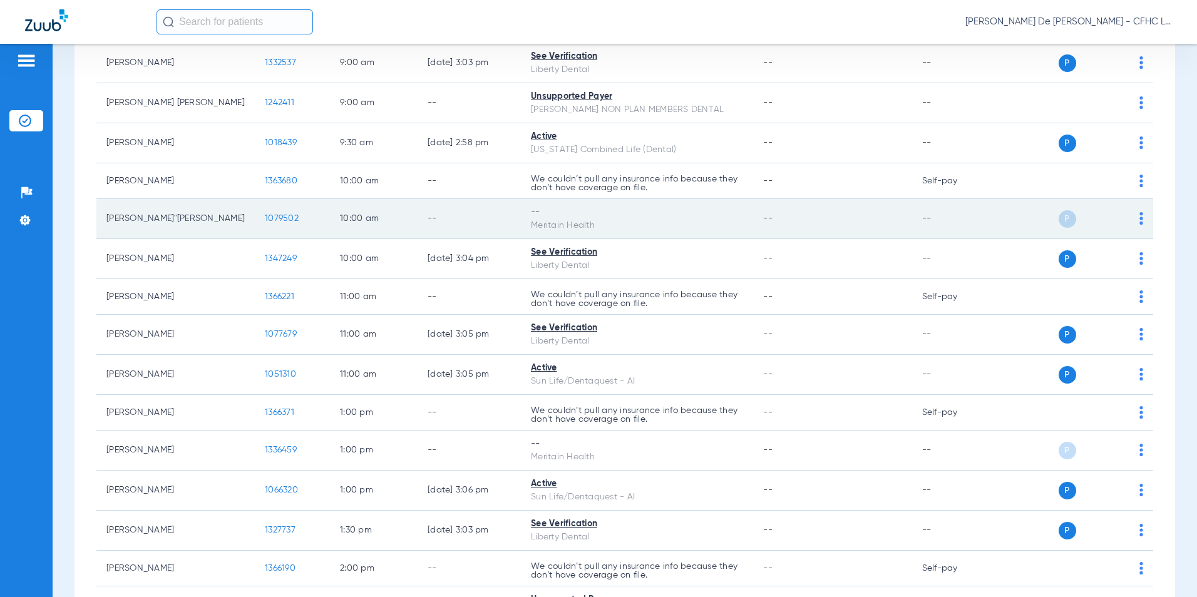
scroll to position [564, 0]
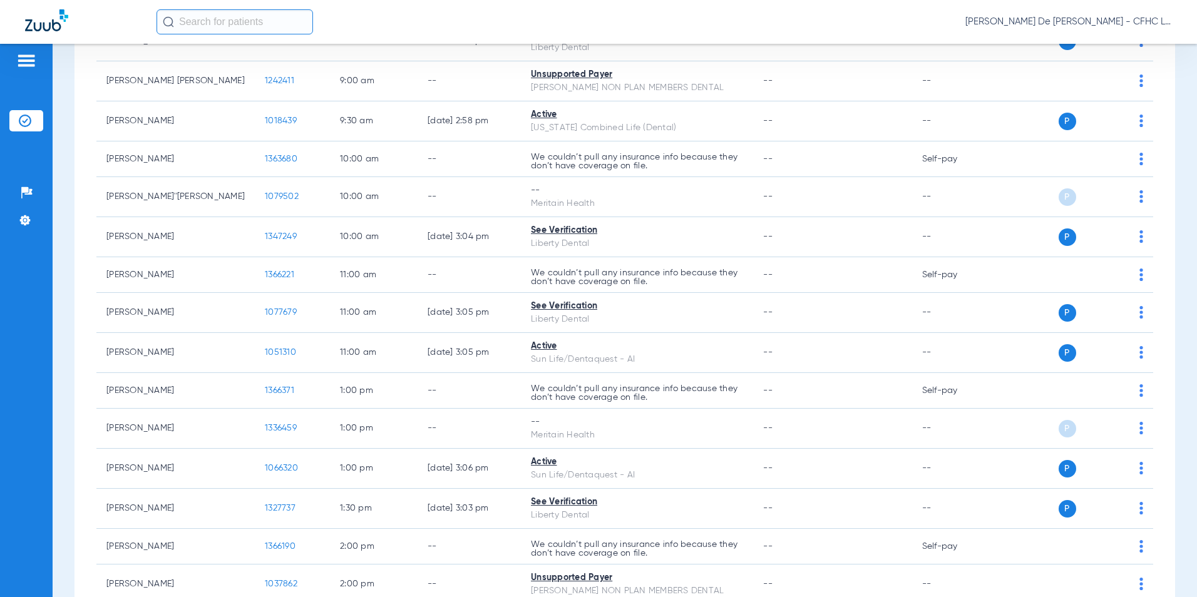
click at [215, 19] on input "text" at bounding box center [235, 21] width 157 height 25
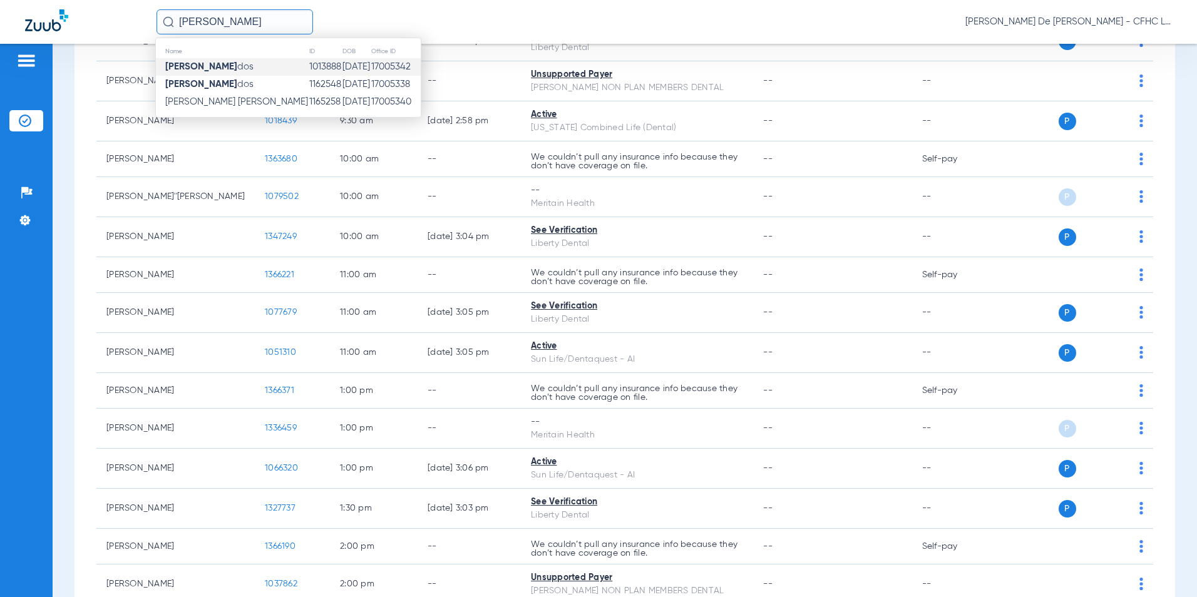
type input "DORA GRANA"
click at [239, 64] on td "Dora Grana dos" at bounding box center [232, 67] width 153 height 18
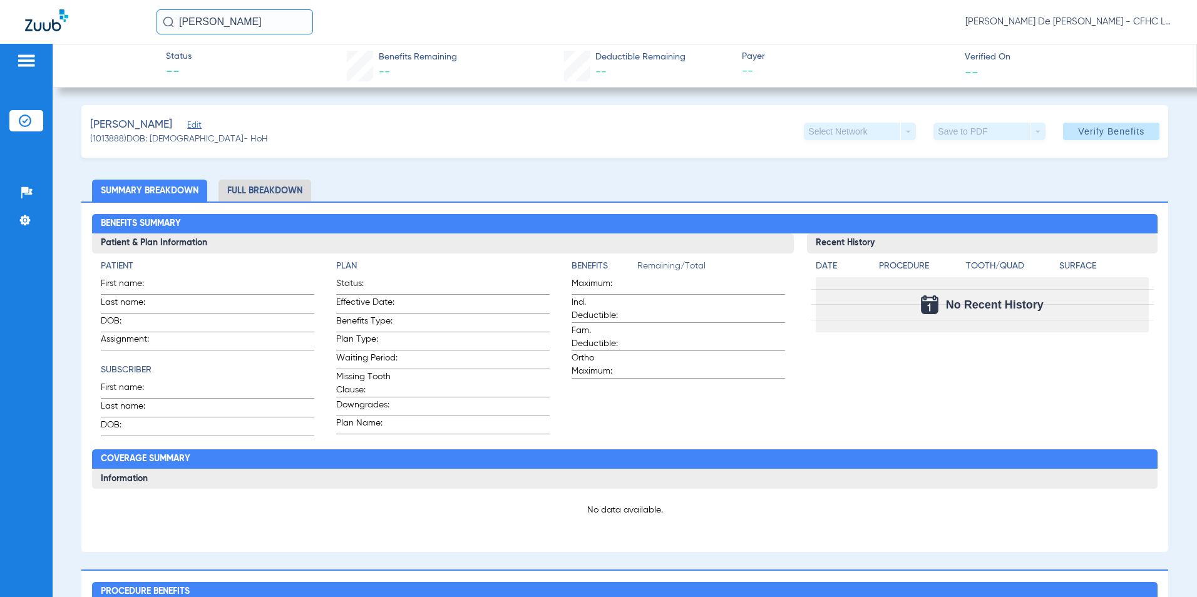
click at [199, 124] on span "Edit" at bounding box center [192, 127] width 11 height 12
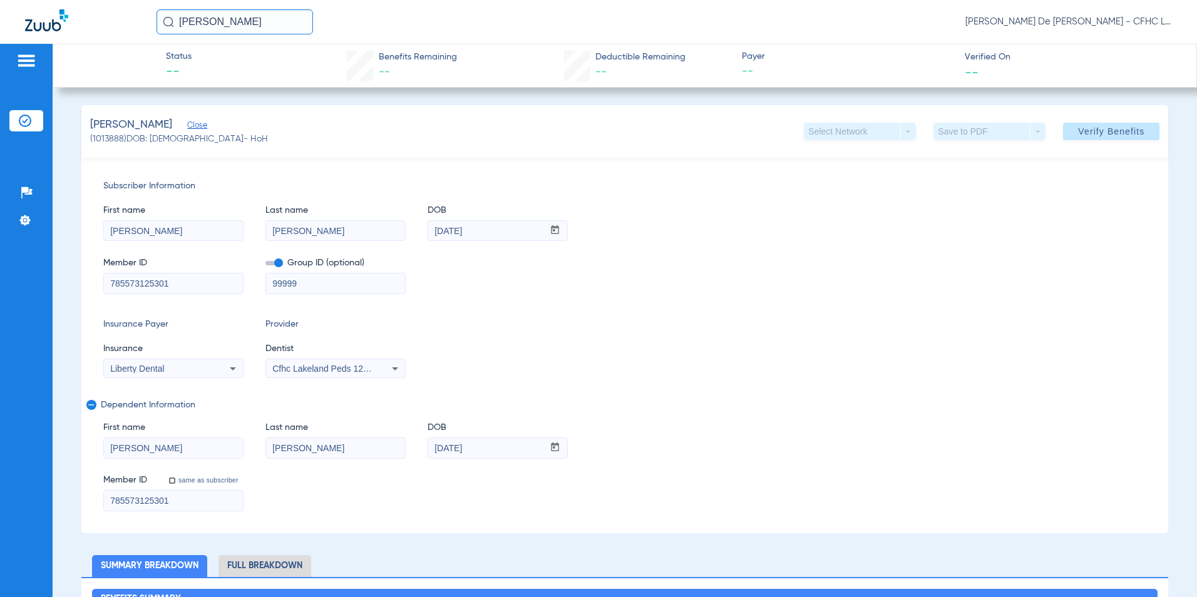
click at [264, 30] on input "DORA GRANA" at bounding box center [235, 21] width 157 height 25
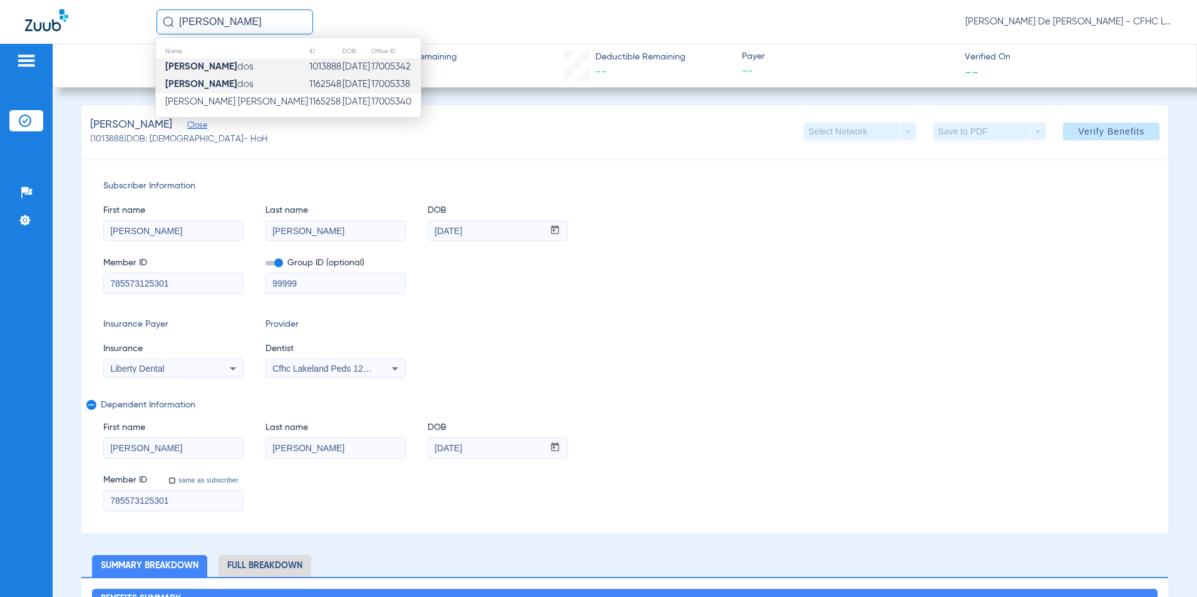
click at [264, 84] on td "Dora Grana dos" at bounding box center [232, 85] width 153 height 18
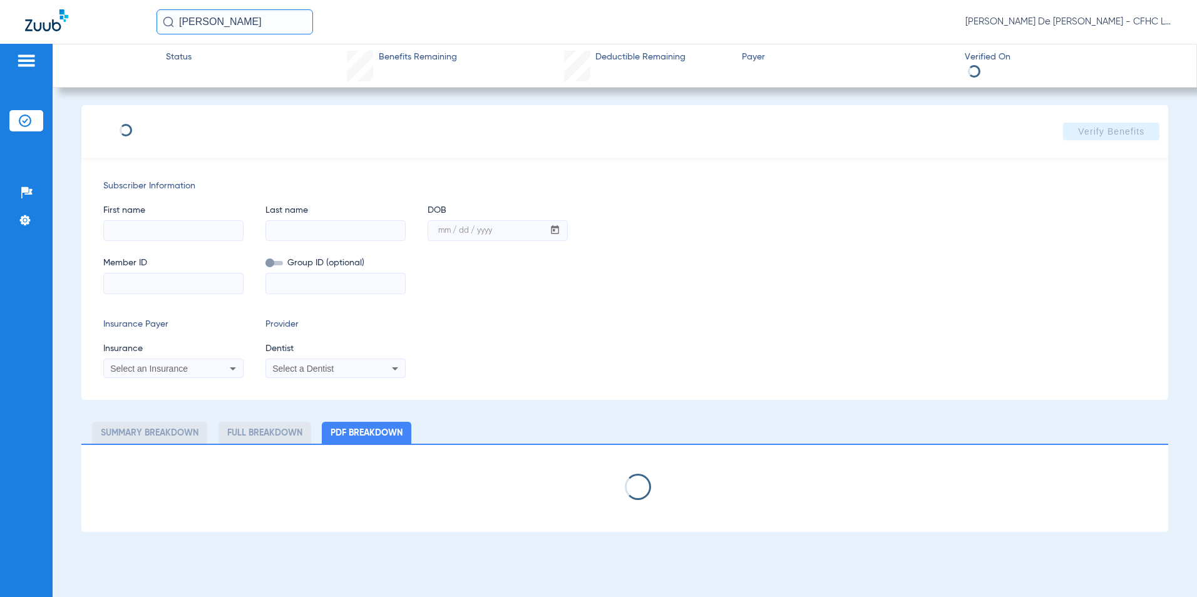
type input "DORA"
type input "GRANADOS"
type input "12/27/1977"
type input "U97150913"
type input "99999"
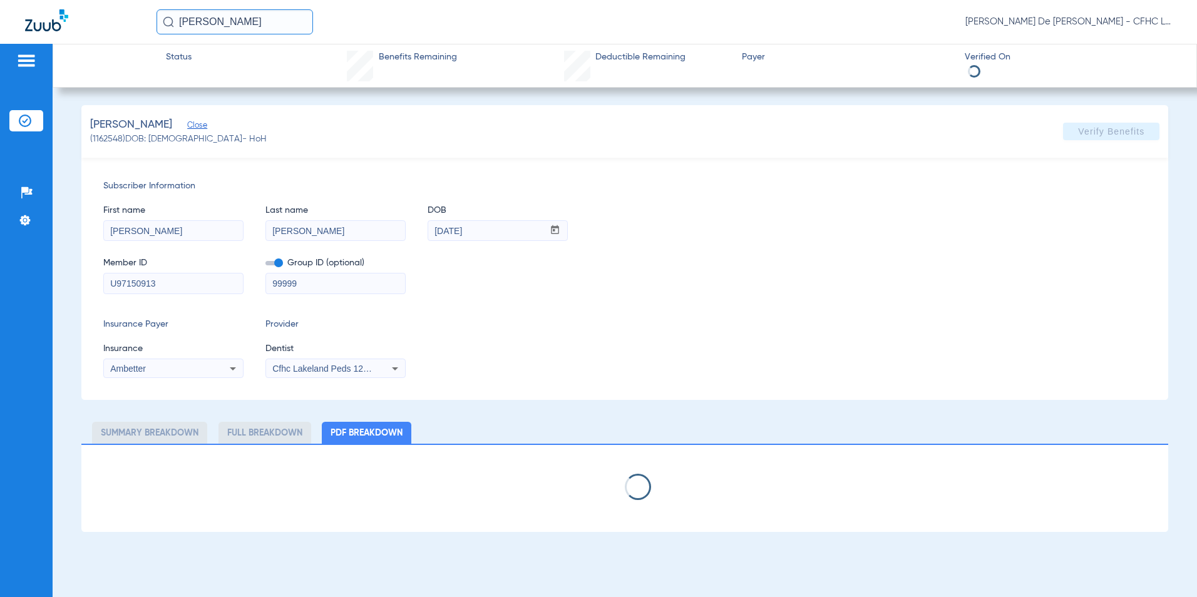
select select "page-width"
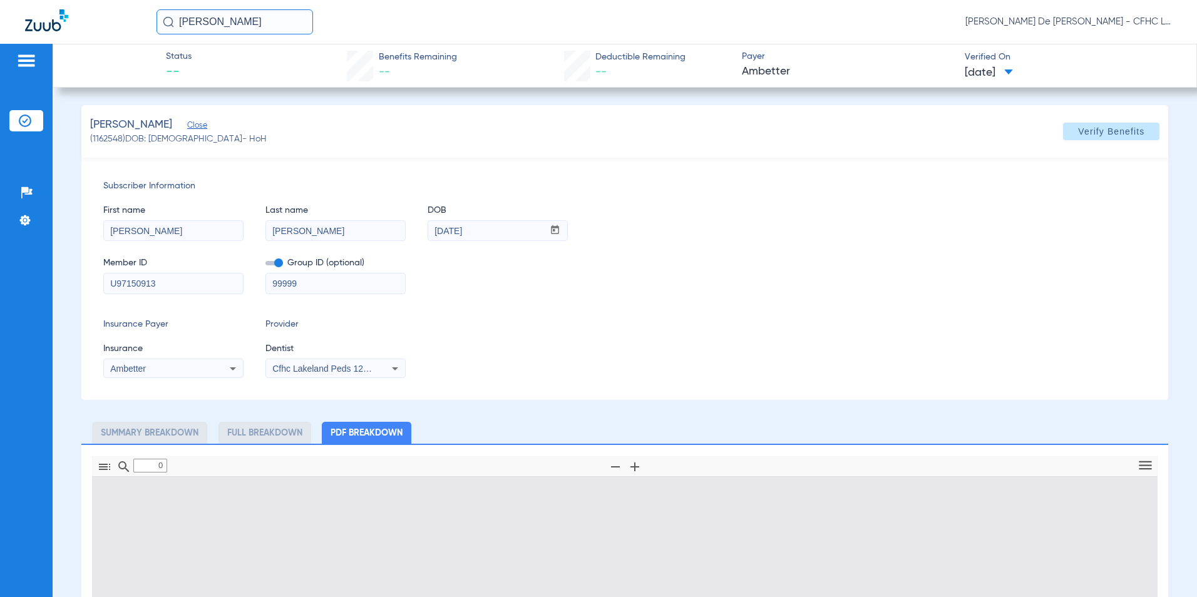
type input "1"
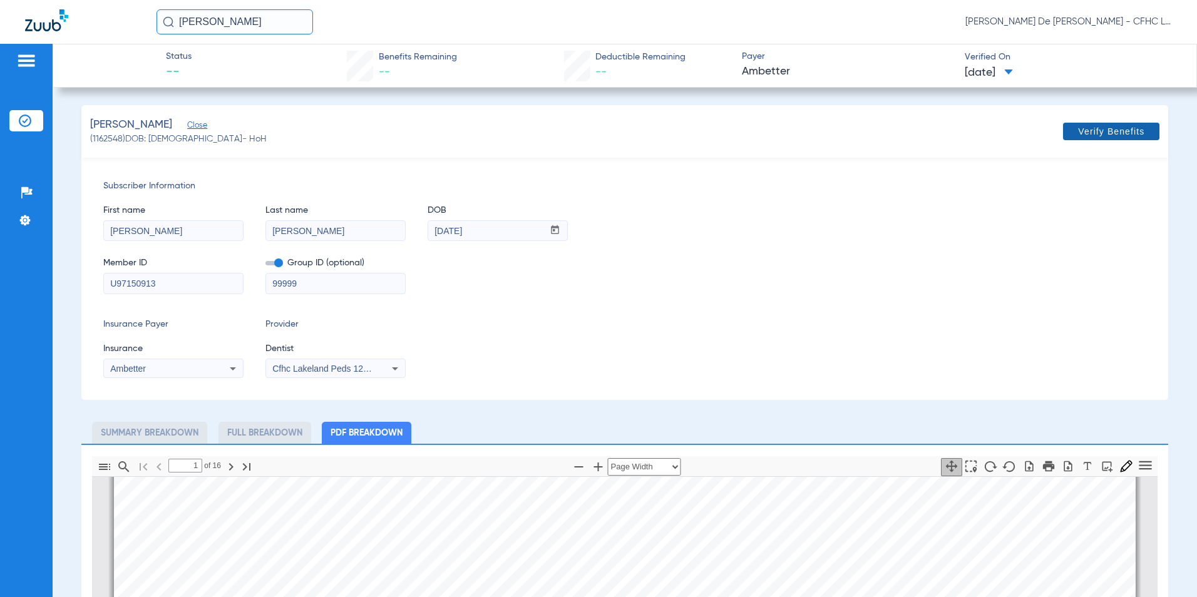
click at [1094, 136] on span "Verify Benefits" at bounding box center [1111, 131] width 66 height 10
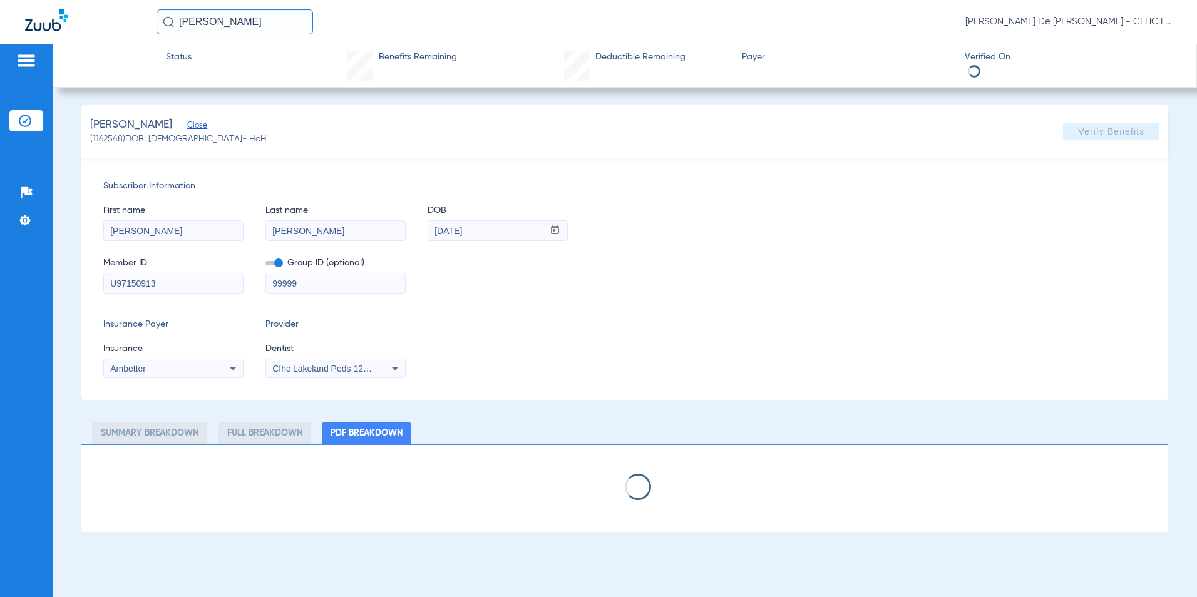
select select "page-width"
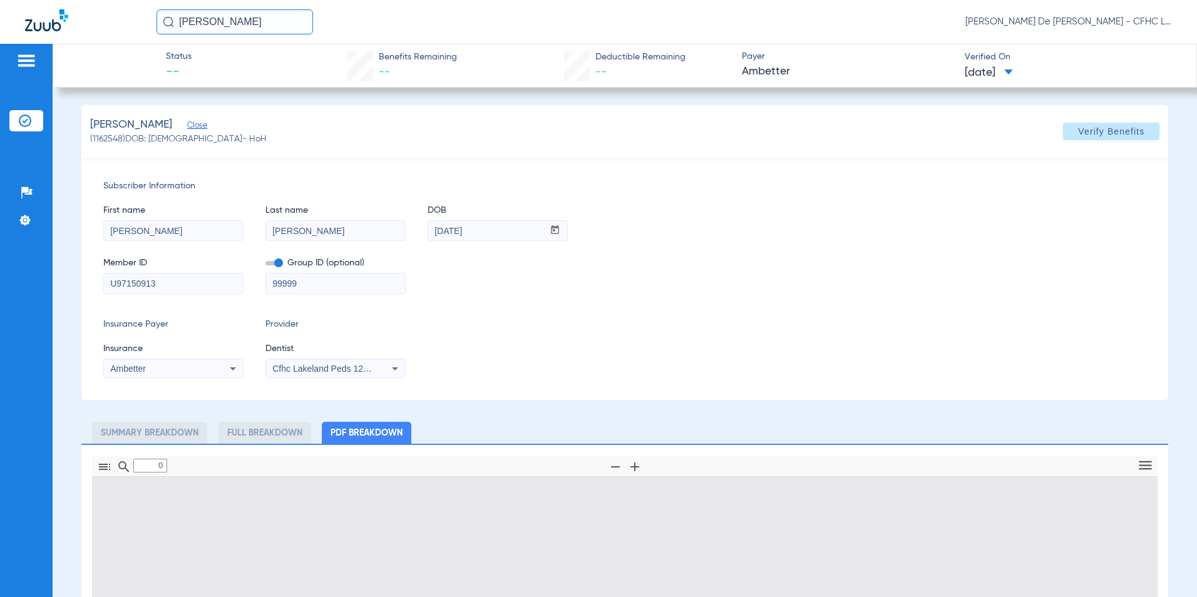
type input "1"
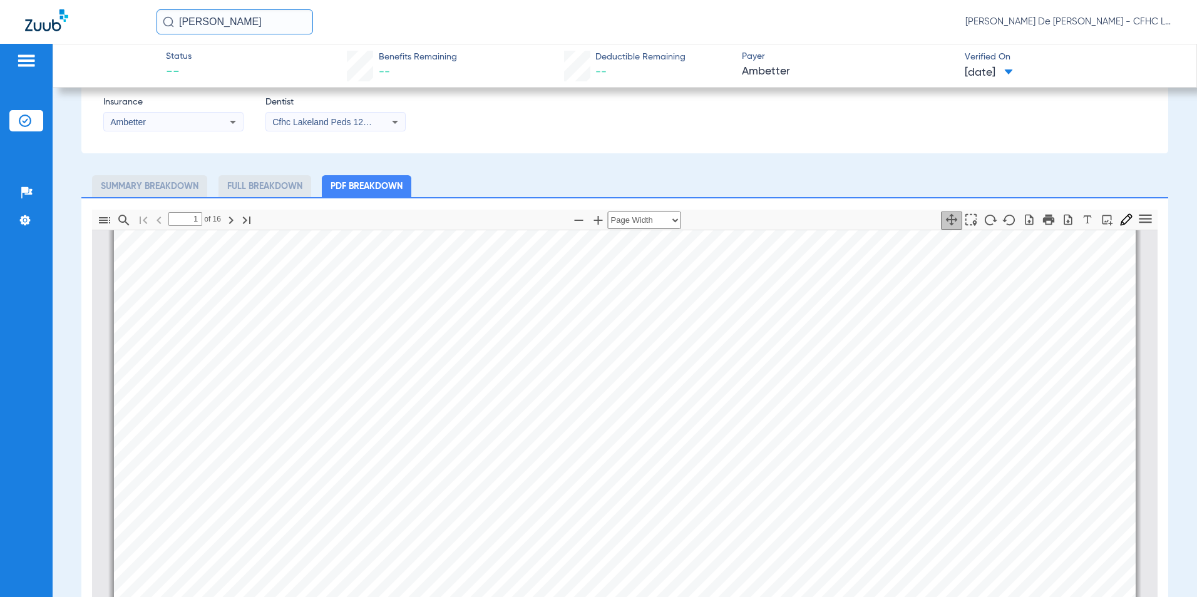
scroll to position [250, 0]
click at [1062, 217] on icon "button" at bounding box center [1068, 216] width 13 height 13
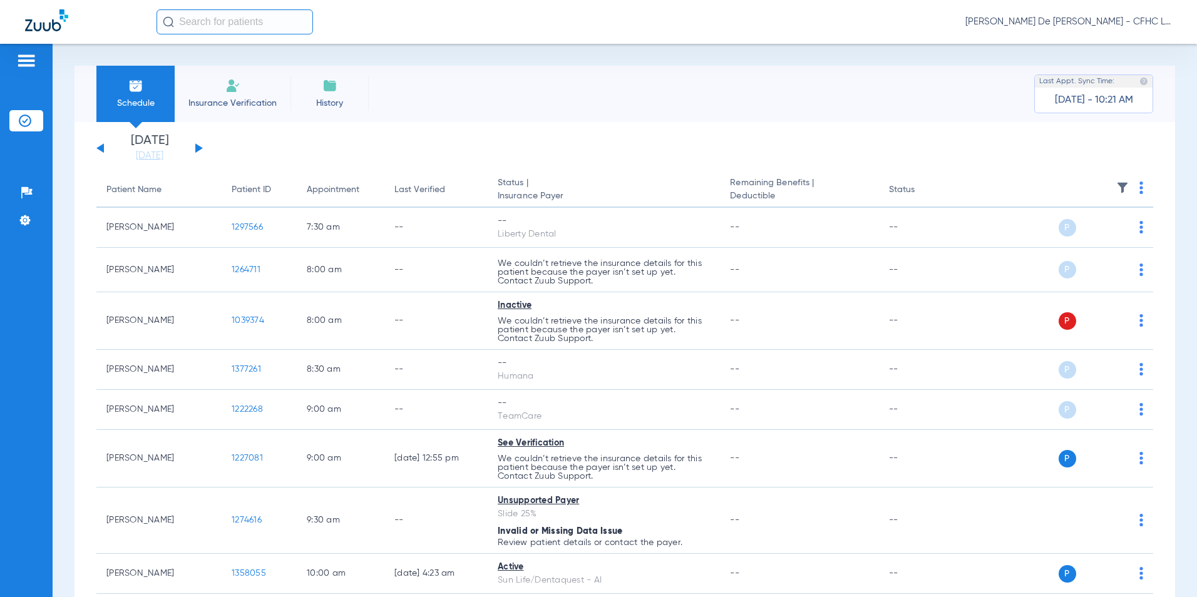
click at [196, 147] on button at bounding box center [199, 147] width 8 height 9
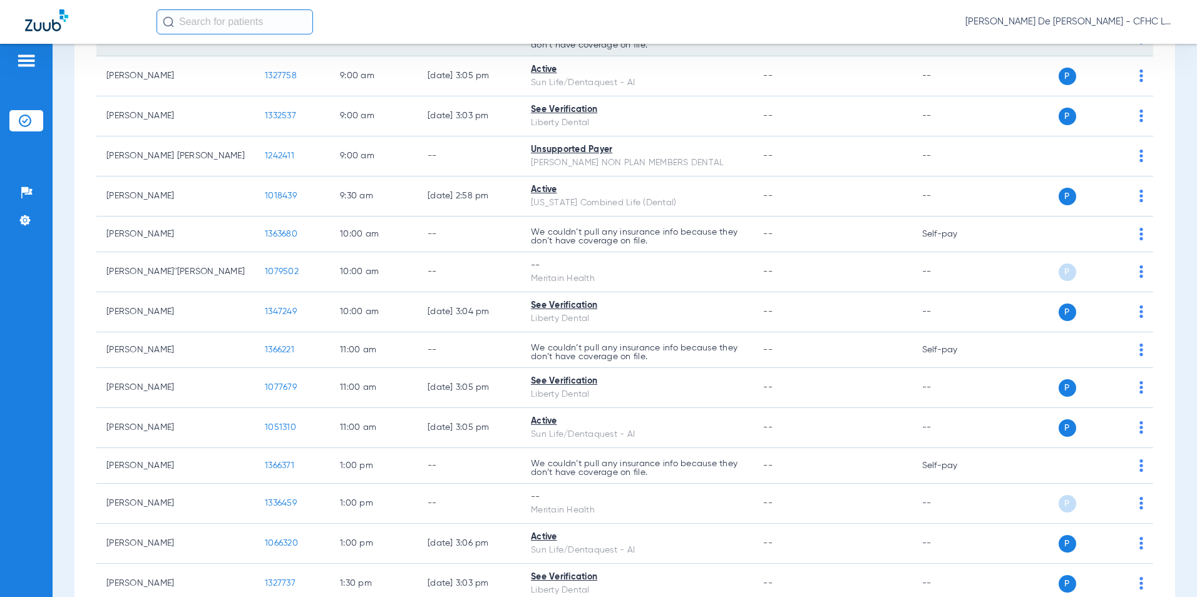
scroll to position [689, 0]
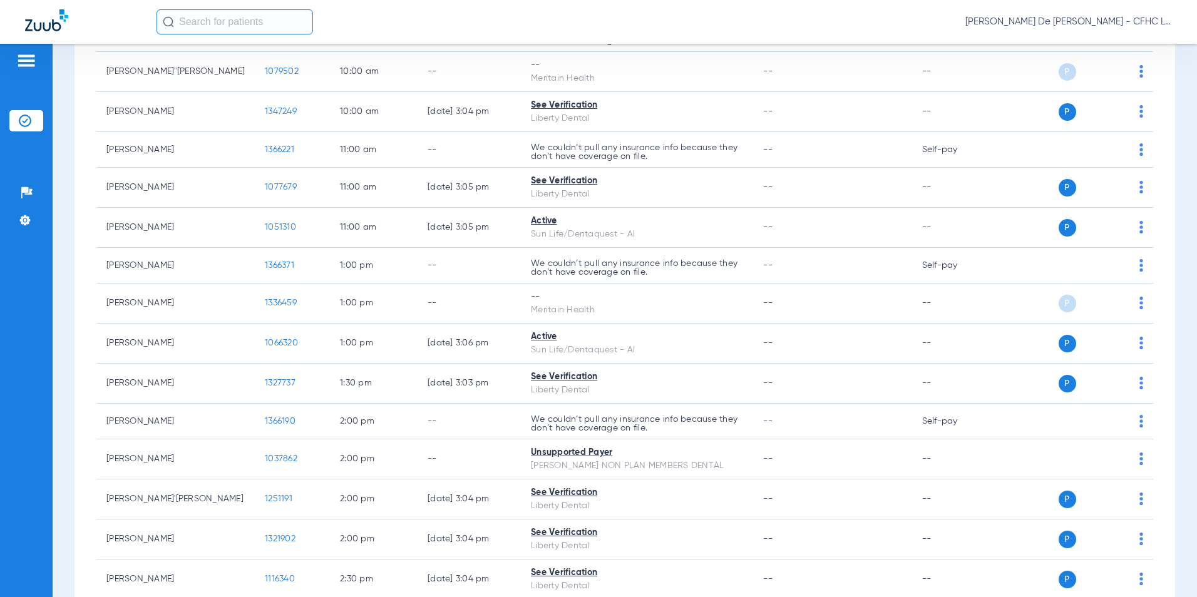
click at [252, 26] on input "text" at bounding box center [235, 21] width 157 height 25
click at [239, 20] on input "text" at bounding box center [235, 21] width 157 height 25
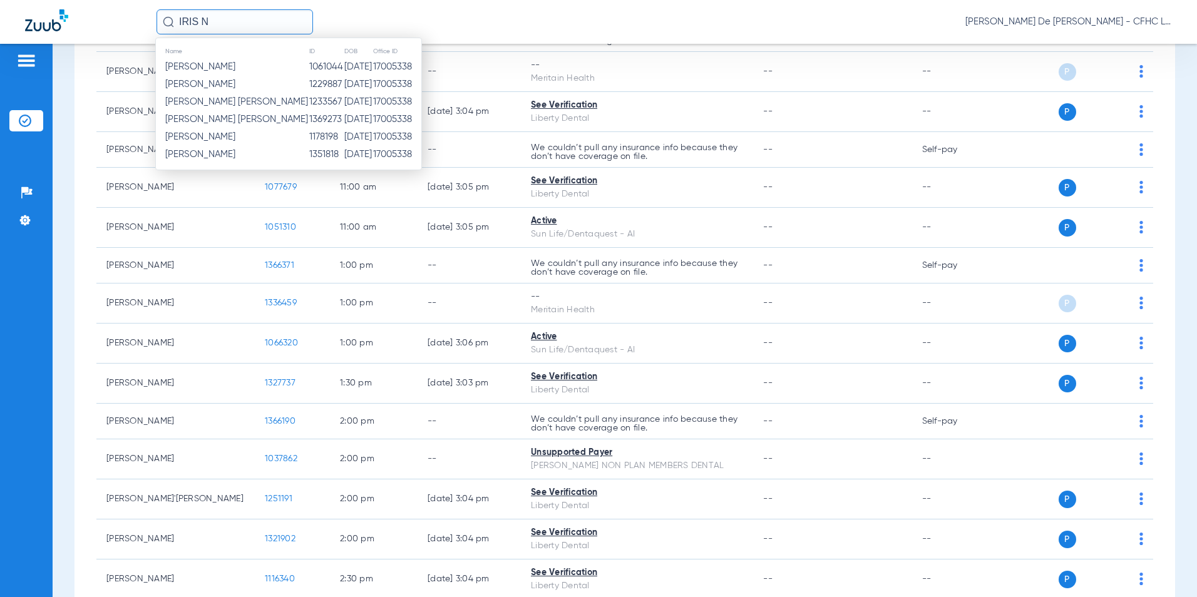
type input "IRIS N"
click at [420, 24] on div "IRIS N Name ID DOB Office ID Iris Negron 1061044 05/21/1980 17005338 Iris Negro…" at bounding box center [665, 21] width 1016 height 25
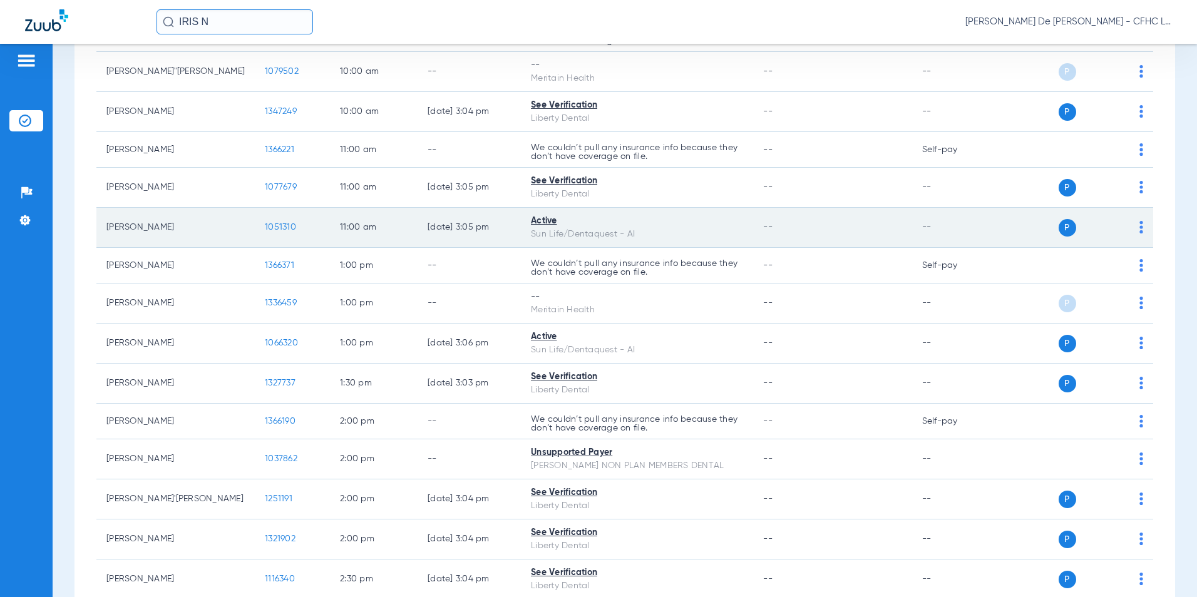
scroll to position [751, 0]
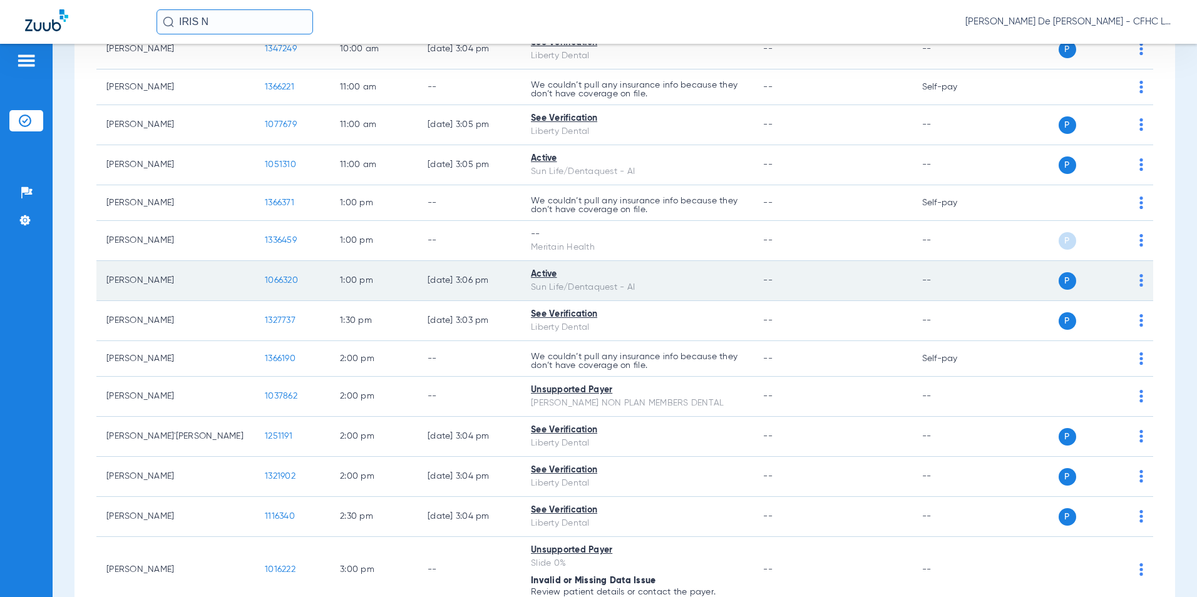
click at [265, 282] on span "1066320" at bounding box center [281, 280] width 33 height 9
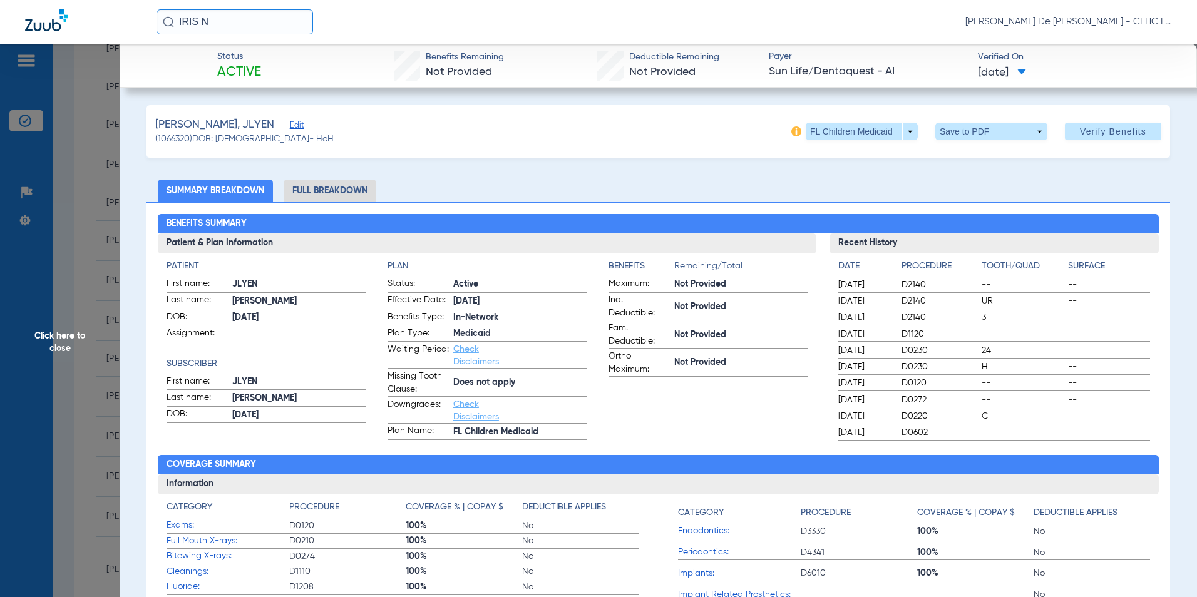
drag, startPoint x: 343, startPoint y: 195, endPoint x: 368, endPoint y: 192, distance: 24.6
click at [343, 195] on li "Full Breakdown" at bounding box center [330, 191] width 93 height 22
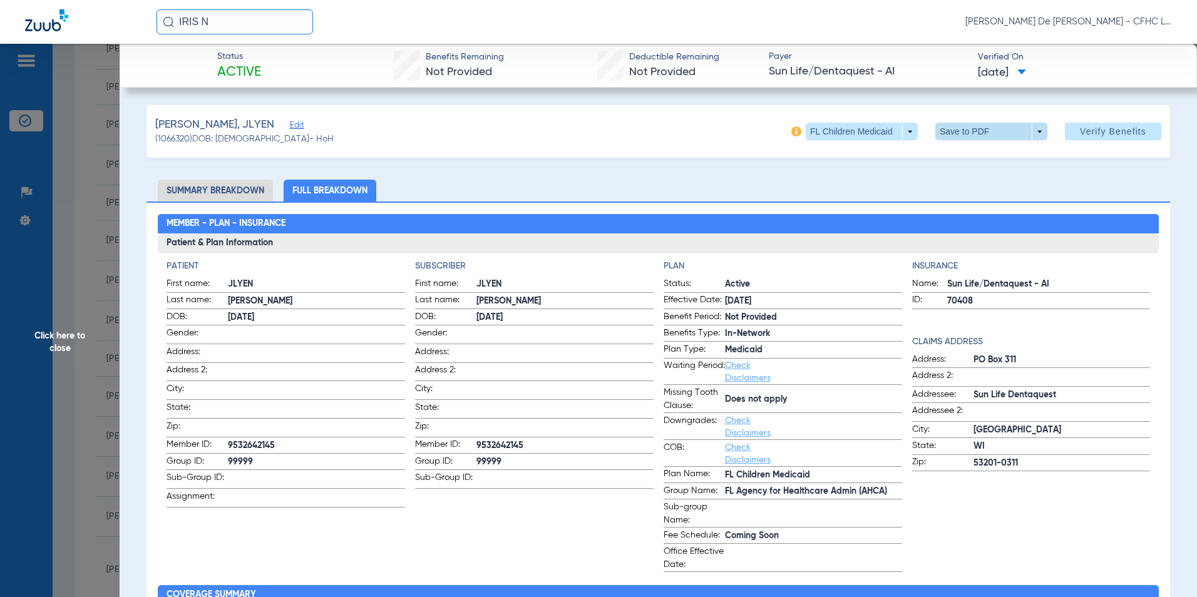
click at [981, 130] on span at bounding box center [991, 131] width 30 height 30
click at [986, 159] on span "Save to PDF" at bounding box center [986, 156] width 49 height 9
click at [70, 343] on span "Click here to close" at bounding box center [60, 342] width 120 height 597
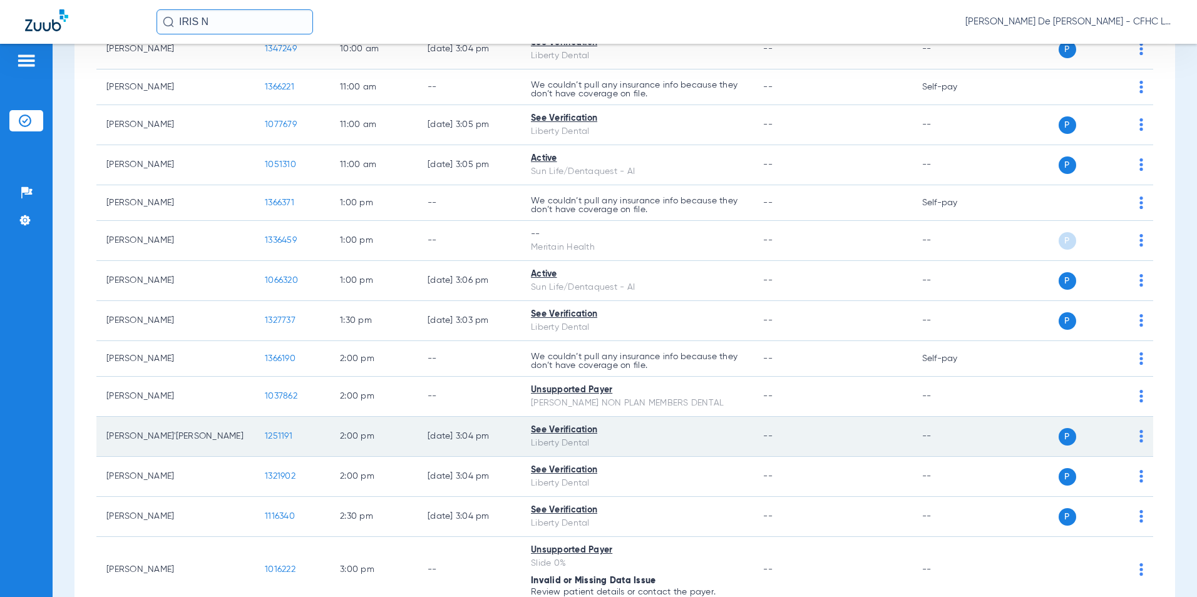
click at [265, 436] on span "1251191" at bounding box center [279, 436] width 28 height 9
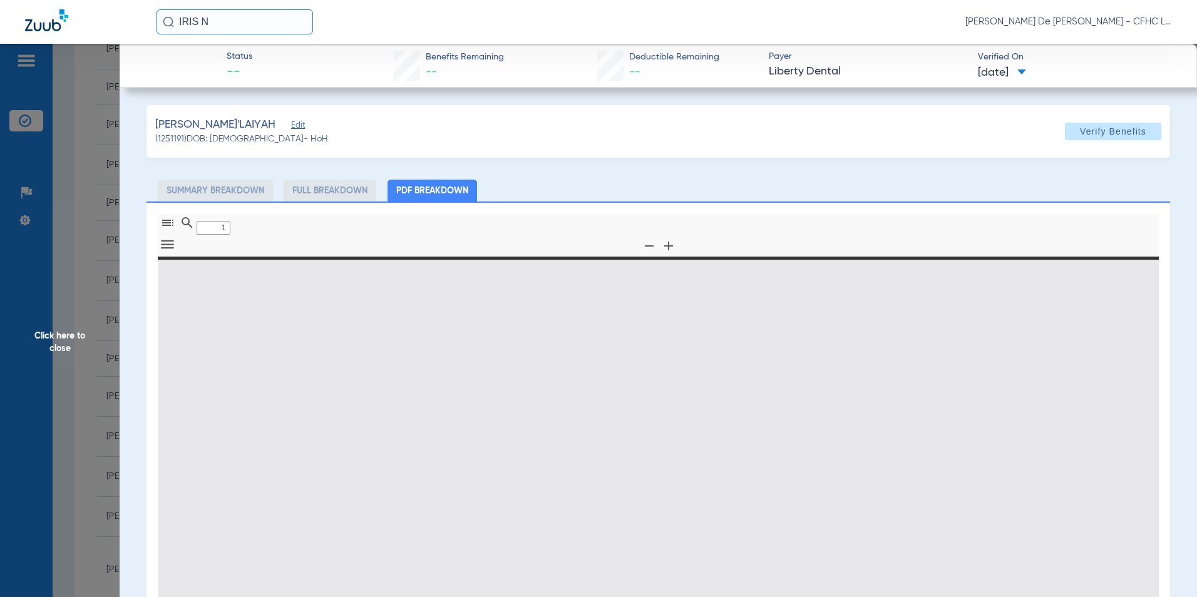
type input "0"
select select "page-width"
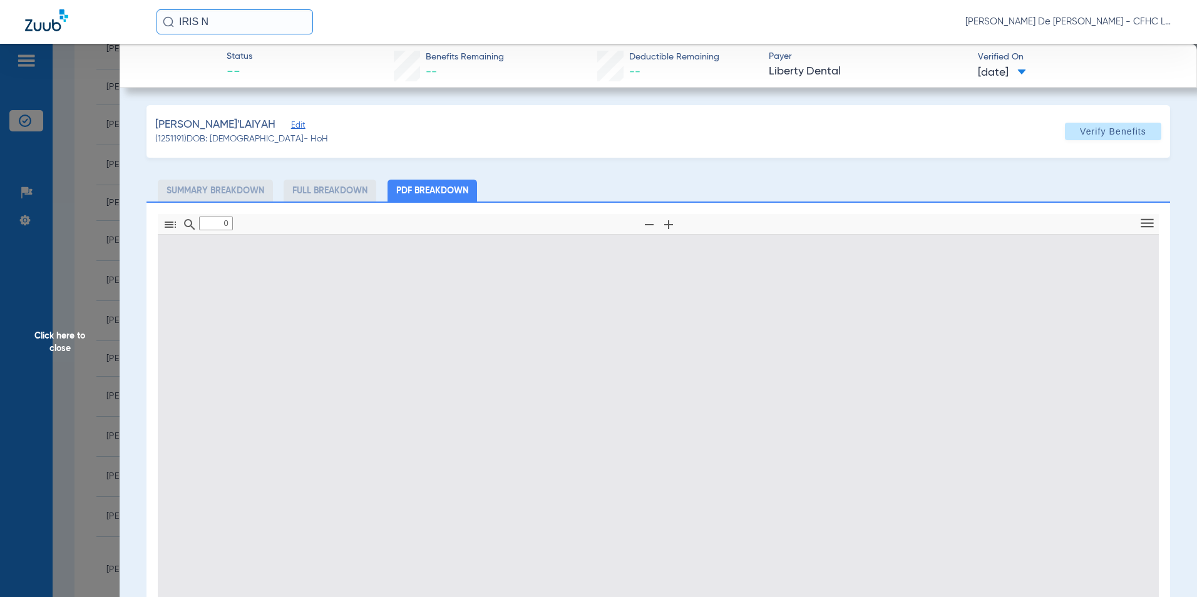
type input "1"
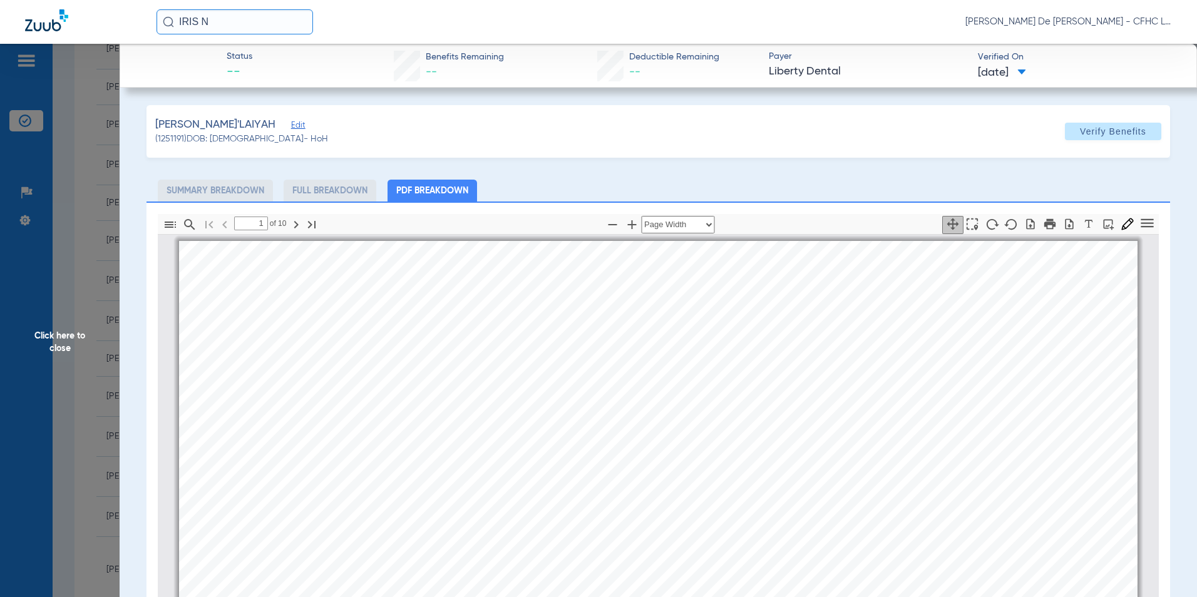
scroll to position [6, 0]
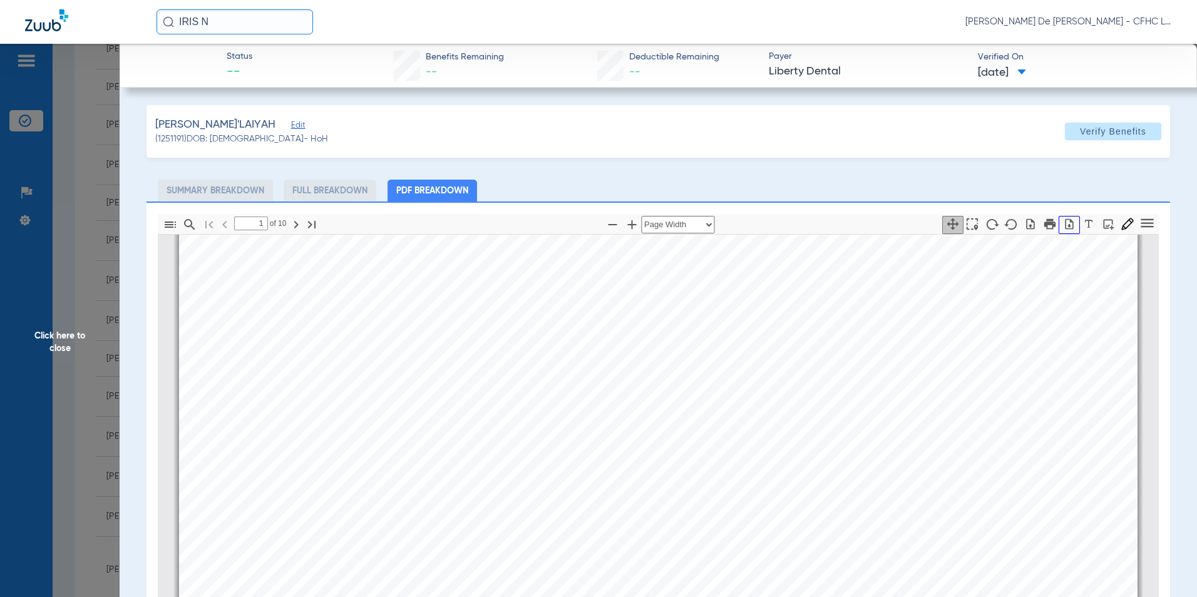
click at [1063, 227] on icon "button" at bounding box center [1069, 224] width 13 height 13
click at [68, 339] on span "Click here to close" at bounding box center [60, 342] width 120 height 597
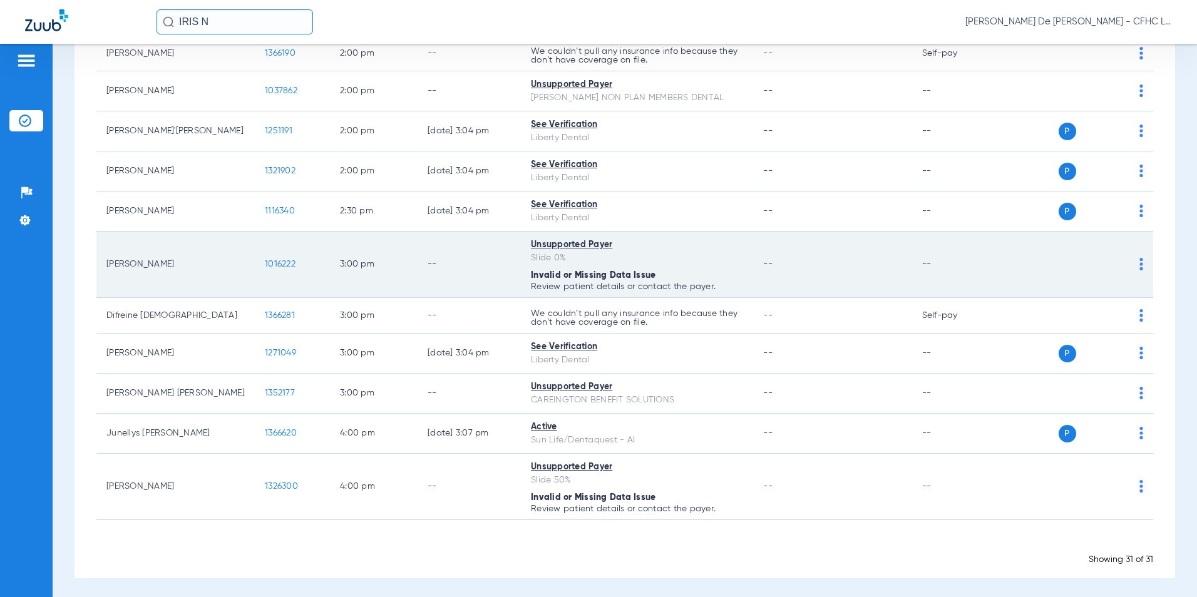
scroll to position [1060, 0]
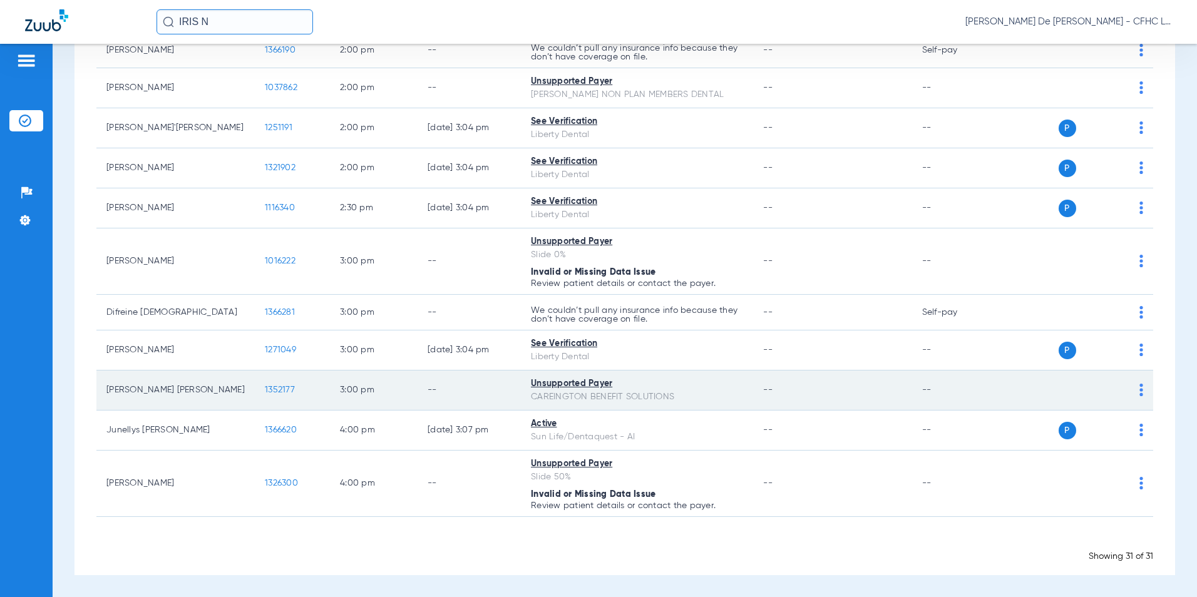
click at [265, 388] on span "1352177" at bounding box center [280, 390] width 30 height 9
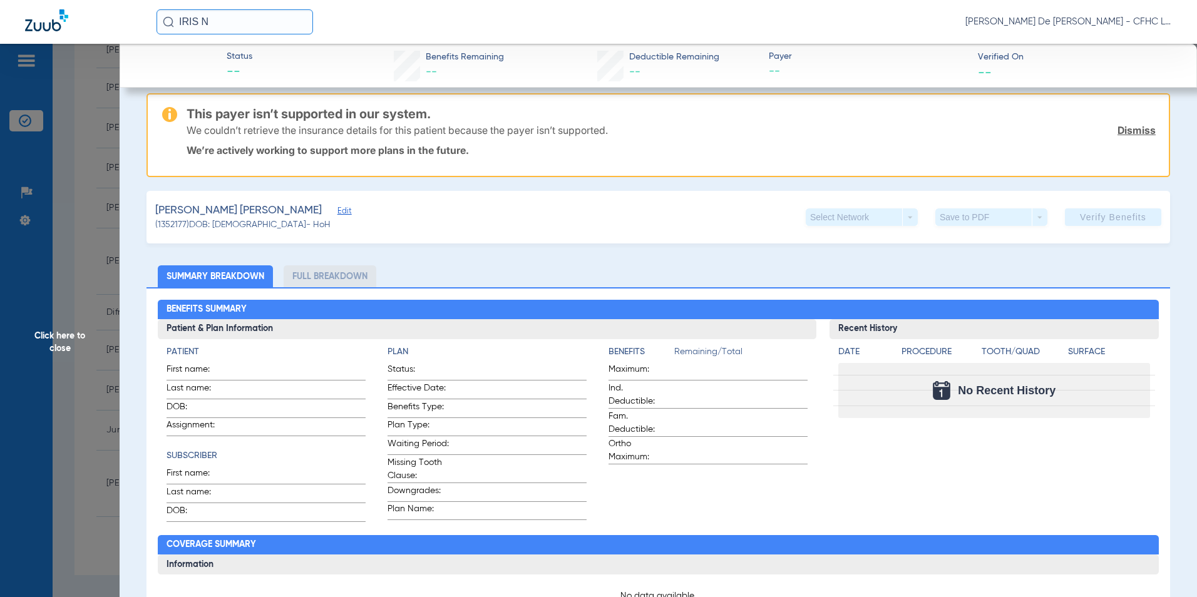
scroll to position [0, 0]
